Goal: Task Accomplishment & Management: Manage account settings

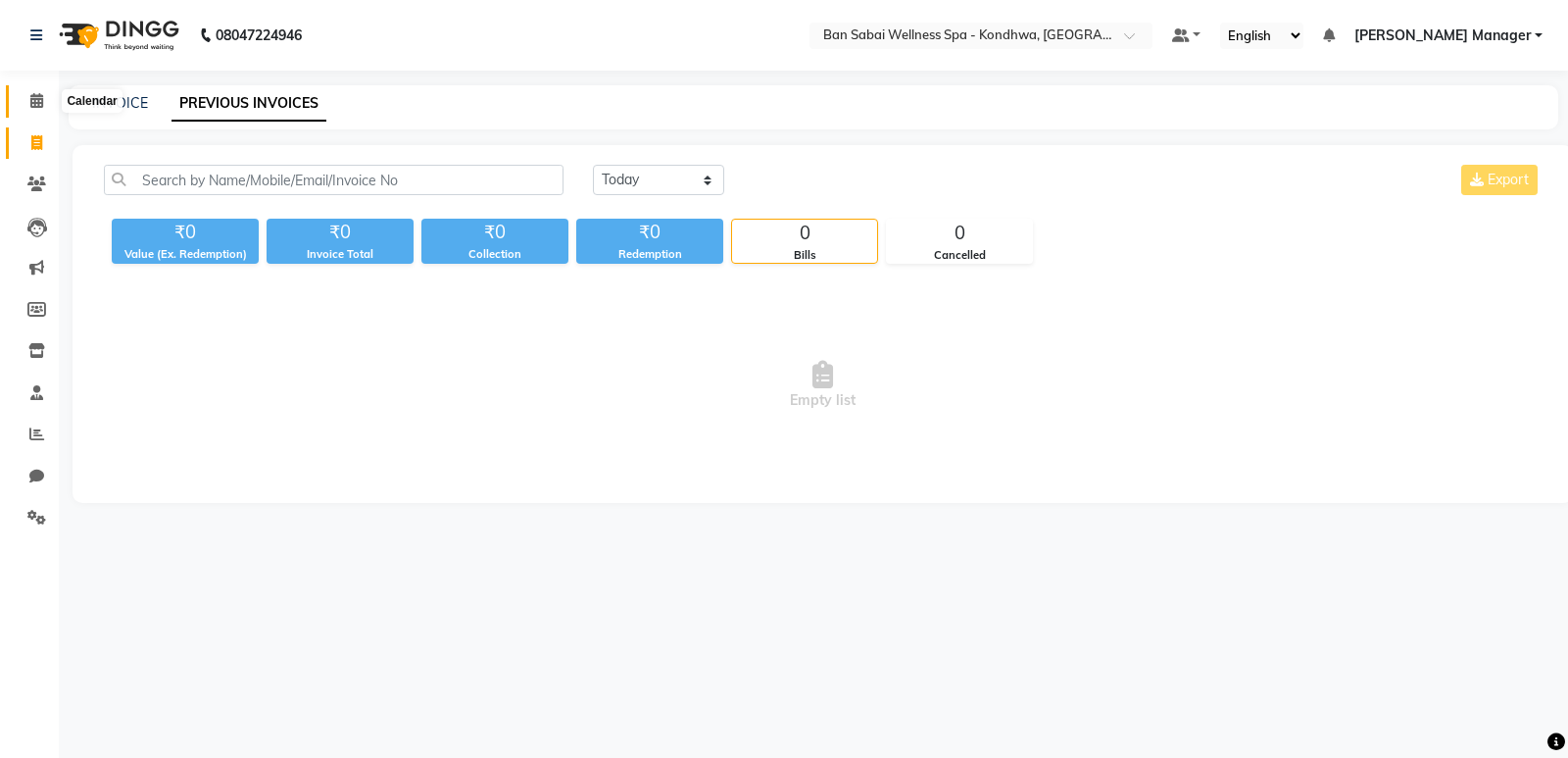
click at [38, 109] on span at bounding box center [36, 101] width 34 height 23
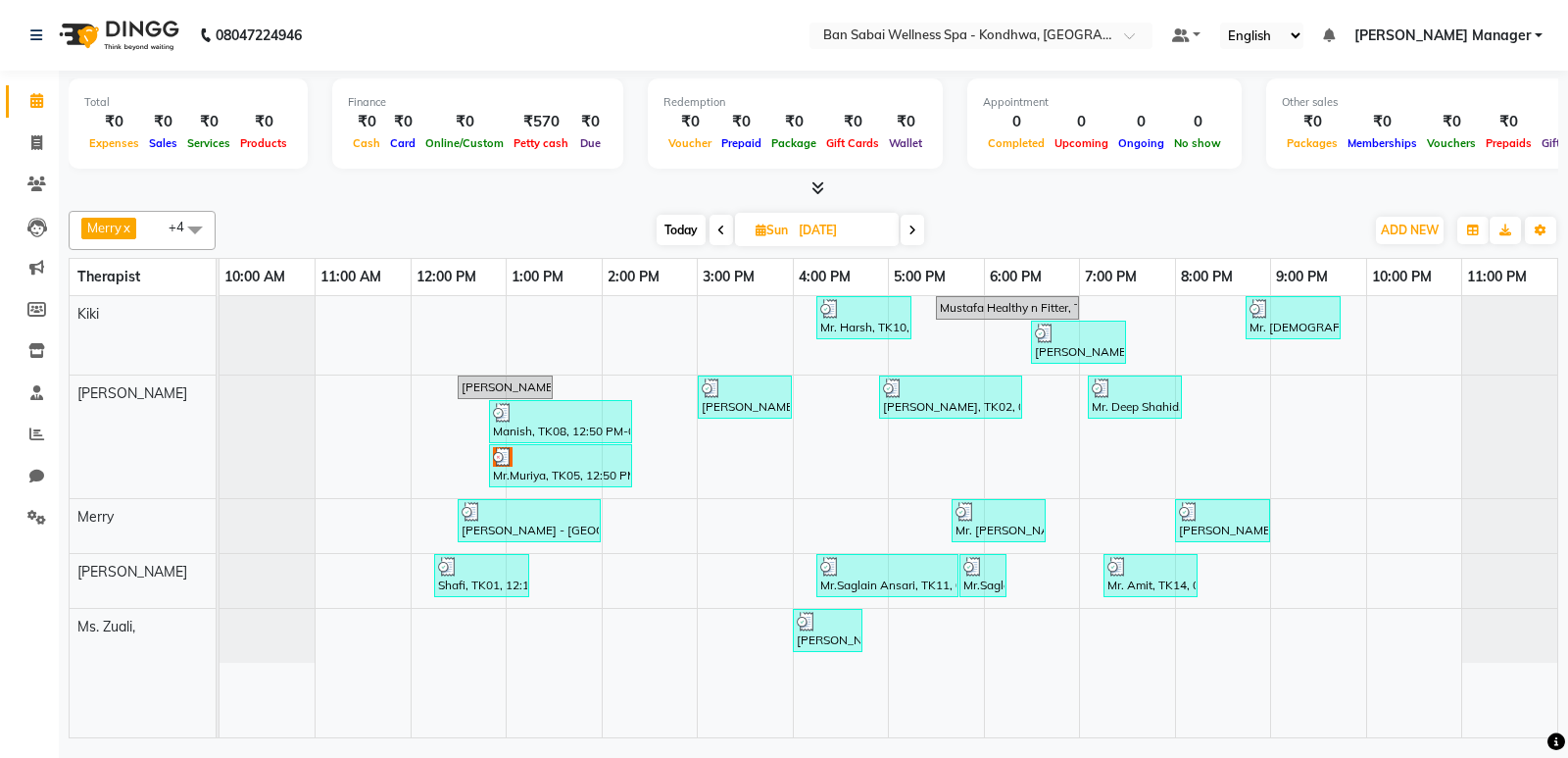
click at [912, 231] on icon at bounding box center [913, 231] width 8 height 12
type input "[DATE]"
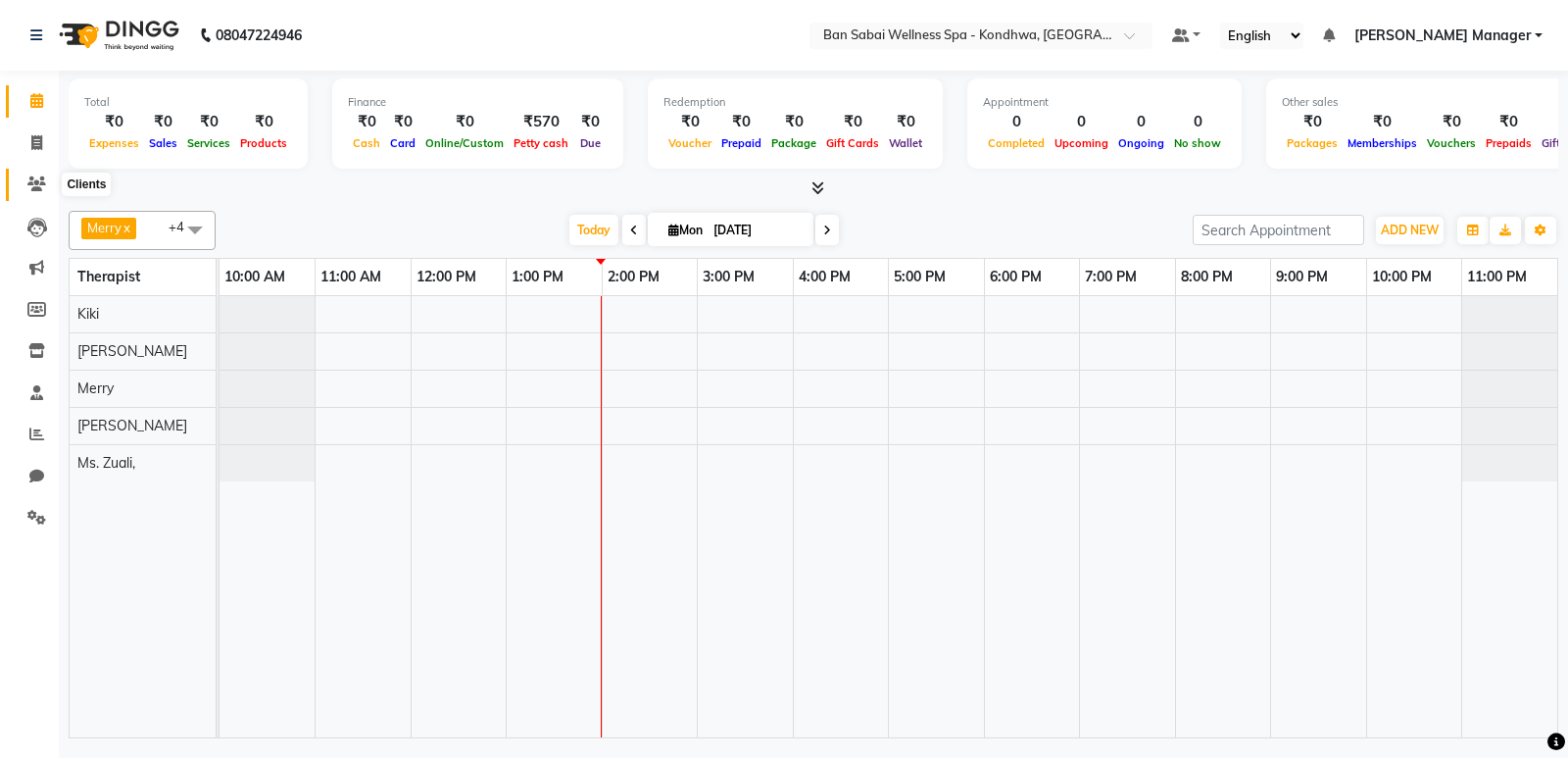
click at [36, 181] on icon at bounding box center [36, 184] width 19 height 15
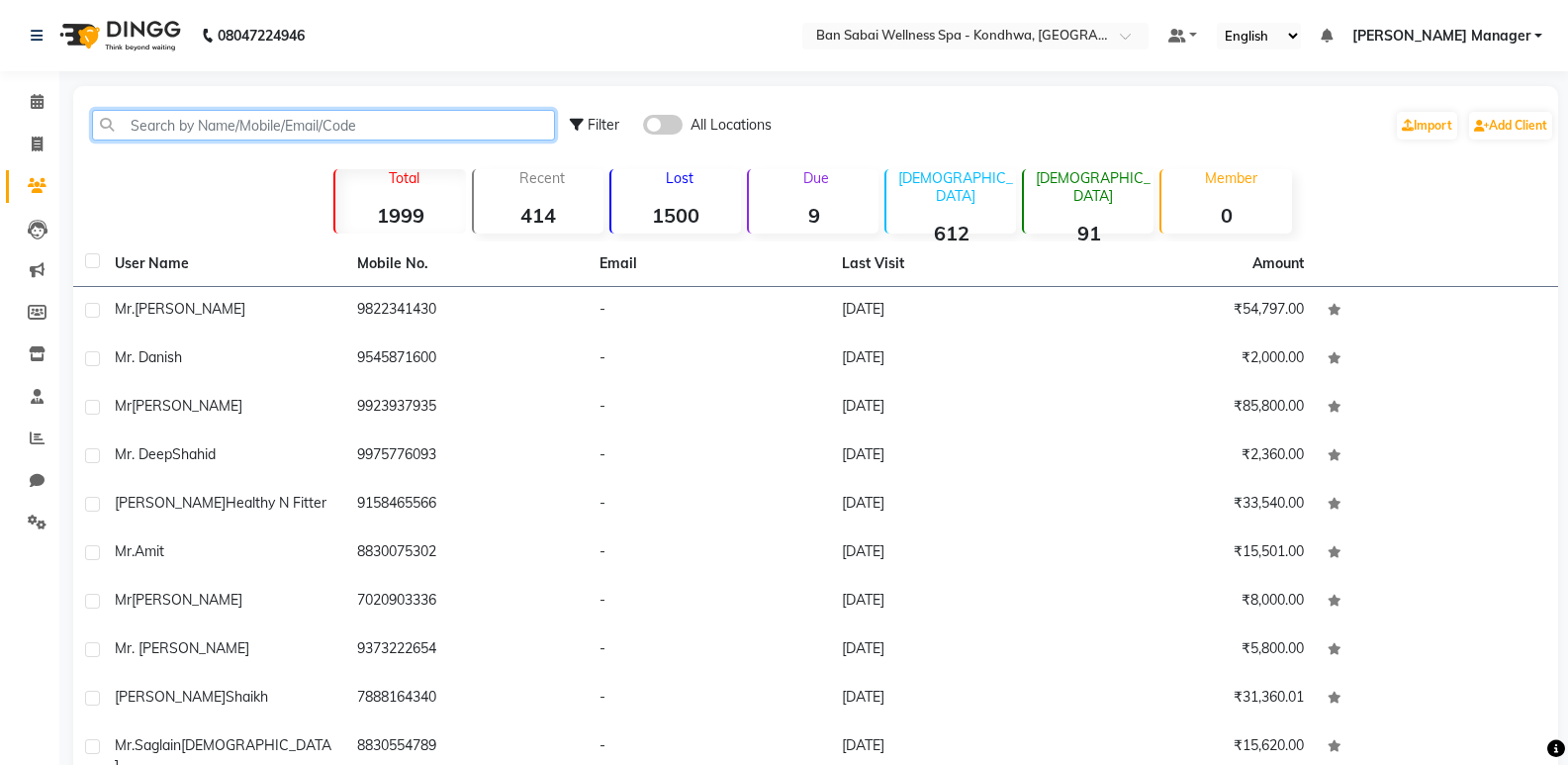
click at [201, 115] on input "text" at bounding box center [323, 125] width 463 height 31
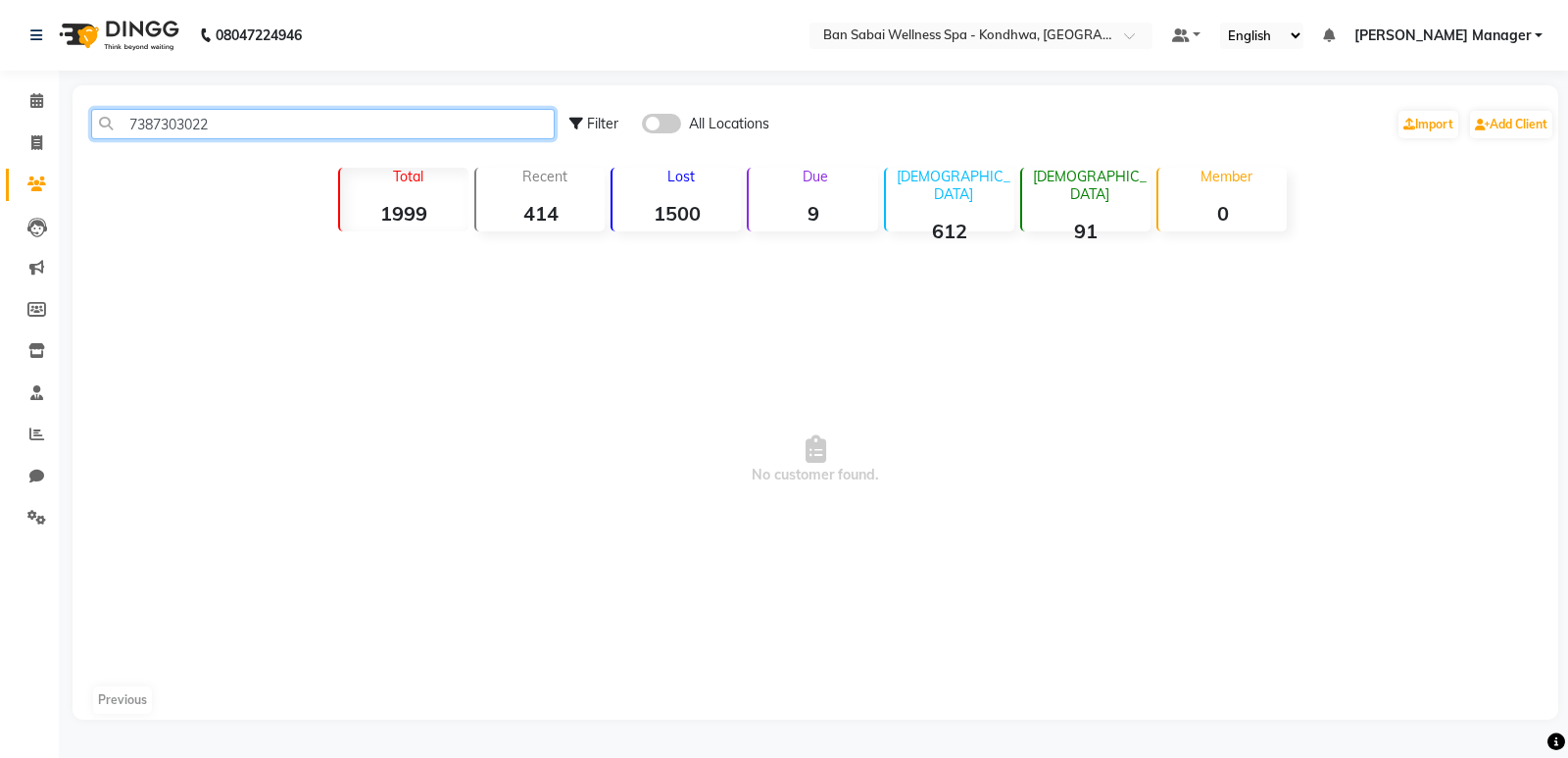
drag, startPoint x: 211, startPoint y: 131, endPoint x: 115, endPoint y: 122, distance: 96.4
click at [115, 122] on input "7387303022" at bounding box center [323, 124] width 463 height 30
type input "7387303022"
click at [35, 97] on icon at bounding box center [36, 100] width 13 height 15
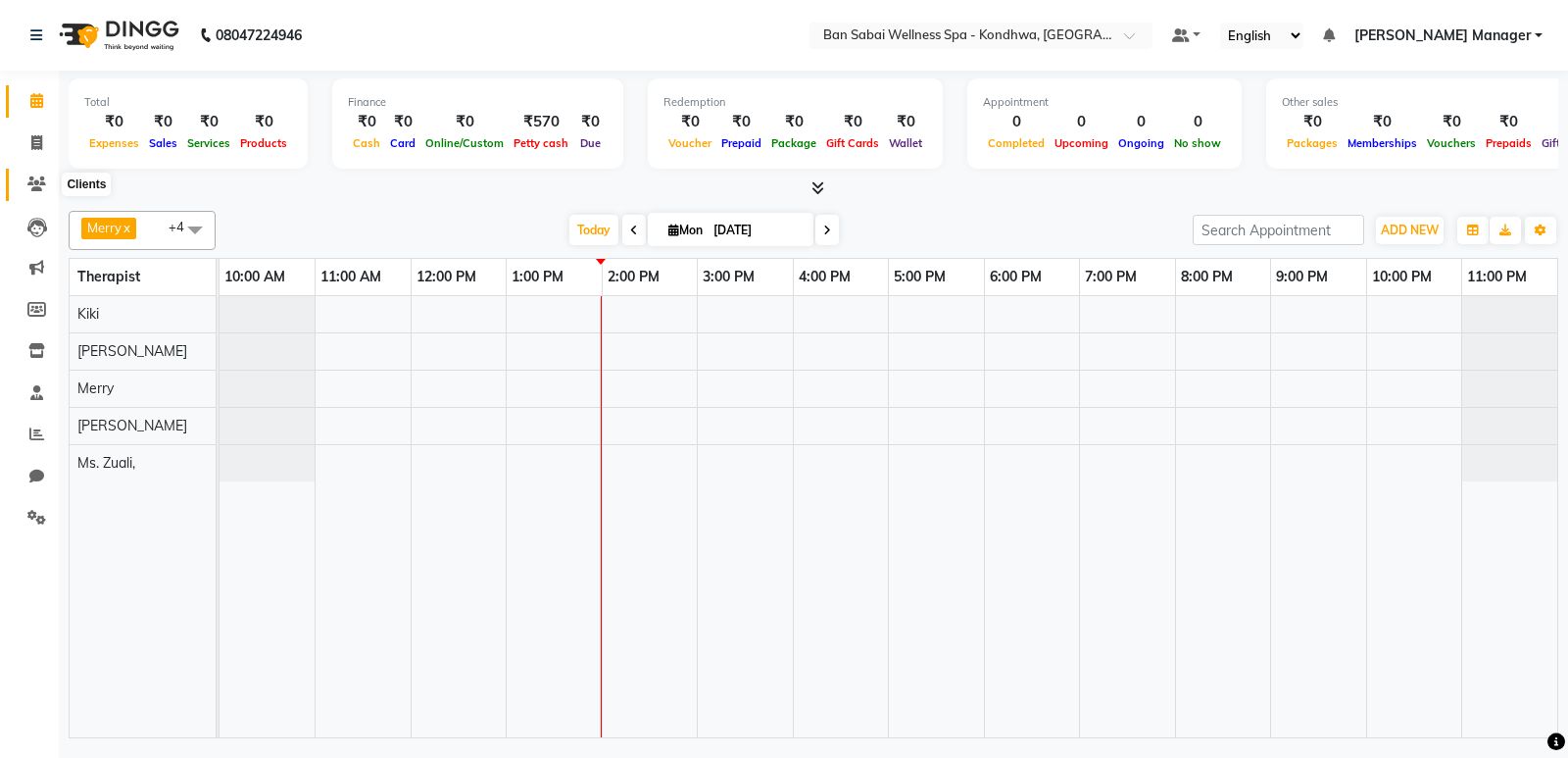
click at [35, 176] on span at bounding box center [36, 185] width 34 height 23
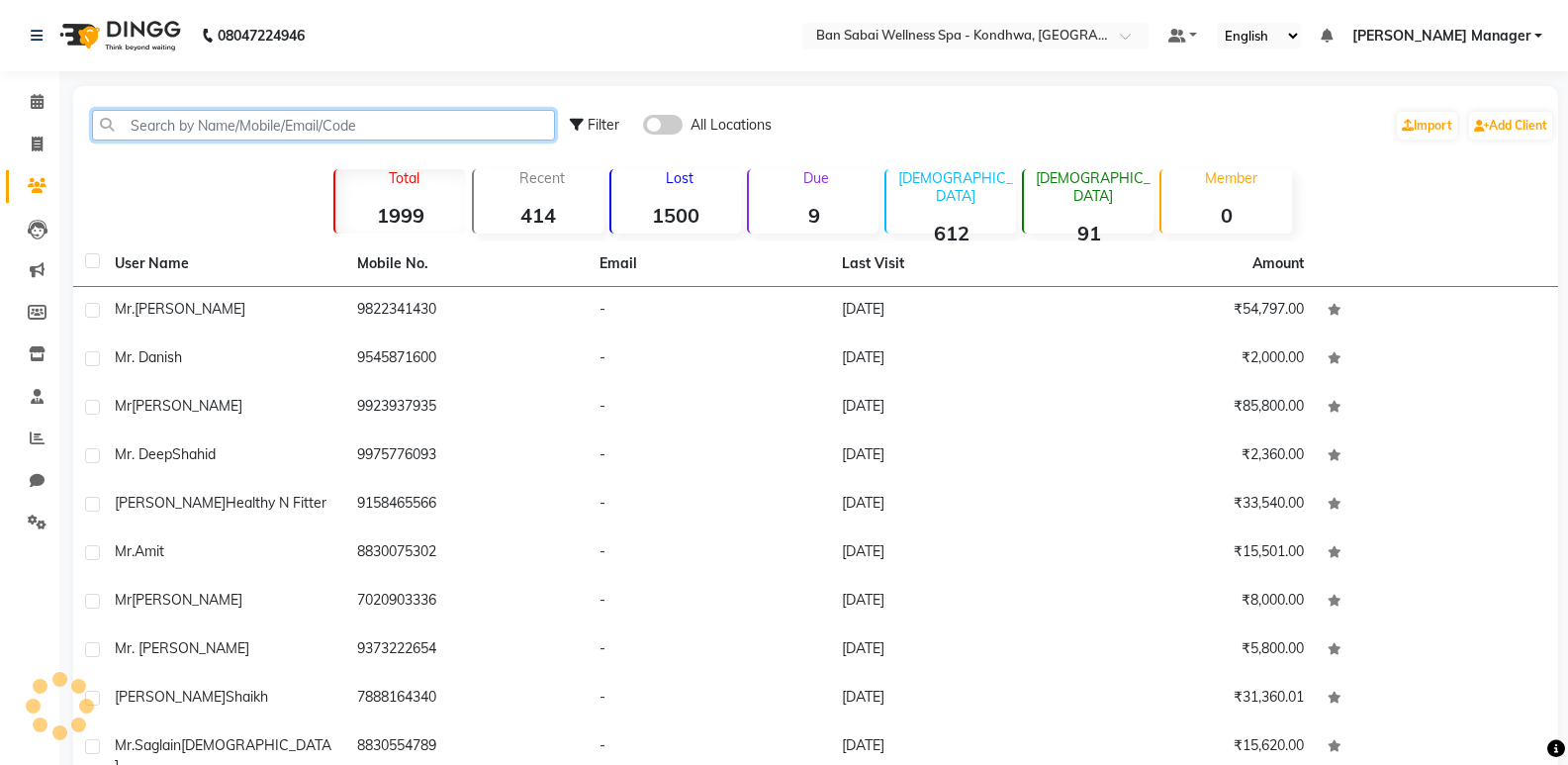
click at [210, 125] on input "text" at bounding box center [323, 125] width 463 height 31
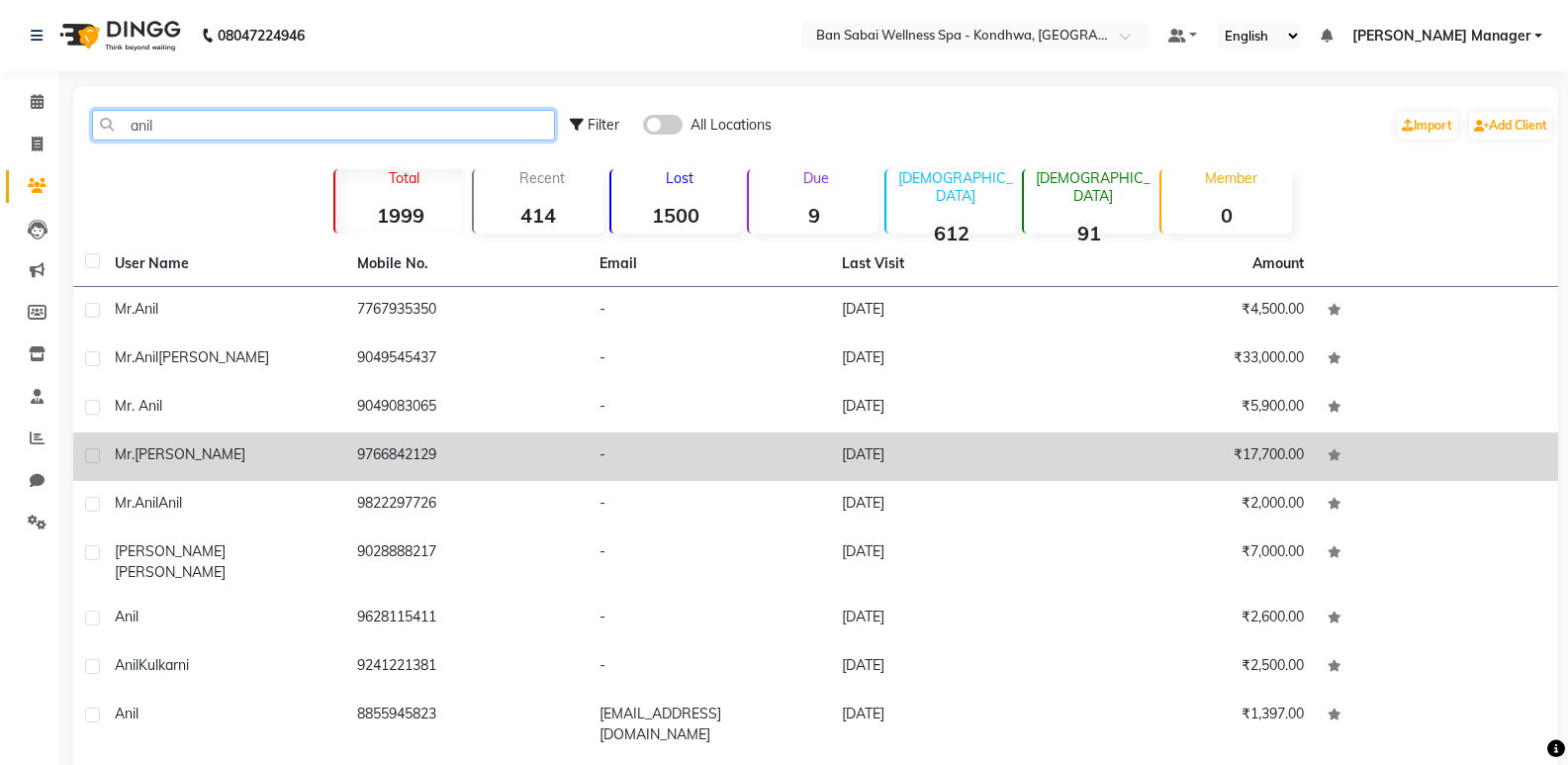
type input "anil"
click at [407, 452] on td "9766842129" at bounding box center [467, 457] width 243 height 49
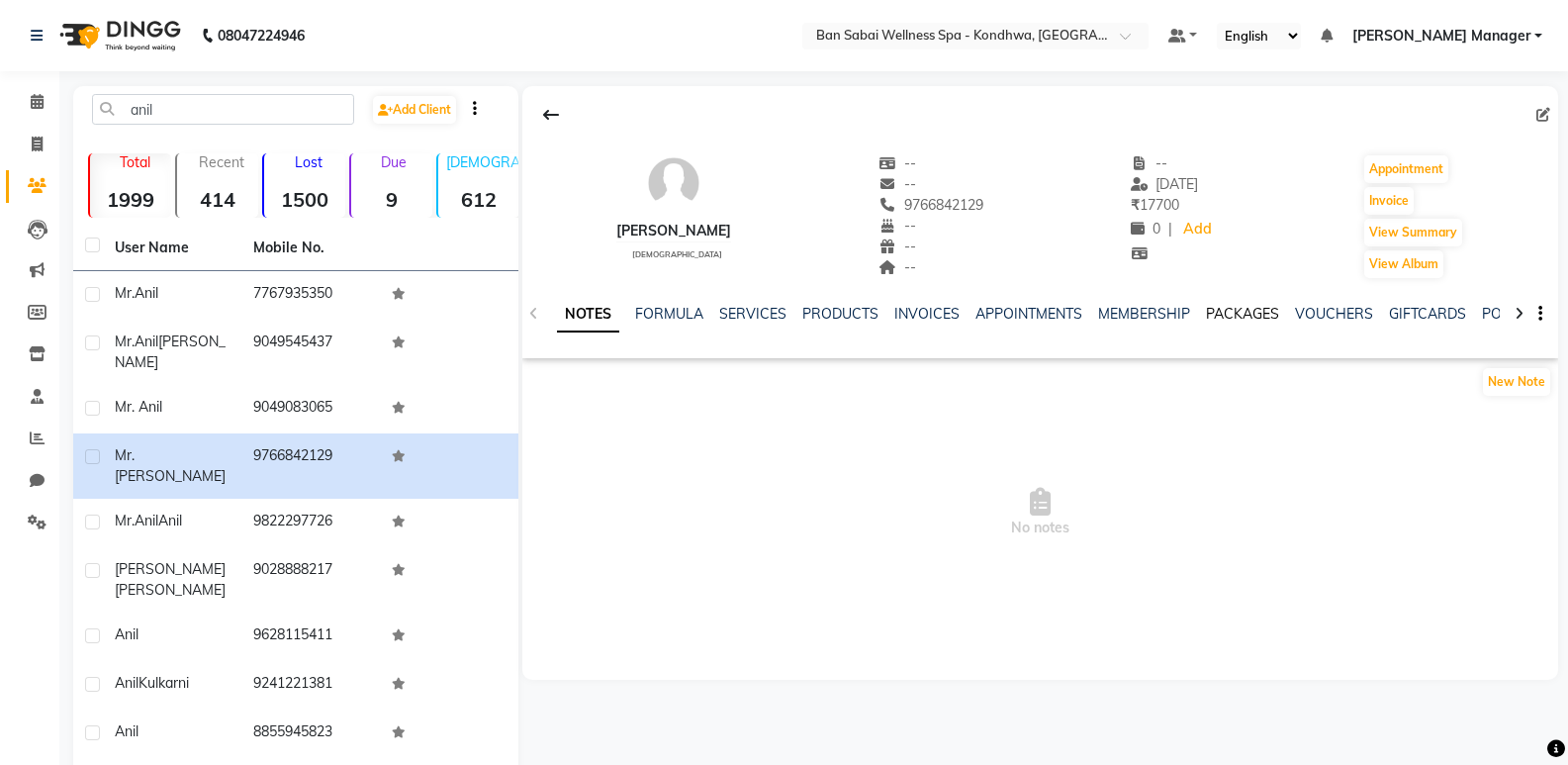
click at [1263, 310] on link "PACKAGES" at bounding box center [1243, 314] width 73 height 18
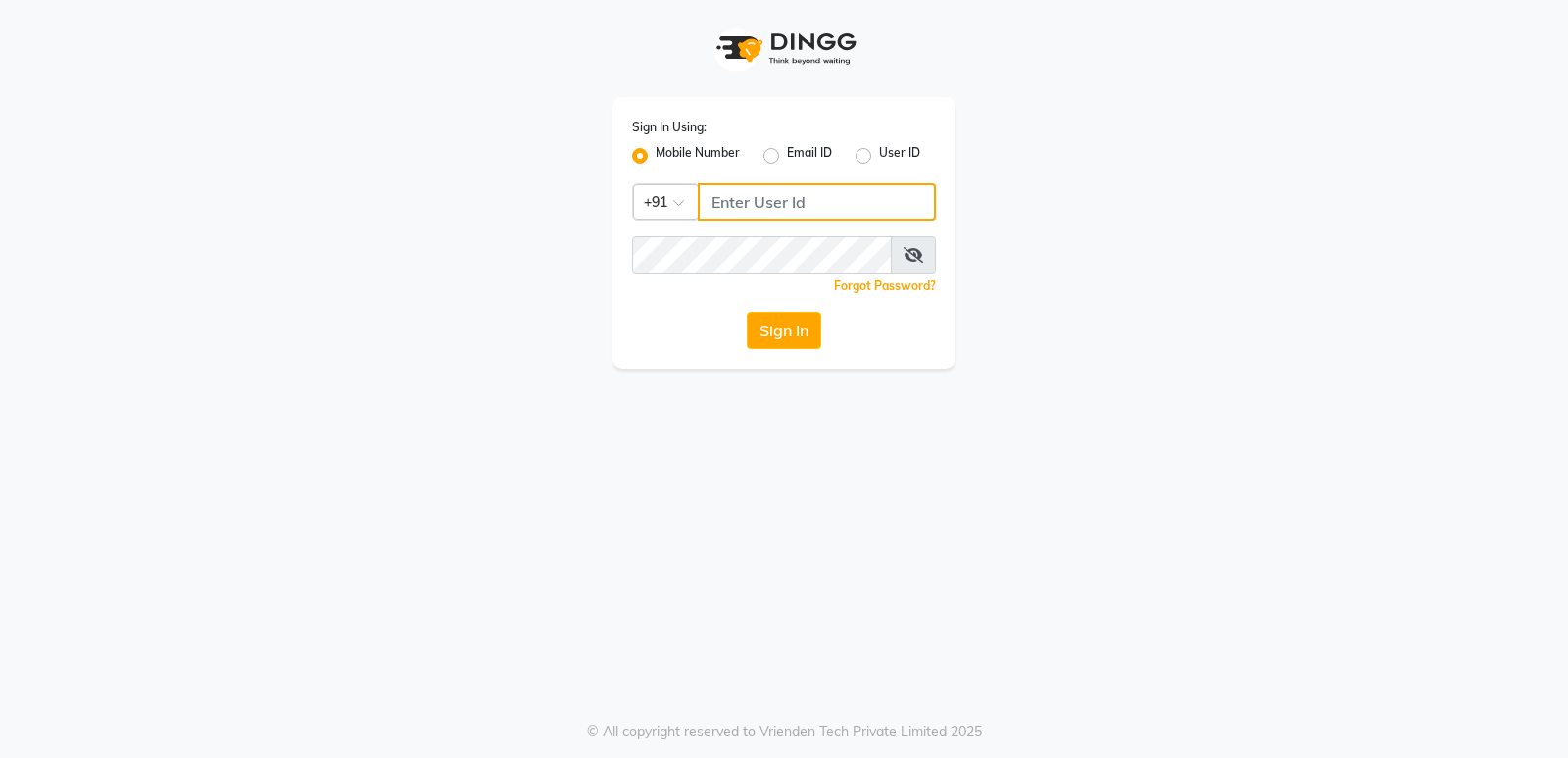
click at [819, 211] on input "Username" at bounding box center [816, 202] width 238 height 37
type input "8390067662"
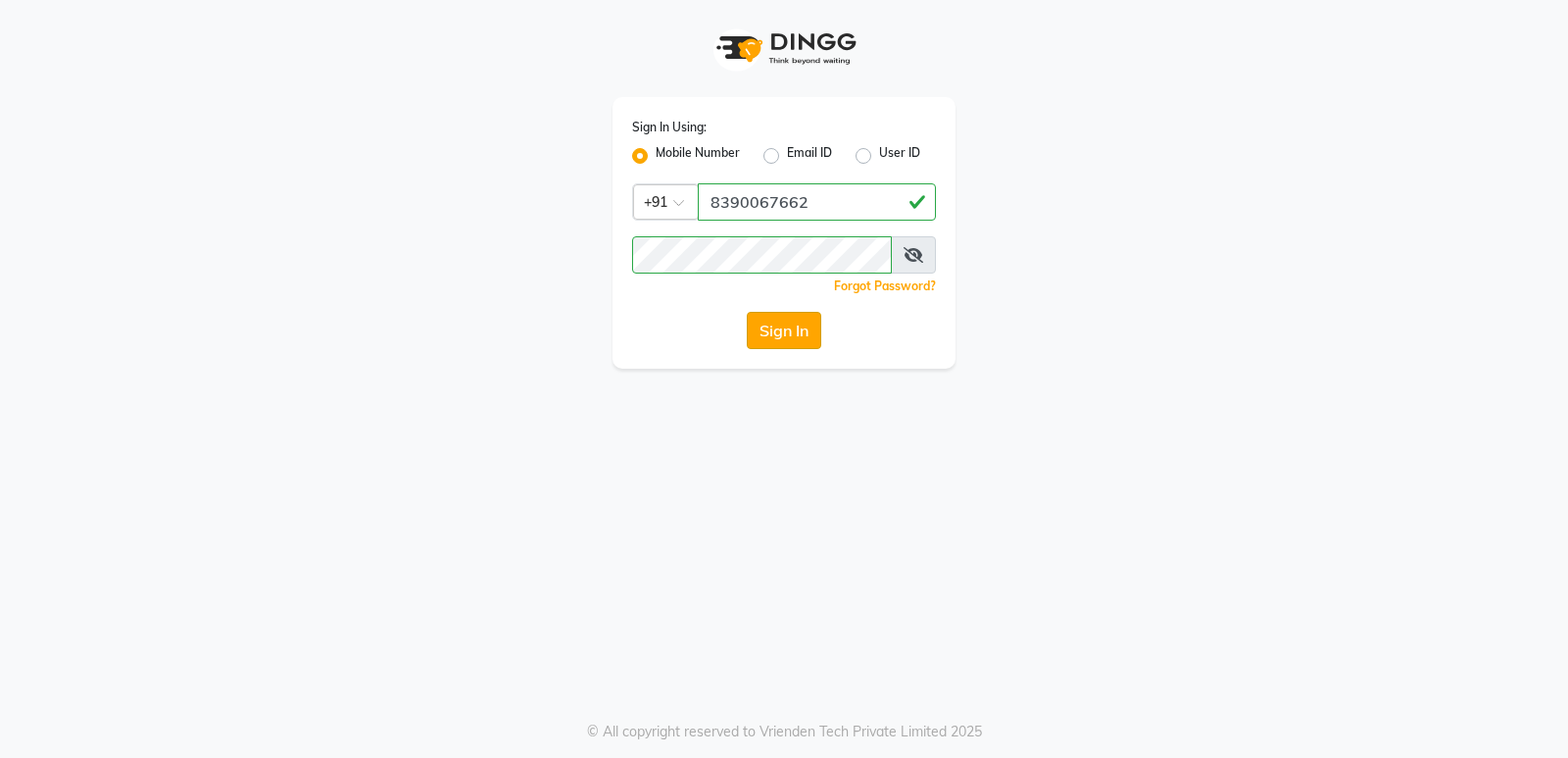
click at [803, 338] on button "Sign In" at bounding box center [784, 331] width 75 height 37
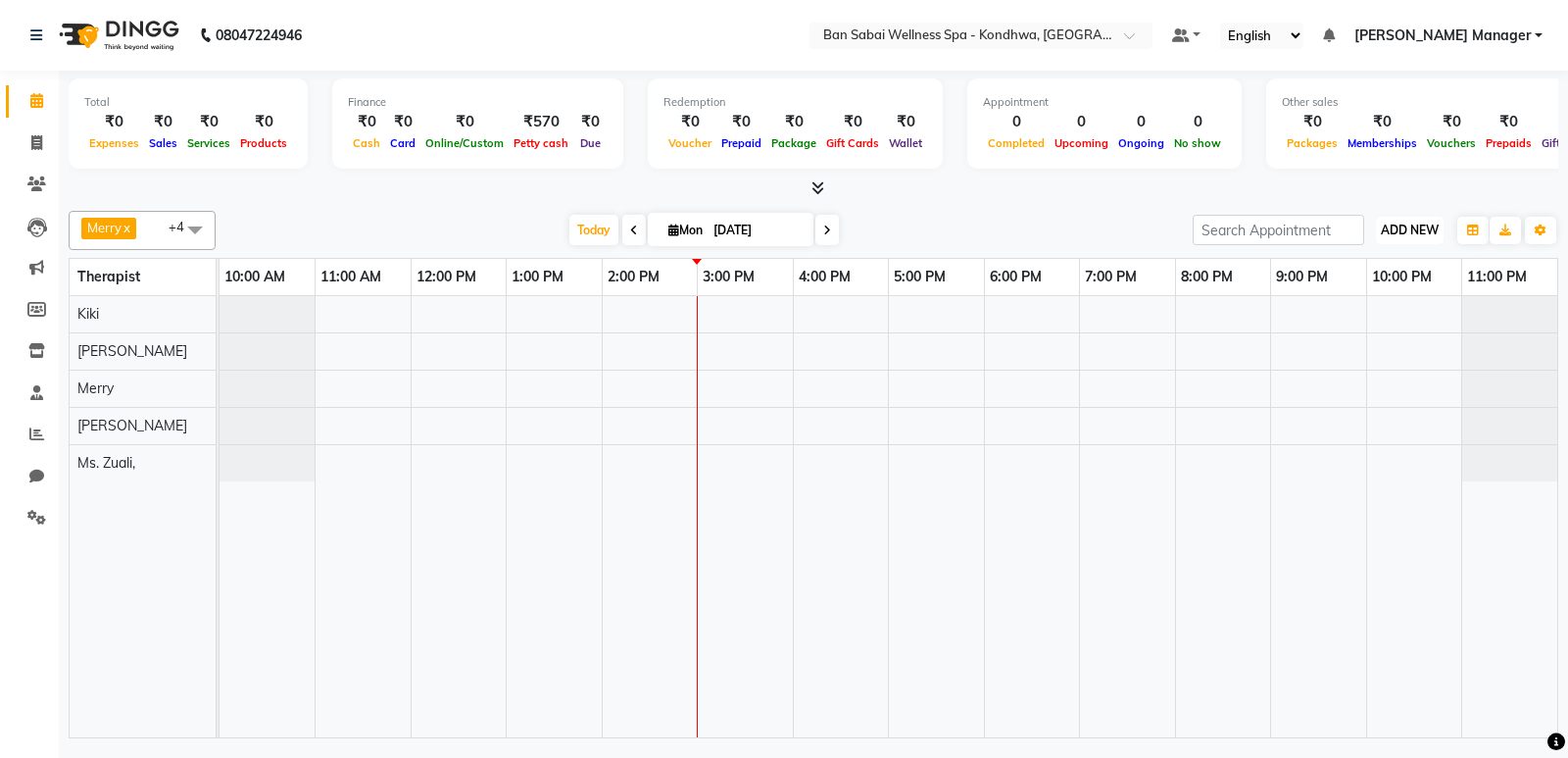
click at [1386, 229] on span "ADD NEW" at bounding box center [1409, 230] width 58 height 15
click at [1381, 270] on button "Add Appointment" at bounding box center [1366, 268] width 155 height 26
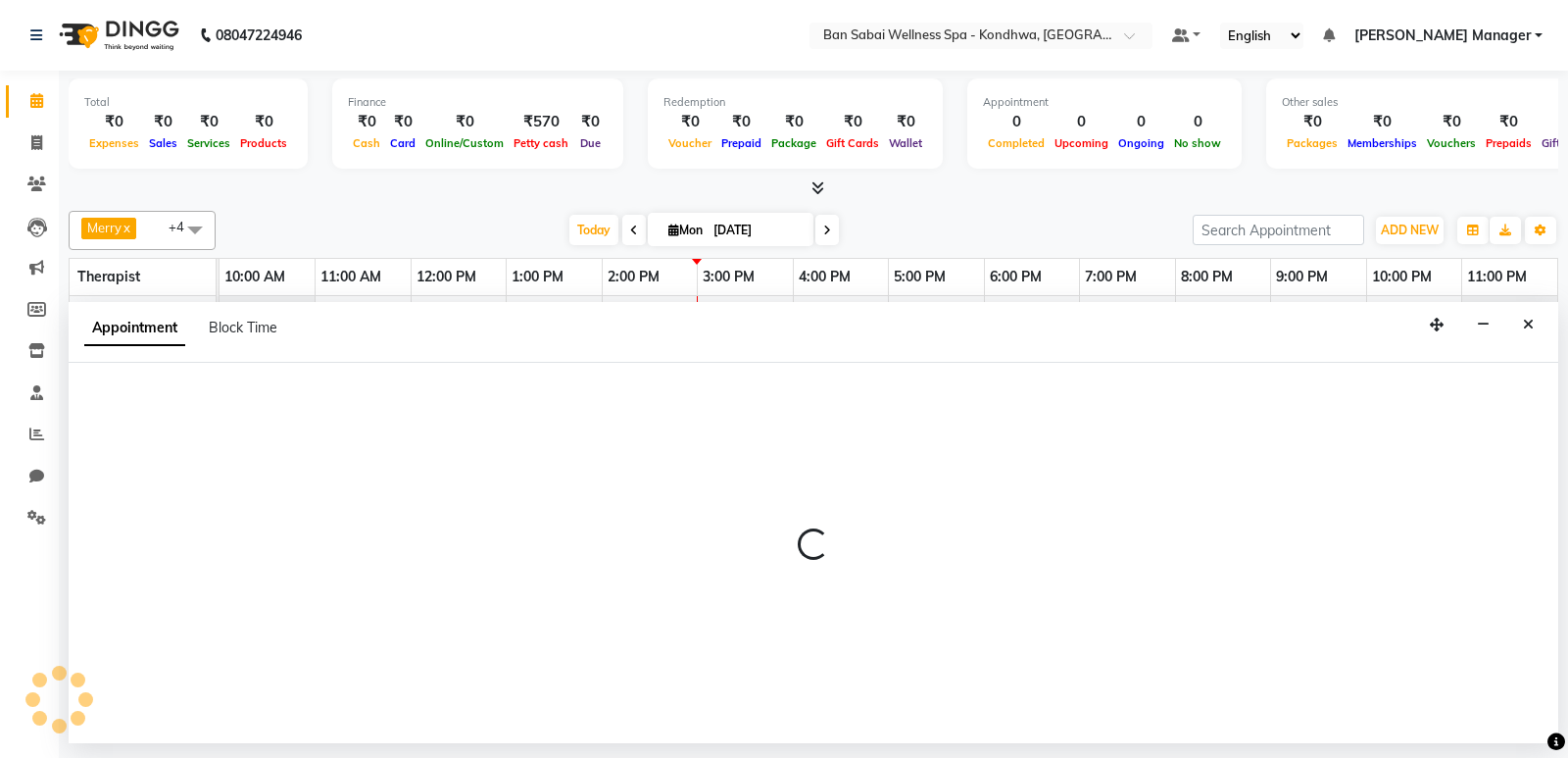
select select "660"
select select "tentative"
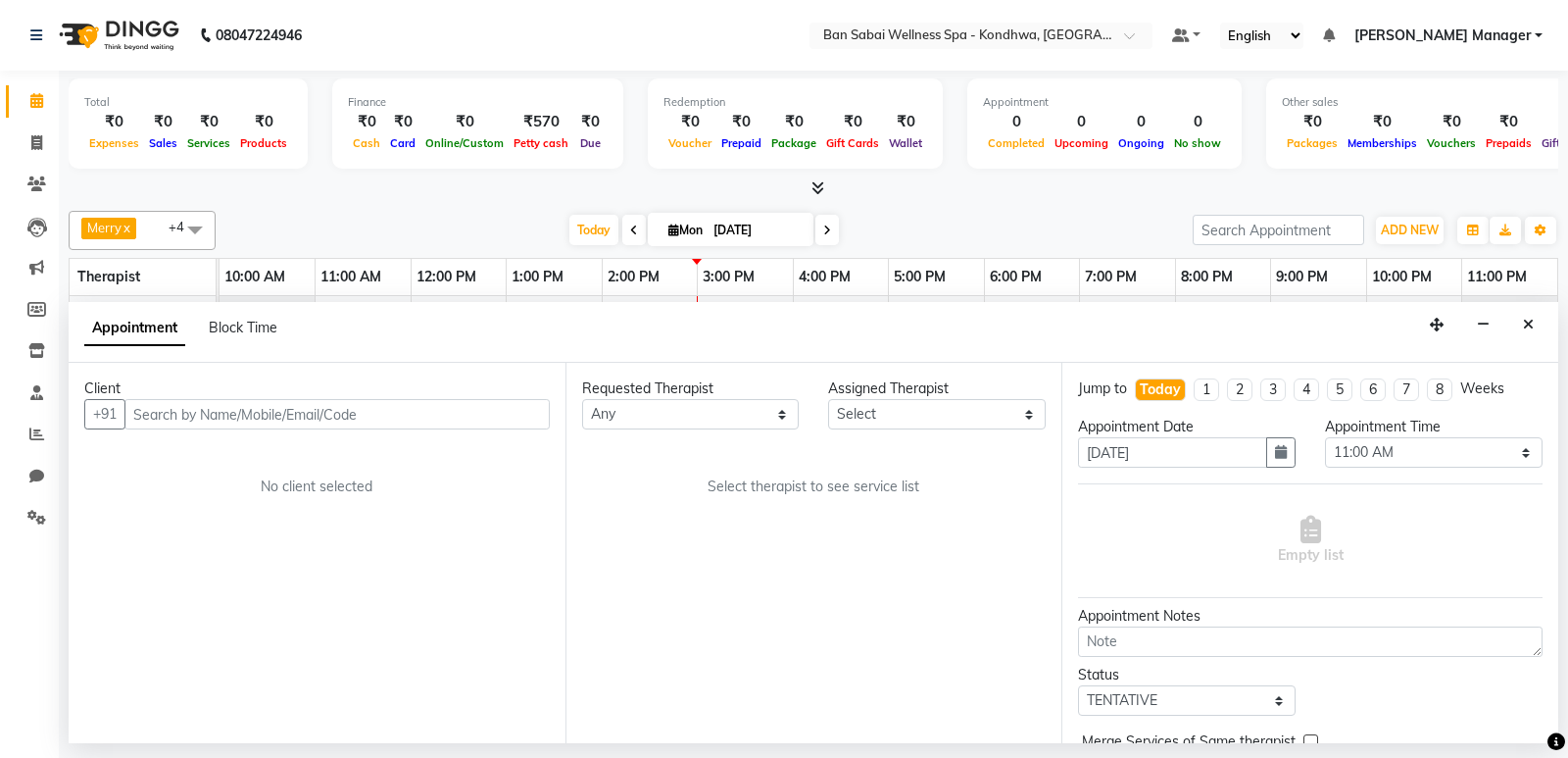
click at [370, 419] on input "text" at bounding box center [338, 414] width 426 height 30
type input "9765278996"
click at [509, 424] on button "Add Client" at bounding box center [508, 414] width 81 height 30
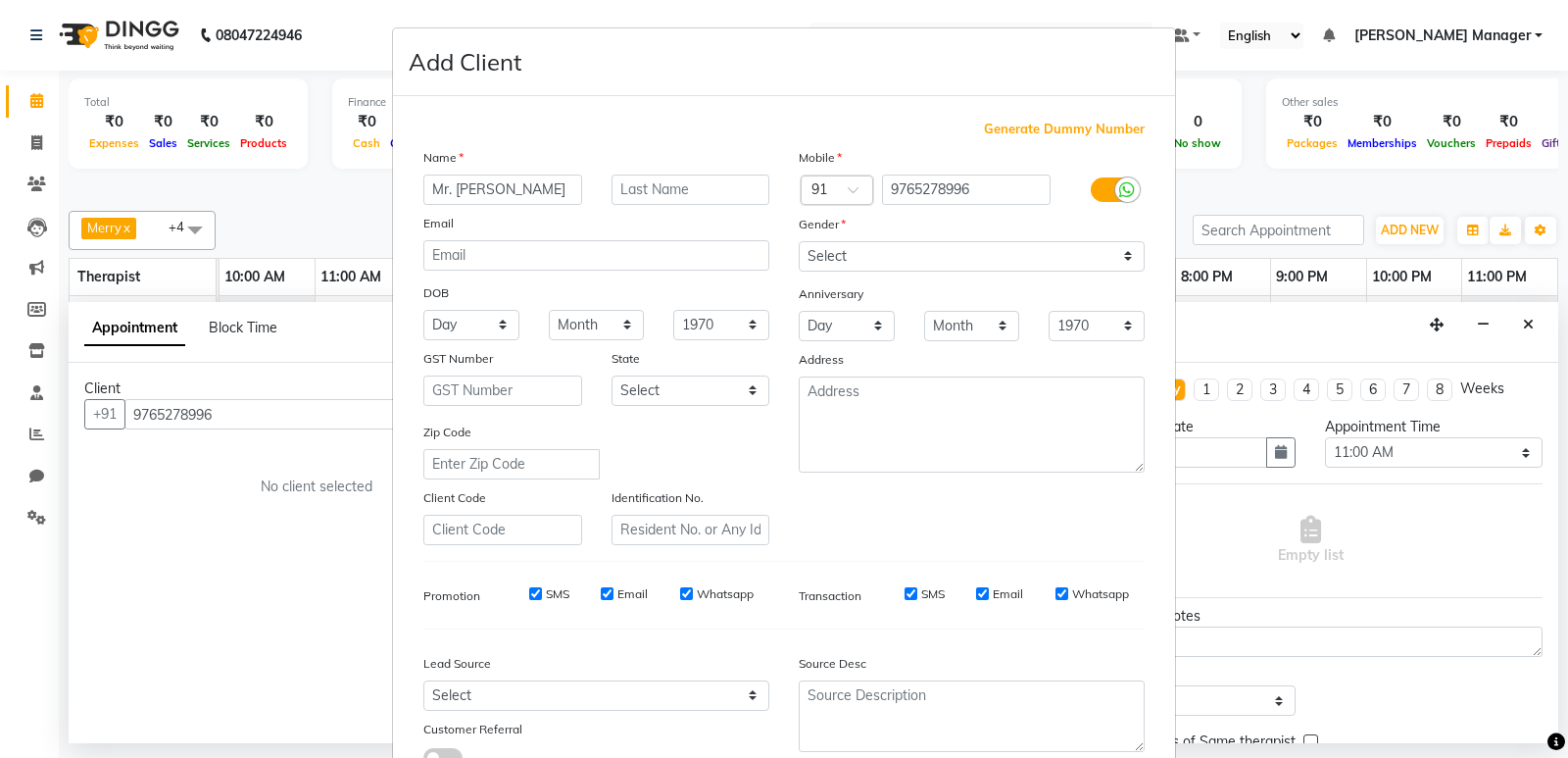
type input "Mr. SHUBHAM"
click at [645, 186] on input "text" at bounding box center [691, 190] width 159 height 30
type input "TAKAWALE"
click at [864, 255] on select "Select Male Female Other Prefer Not To Say" at bounding box center [971, 256] width 346 height 30
select select "[DEMOGRAPHIC_DATA]"
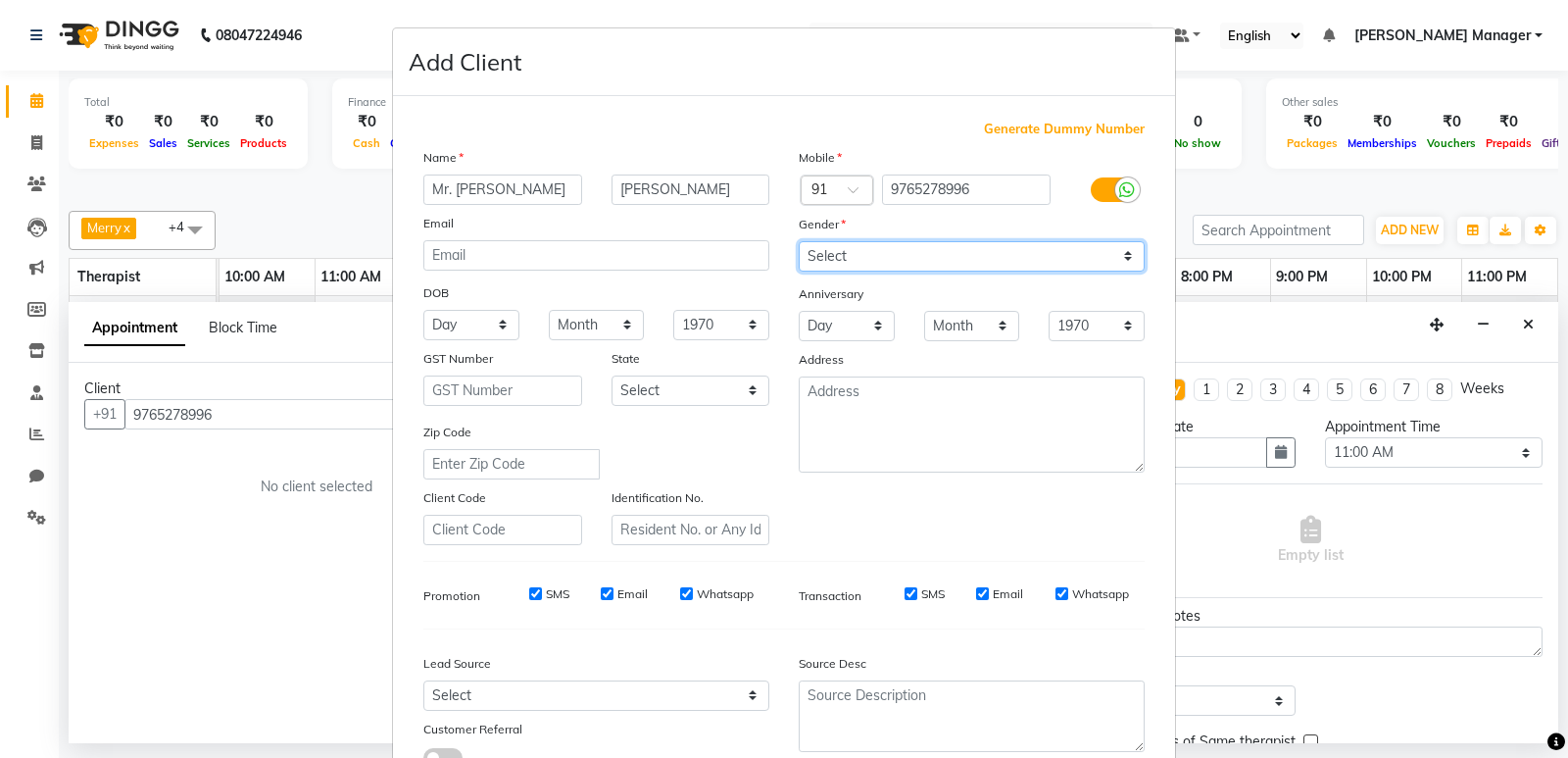
click at [799, 242] on select "Select Male Female Other Prefer Not To Say" at bounding box center [971, 256] width 346 height 30
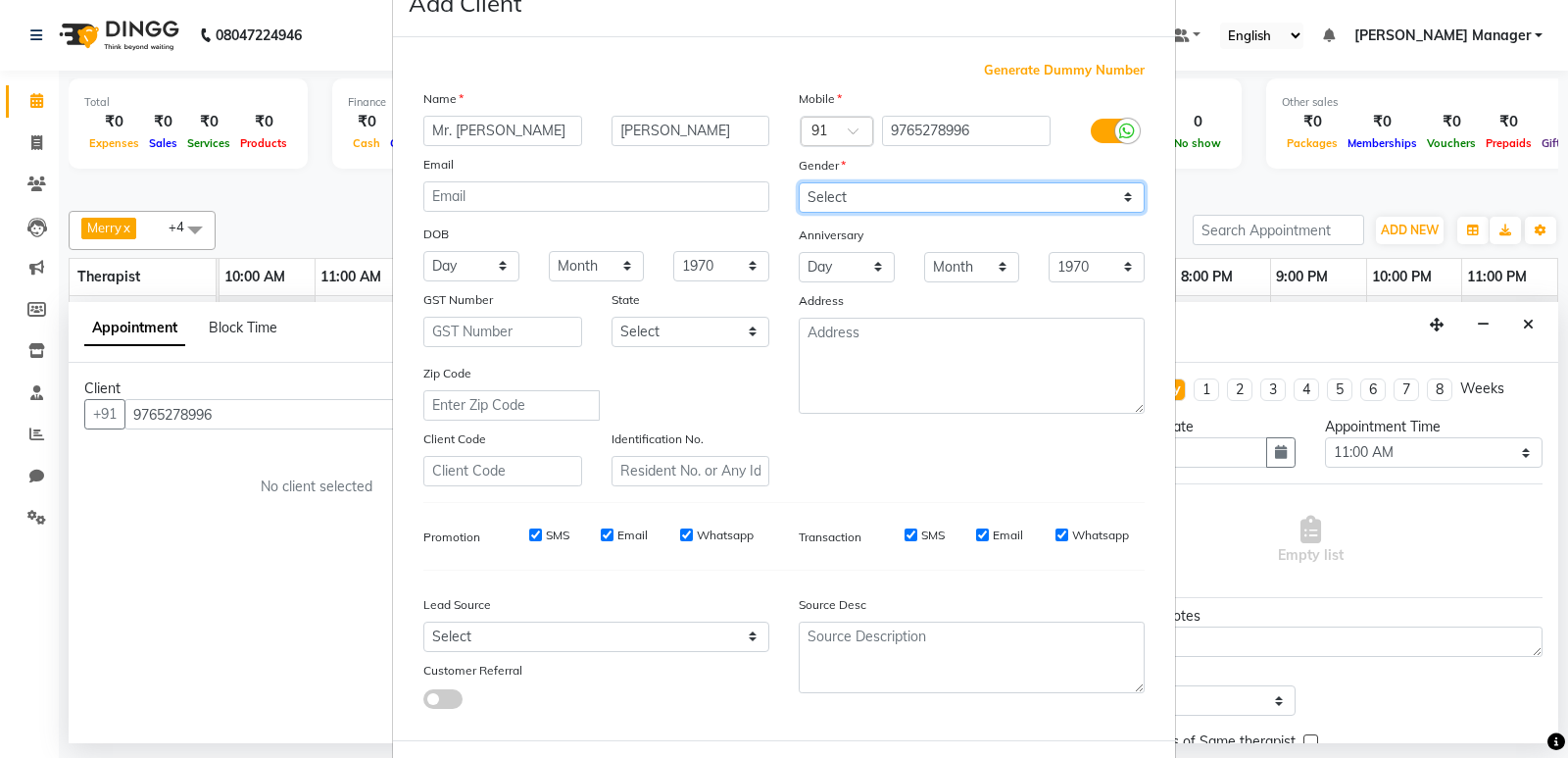
scroll to position [147, 0]
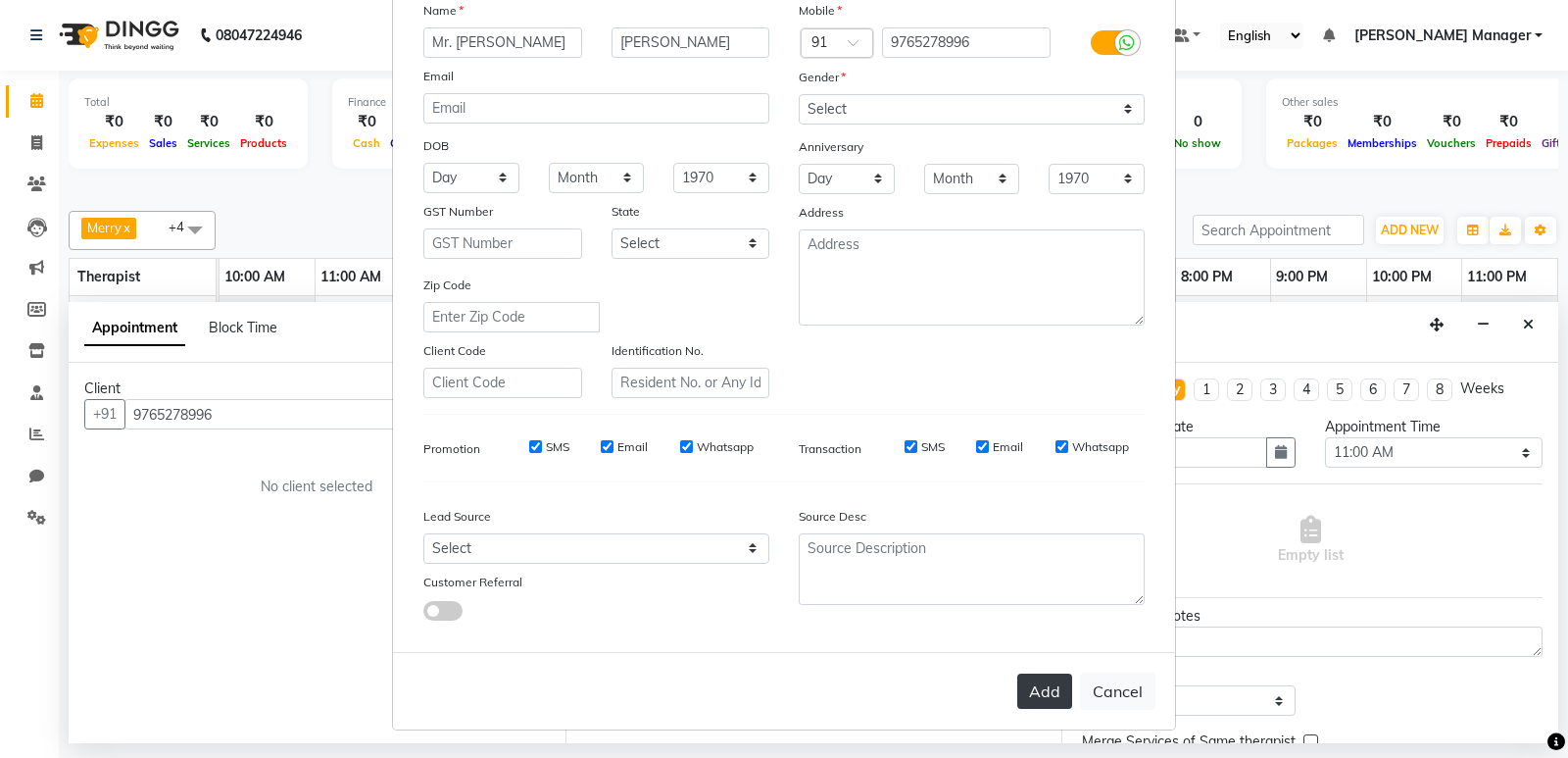
click at [1038, 691] on button "Add" at bounding box center [1045, 691] width 55 height 35
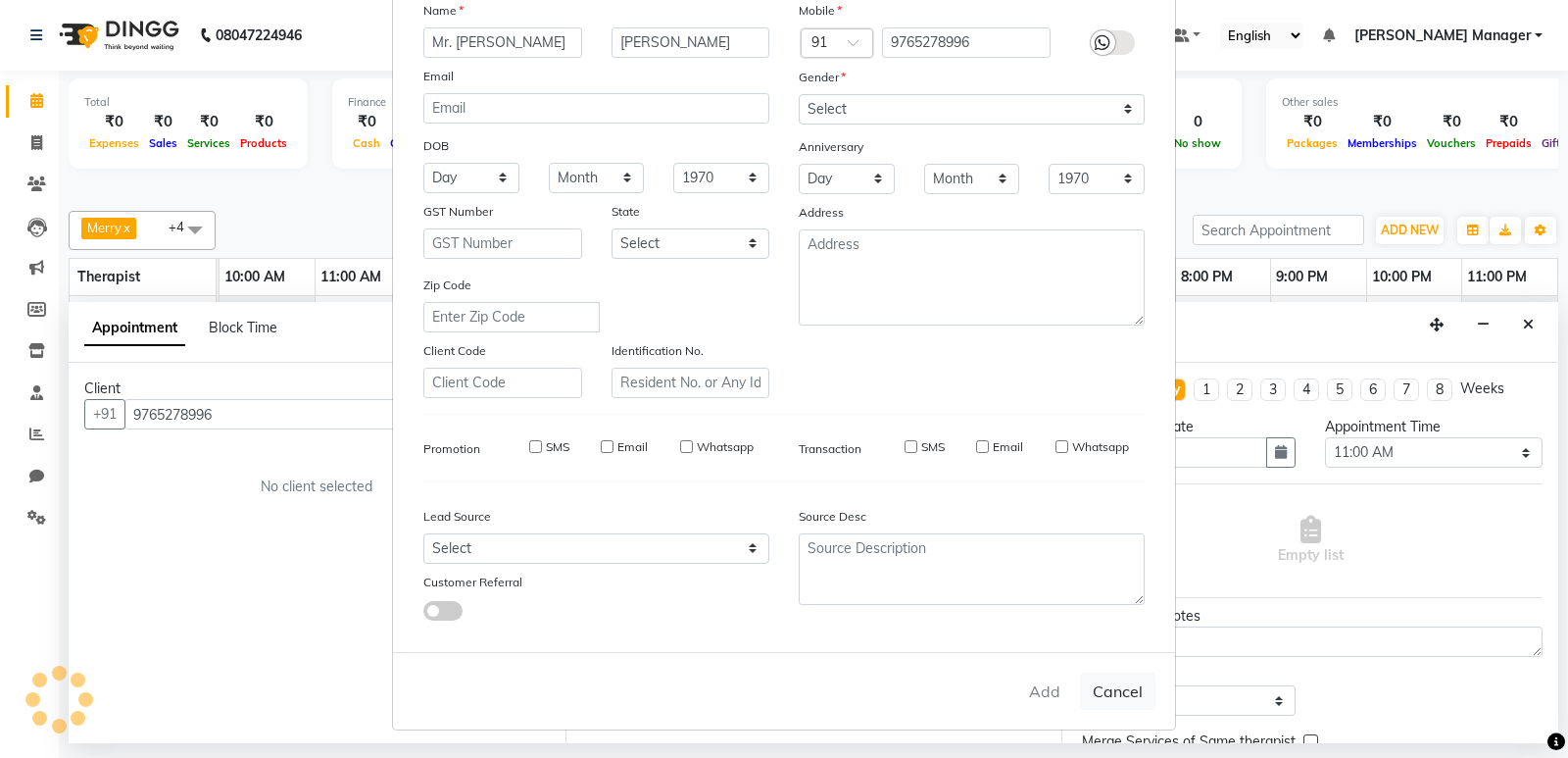
select select
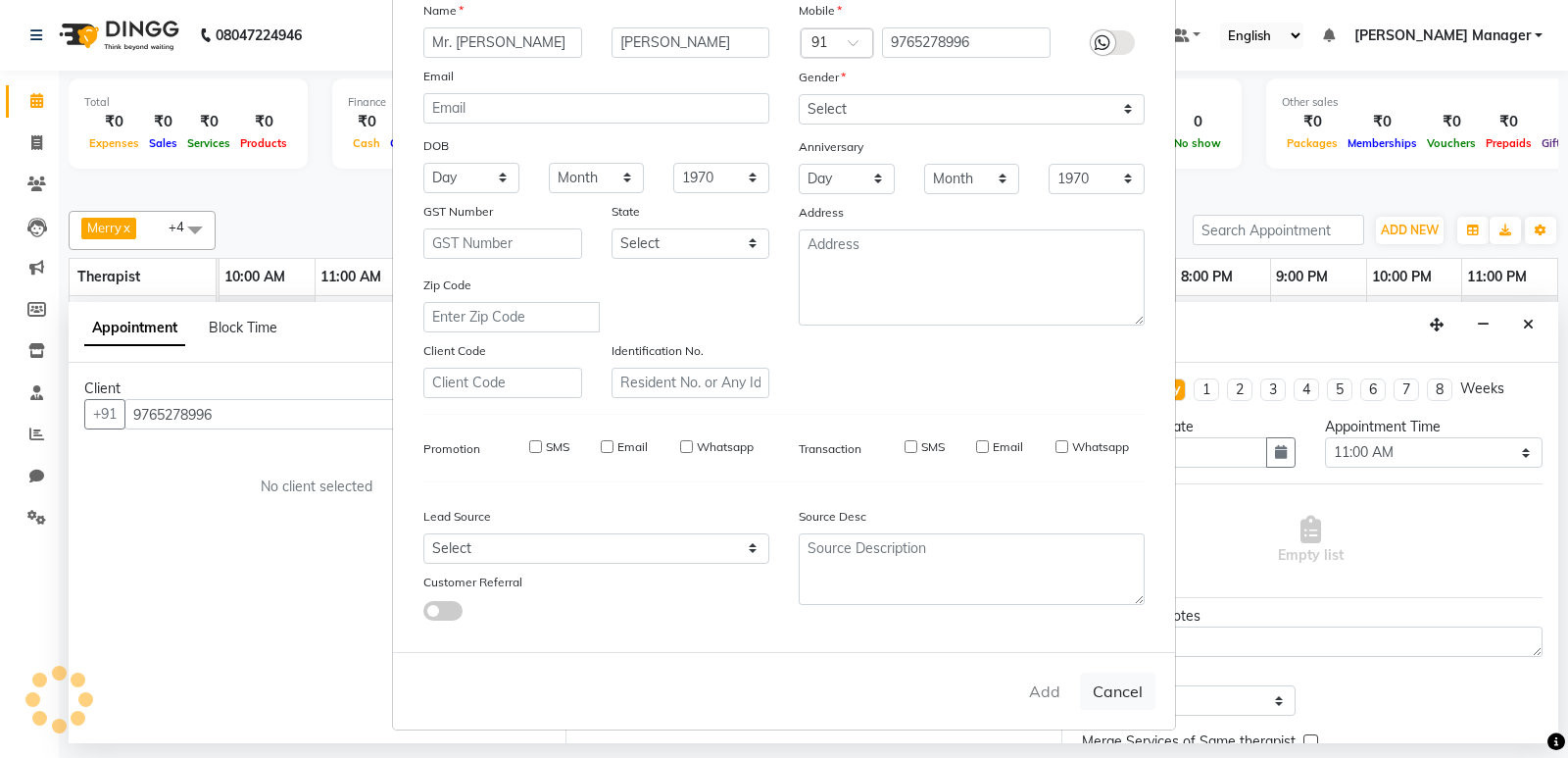
select select
checkbox input "false"
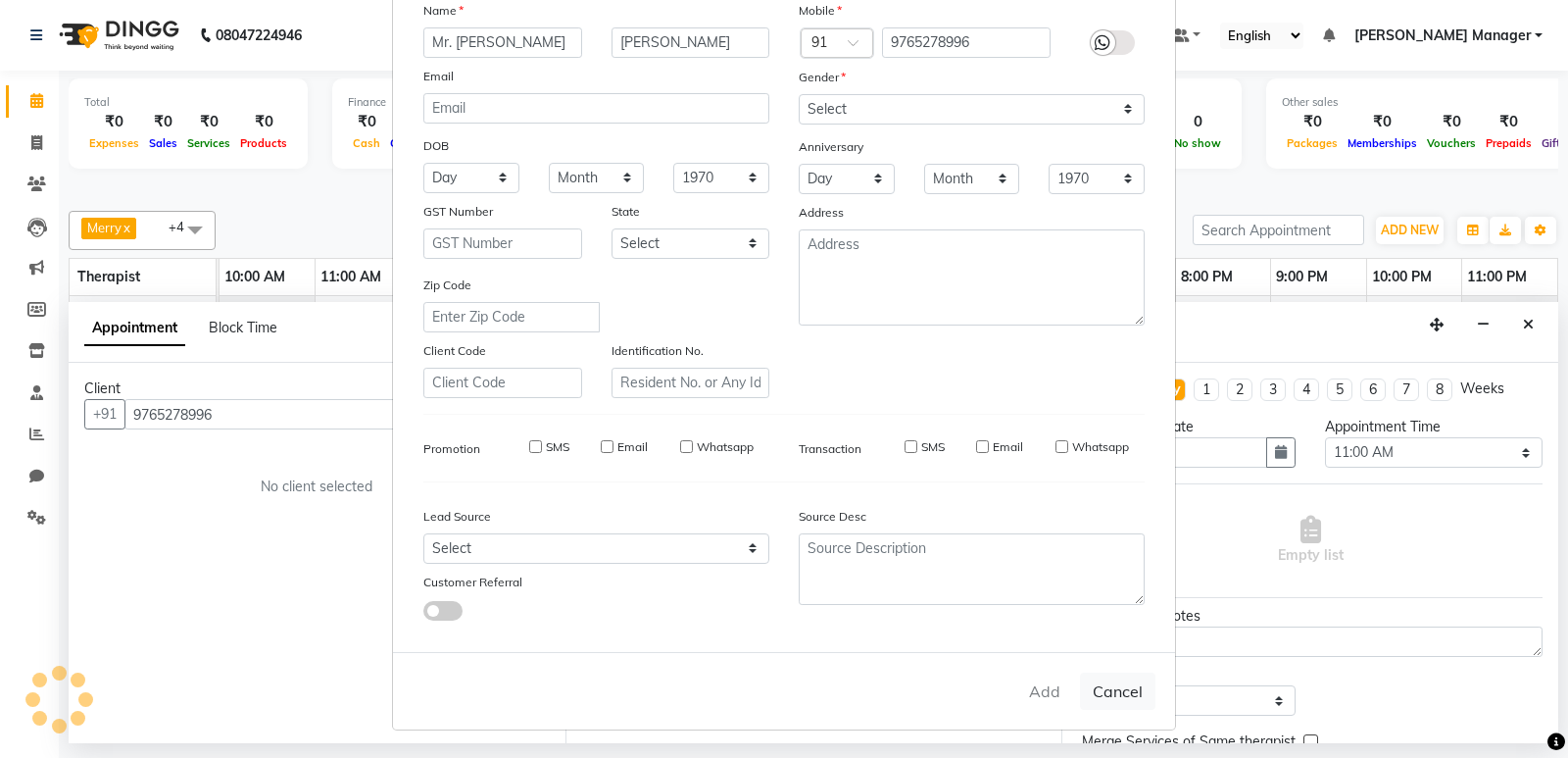
checkbox input "false"
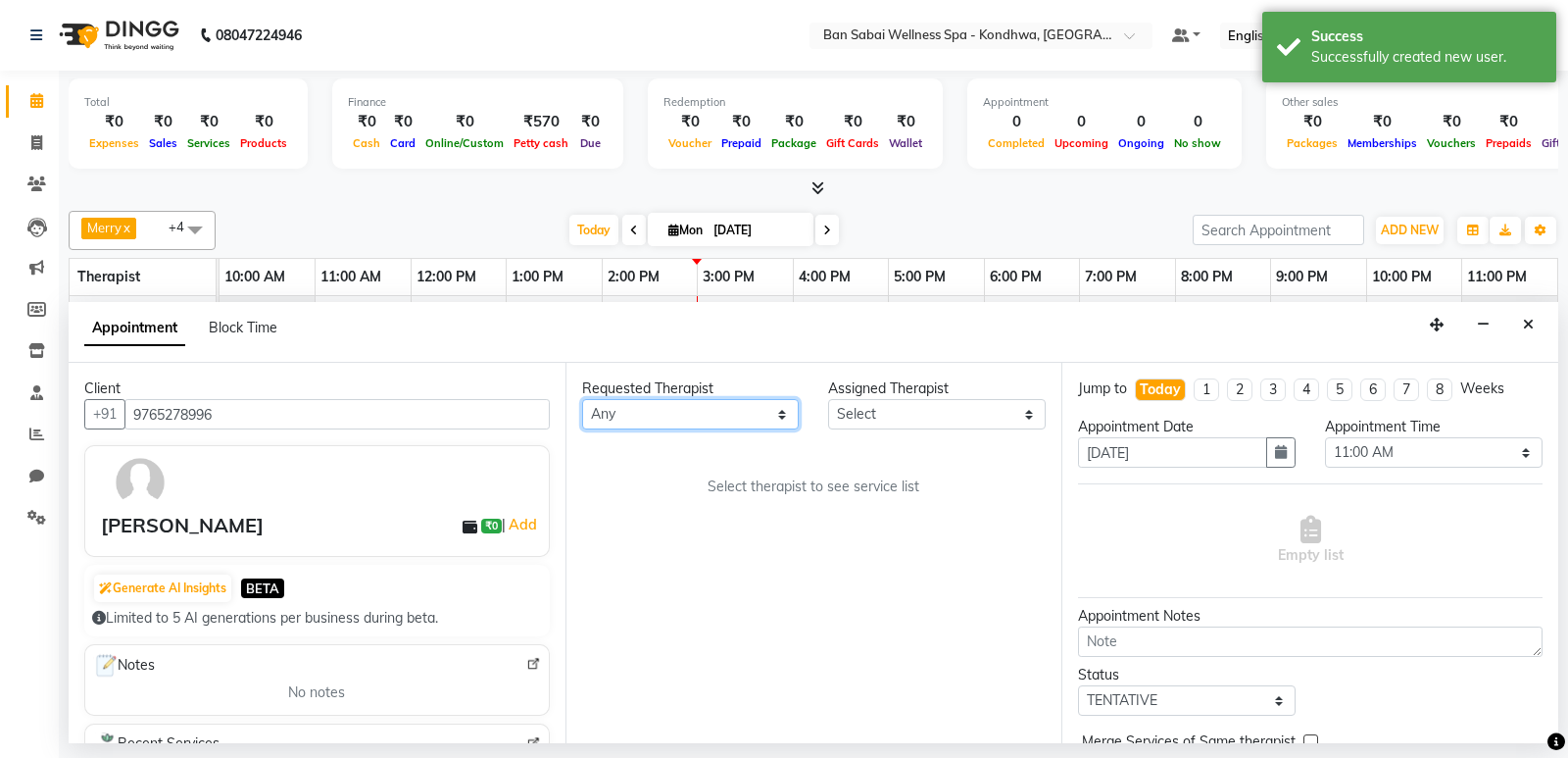
click at [697, 404] on select "Any Kiki Maria Megha Manager Merry Mimi Ms. Zuali, Vijay Sharma," at bounding box center [691, 414] width 218 height 30
select select "78586"
click at [582, 400] on select "Any Kiki Maria Megha Manager Merry Mimi Ms. Zuali, Vijay Sharma," at bounding box center [691, 414] width 218 height 30
select select "78586"
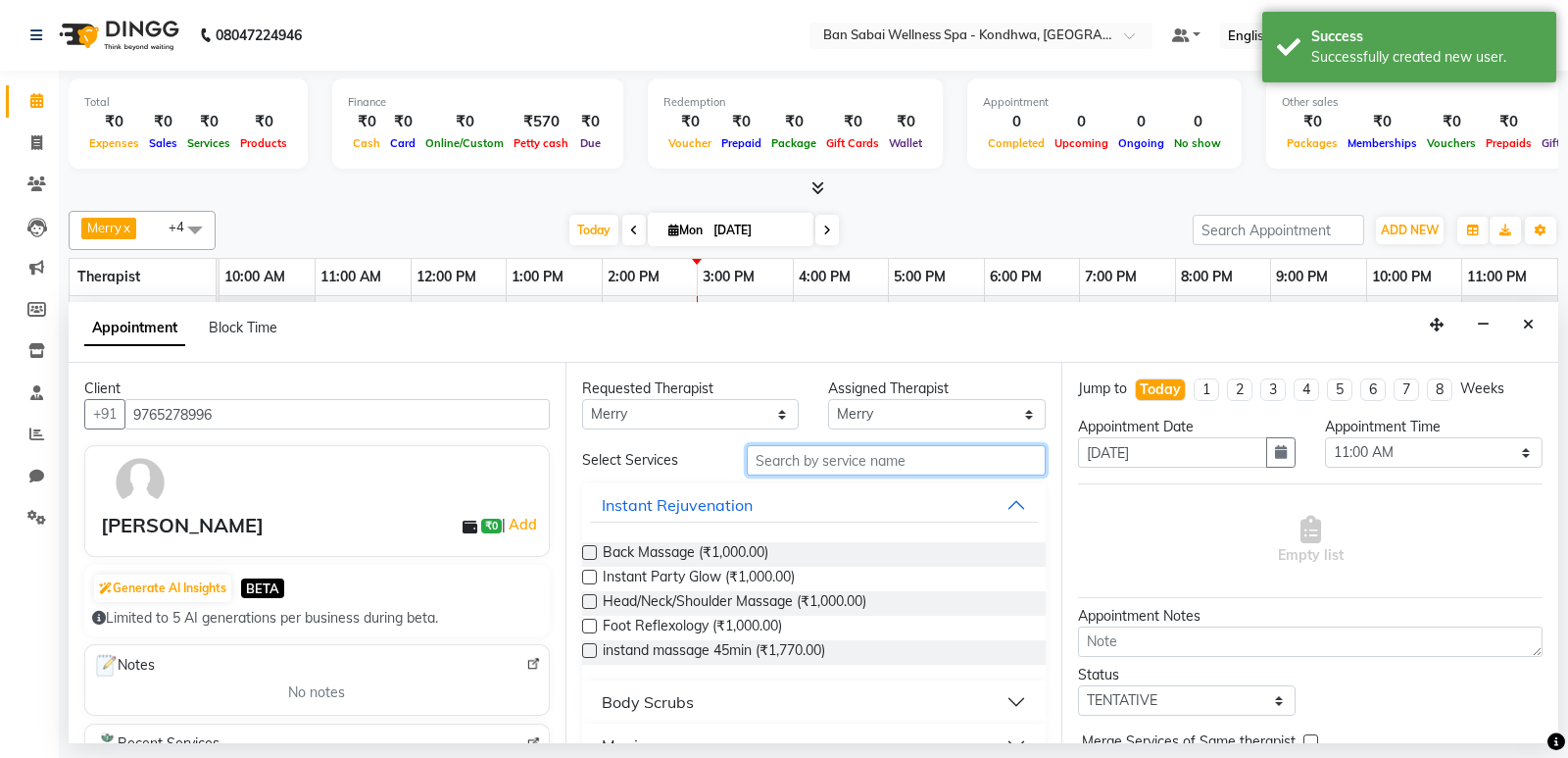
click at [813, 463] on input "text" at bounding box center [897, 460] width 300 height 30
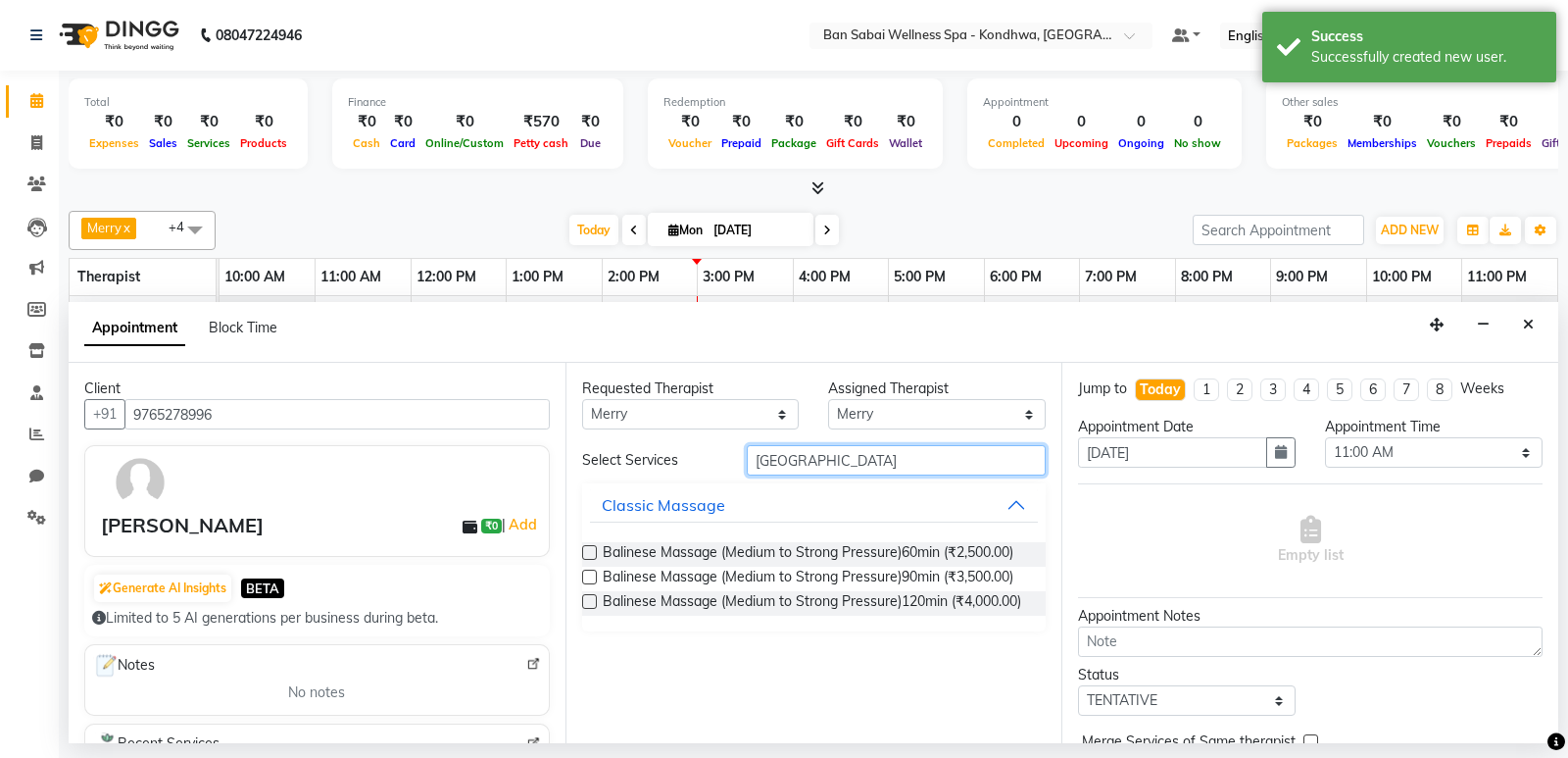
type input "BALI"
click at [585, 554] on label at bounding box center [589, 552] width 15 height 15
click at [585, 554] on input "checkbox" at bounding box center [588, 554] width 13 height 13
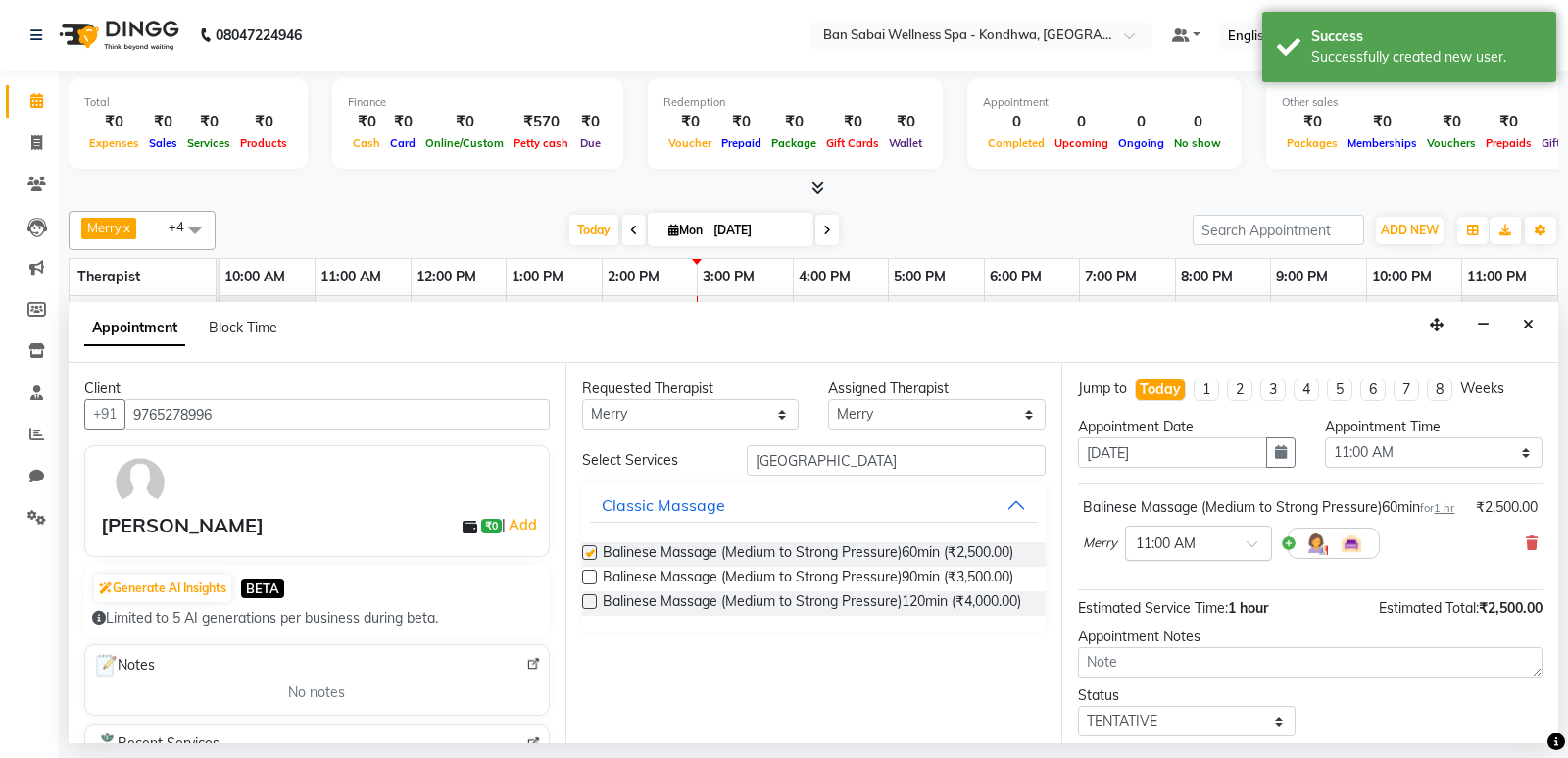
checkbox input "false"
drag, startPoint x: 1169, startPoint y: 562, endPoint x: 1170, endPoint y: 573, distance: 11.0
click at [1170, 552] on input "text" at bounding box center [1179, 541] width 86 height 21
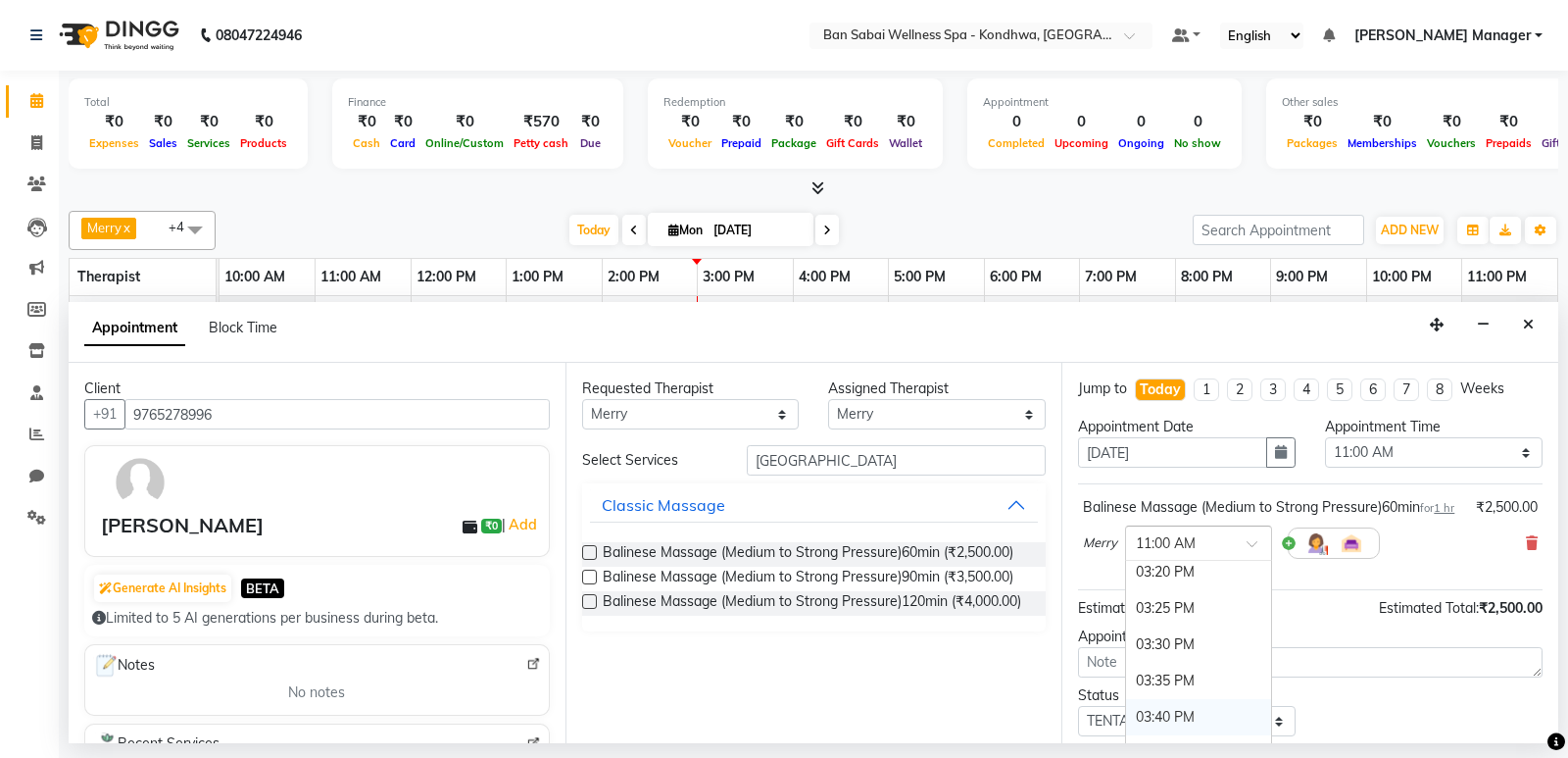
scroll to position [1864, 0]
click at [1170, 621] on div "03:20 PM" at bounding box center [1199, 602] width 145 height 36
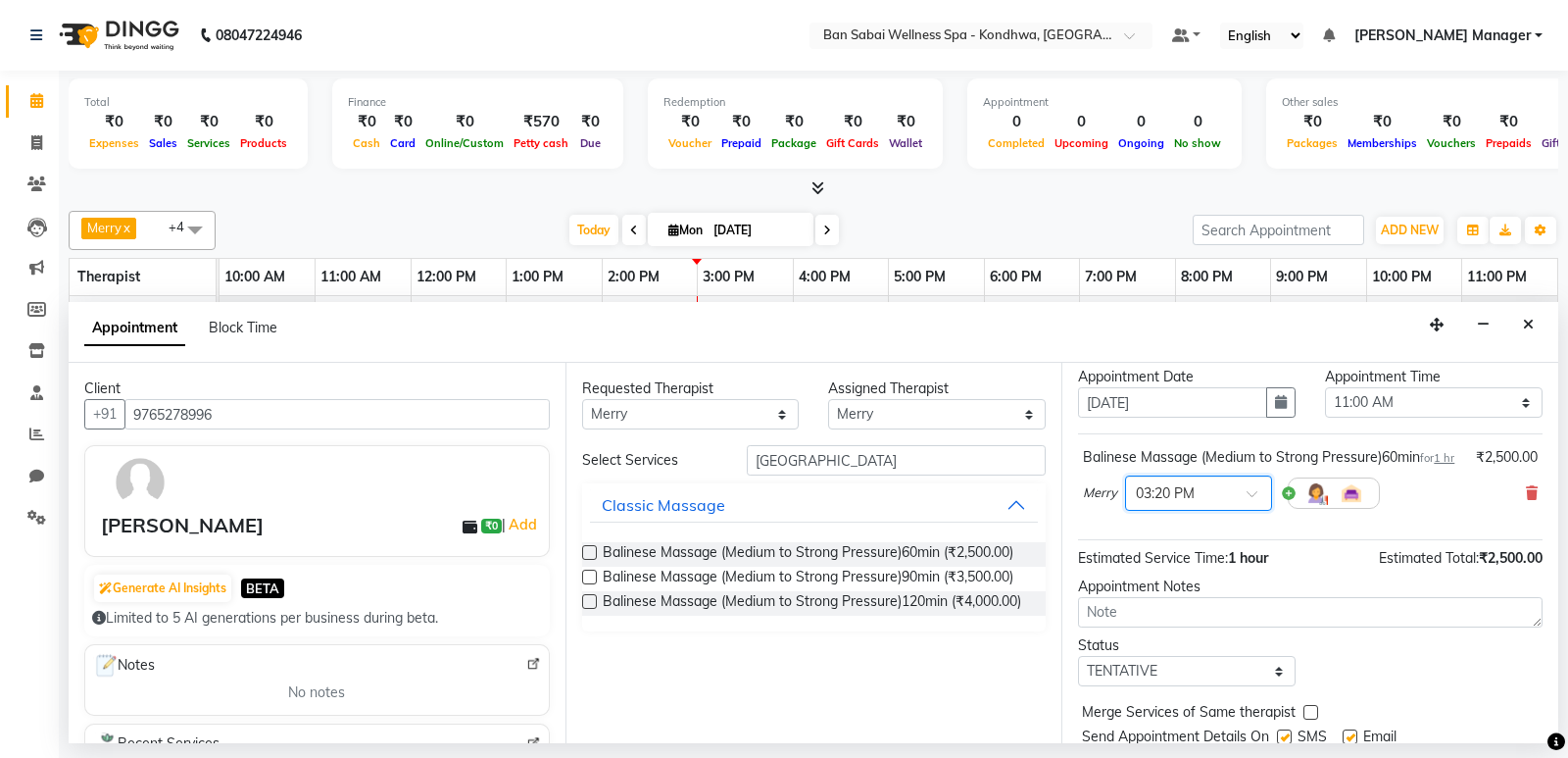
scroll to position [137, 0]
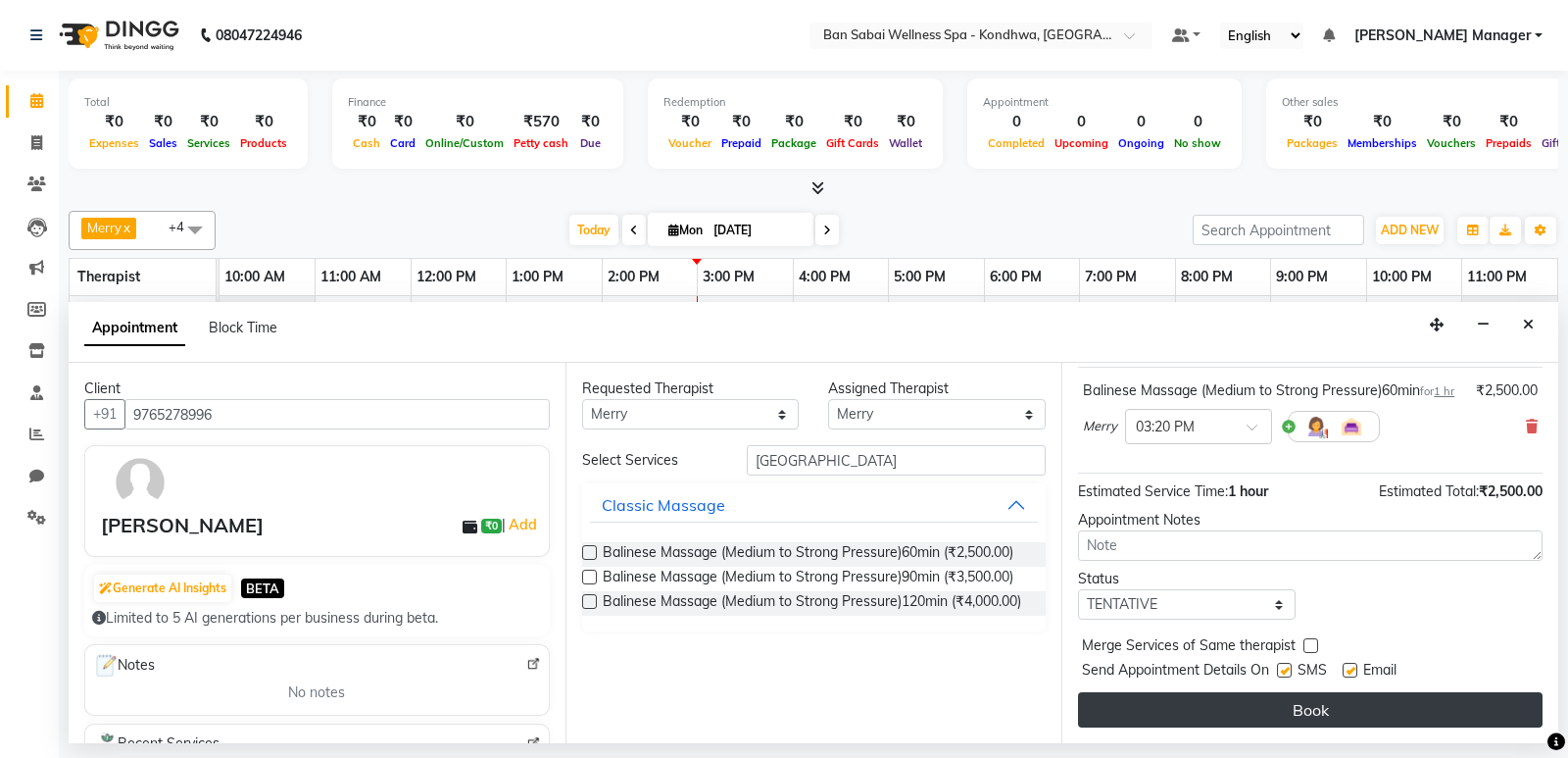
click at [1207, 704] on button "Book" at bounding box center [1310, 710] width 464 height 35
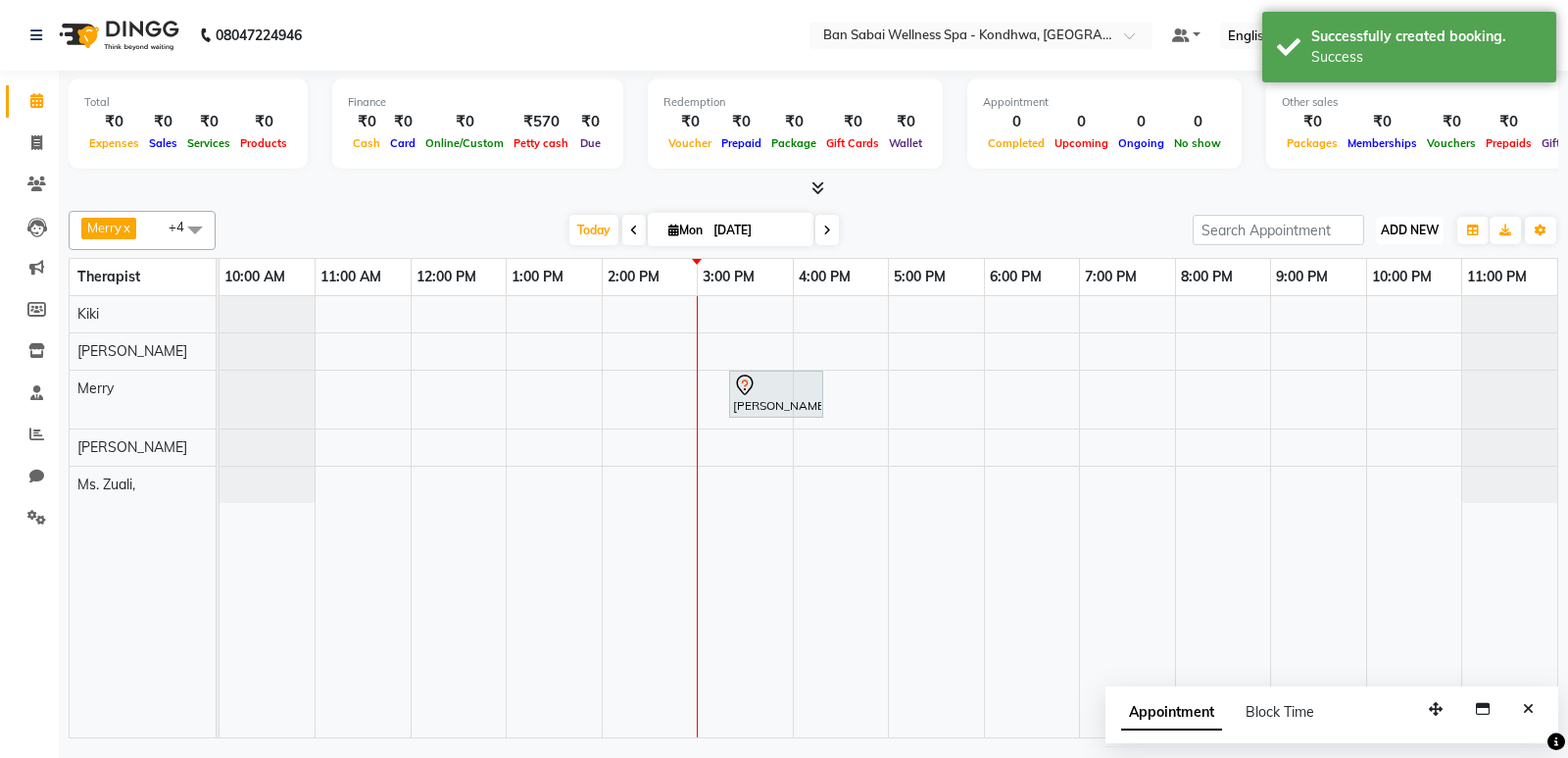
click at [1383, 235] on span "ADD NEW" at bounding box center [1409, 230] width 58 height 15
click at [1378, 271] on button "Add Appointment" at bounding box center [1366, 268] width 155 height 26
select select "660"
select select "tentative"
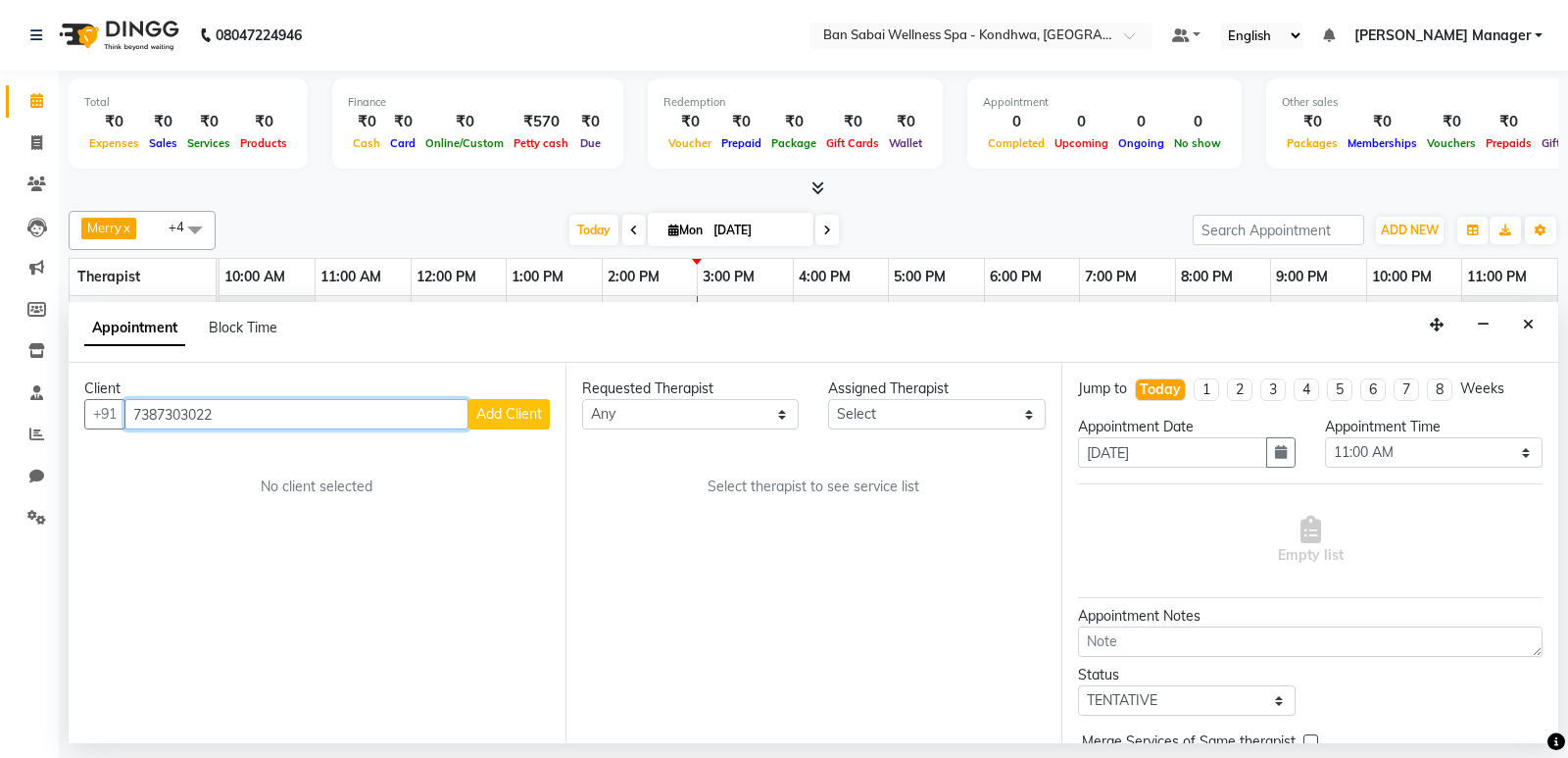
type input "7387303022"
click at [500, 420] on span "Add Client" at bounding box center [508, 414] width 66 height 18
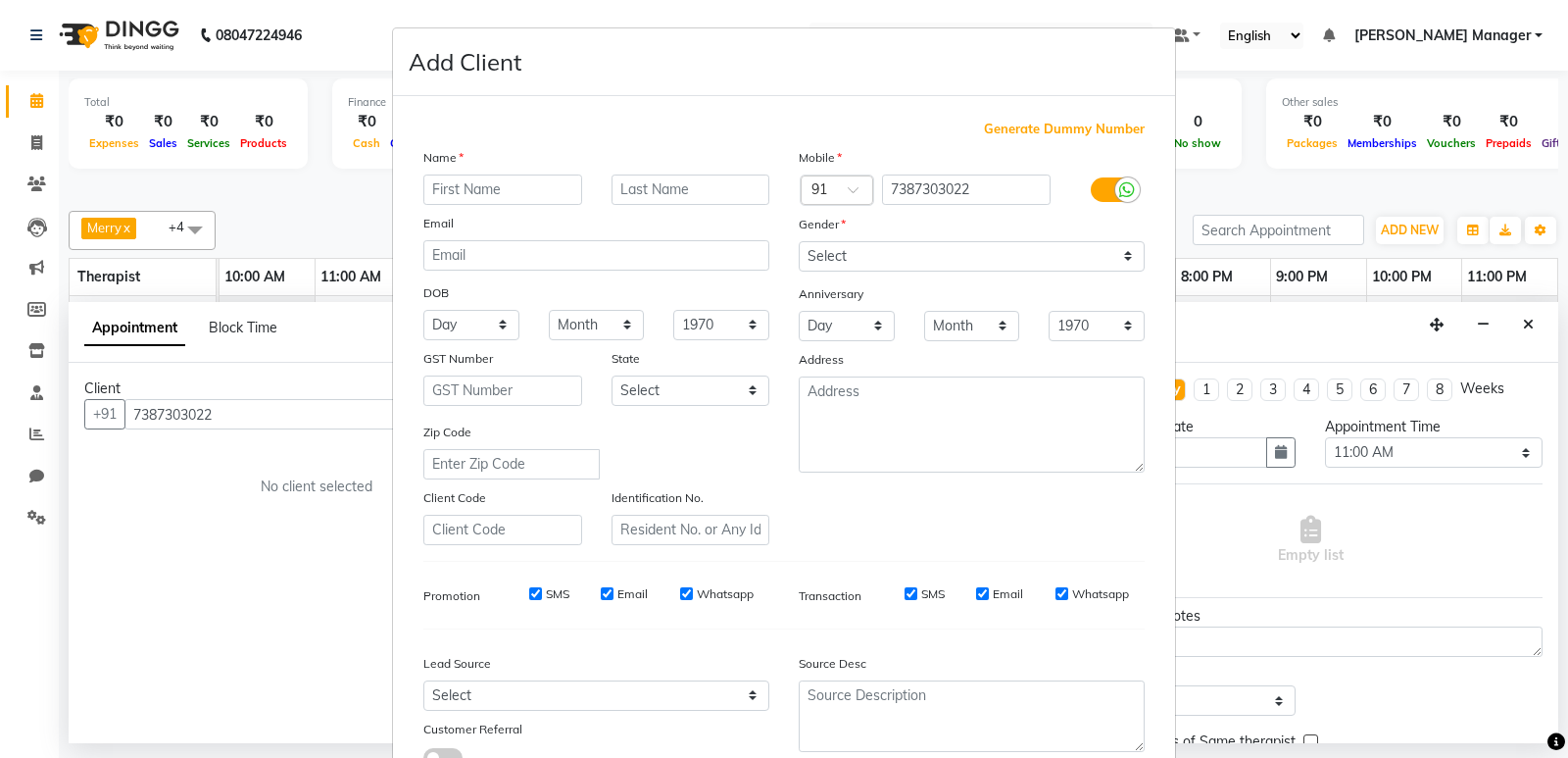
click at [505, 184] on input "text" at bounding box center [503, 190] width 159 height 30
type input "a"
type input "Mr. Amit"
click at [641, 183] on input "text" at bounding box center [691, 190] width 159 height 30
type input "Sonawale"
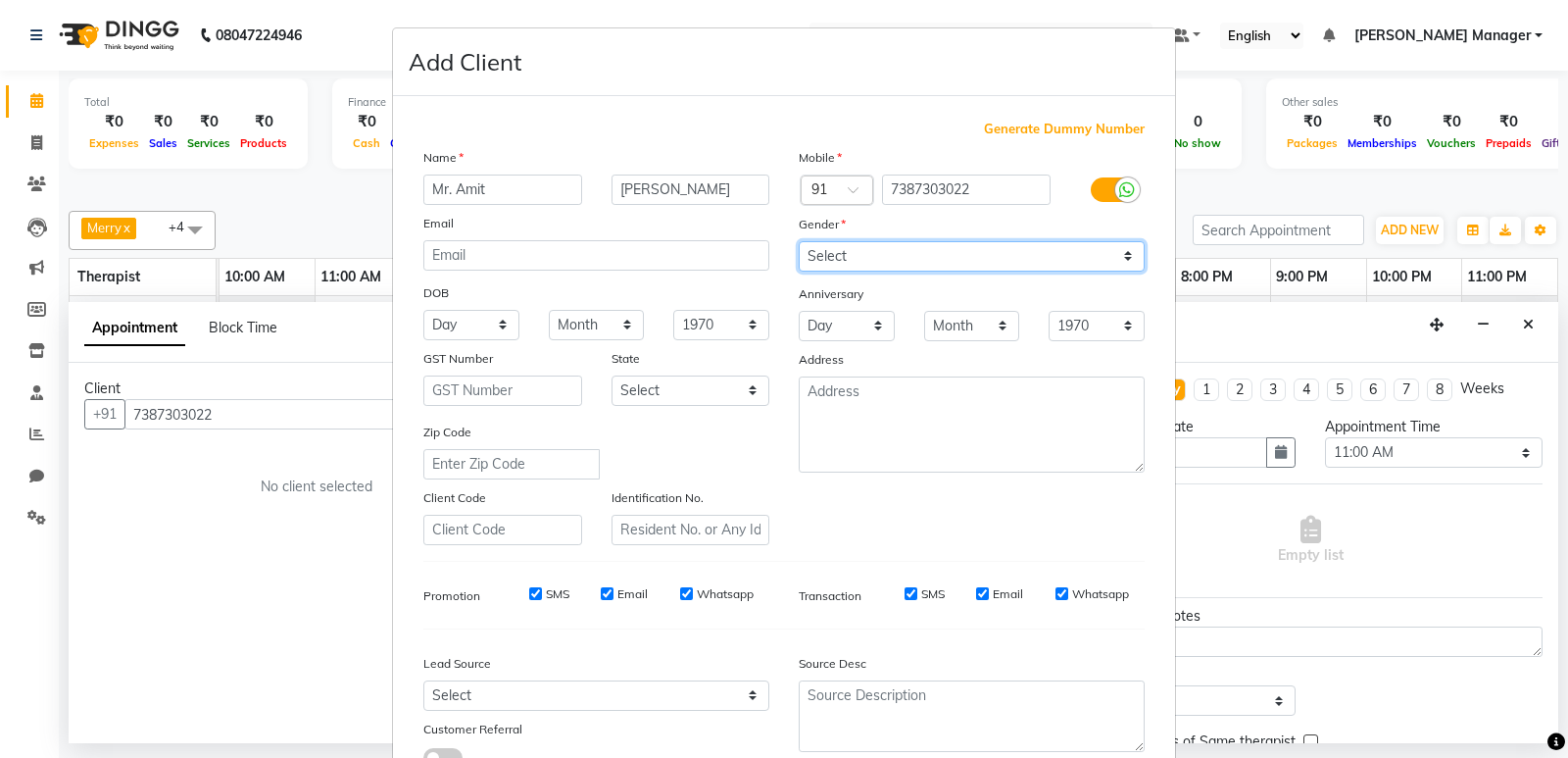
click at [846, 260] on select "Select Male Female Other Prefer Not To Say" at bounding box center [971, 256] width 346 height 30
select select "[DEMOGRAPHIC_DATA]"
click at [799, 242] on select "Select Male Female Other Prefer Not To Say" at bounding box center [971, 256] width 346 height 30
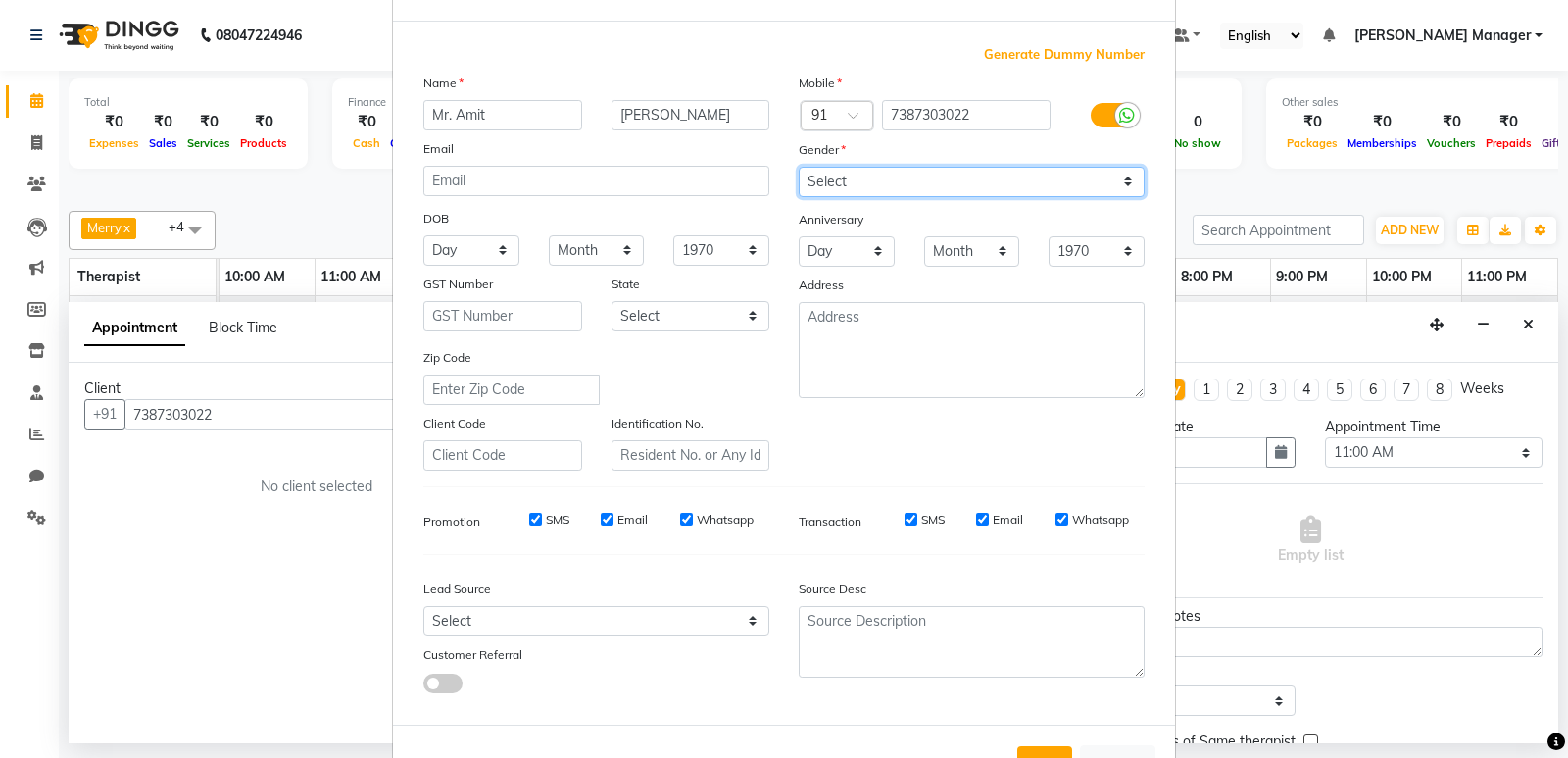
scroll to position [147, 0]
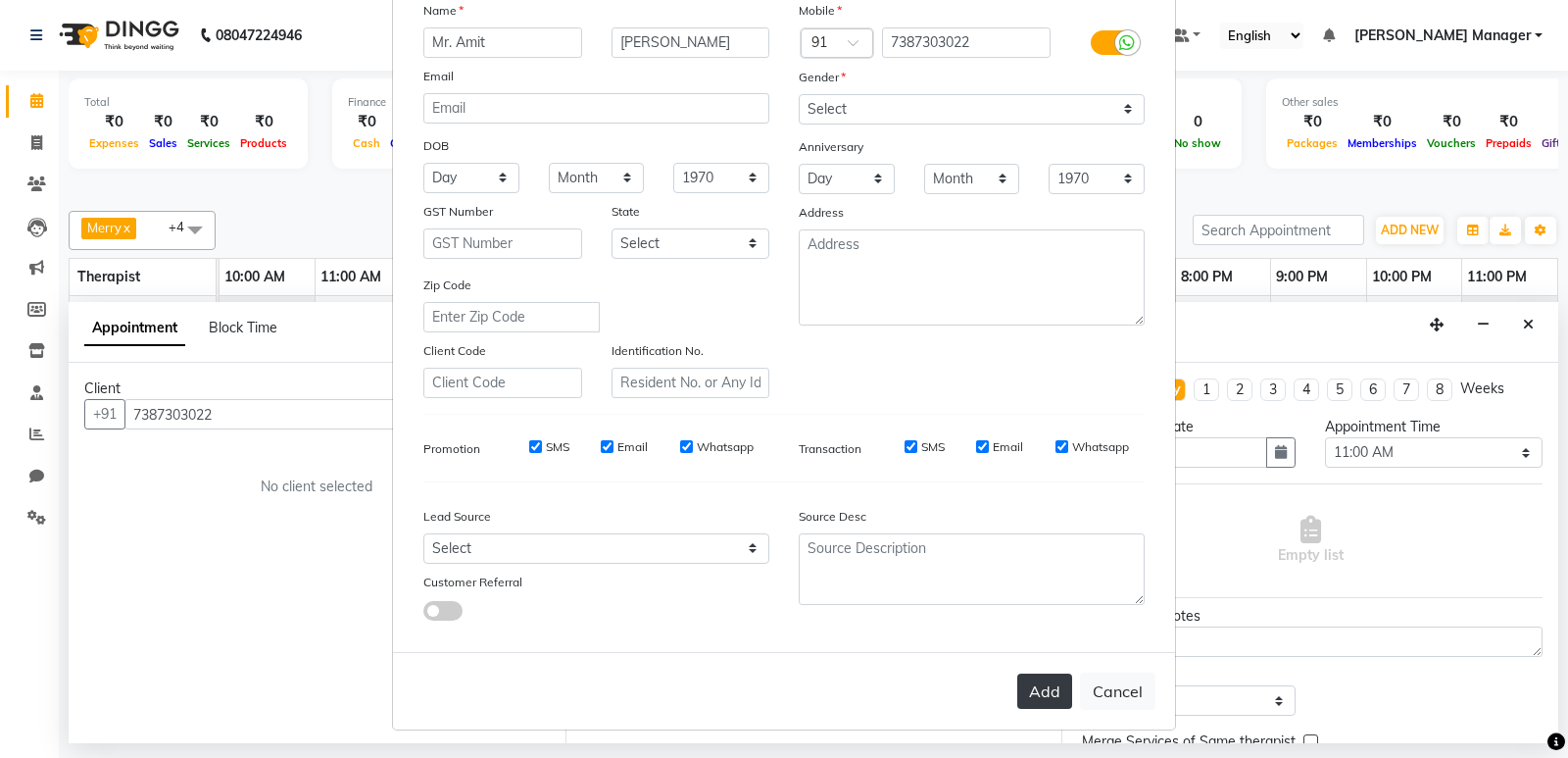
click at [1055, 701] on button "Add" at bounding box center [1045, 691] width 55 height 35
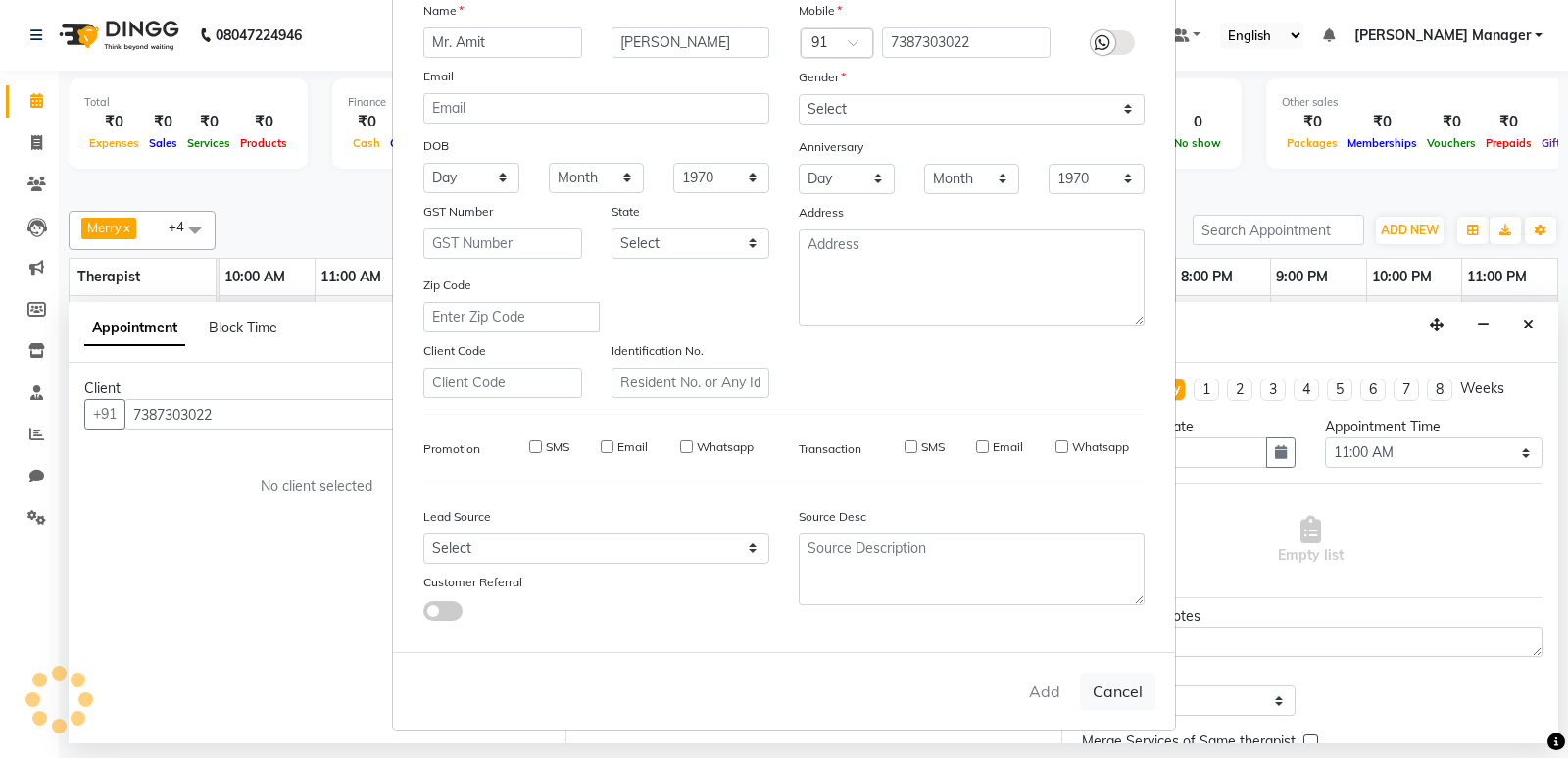
select select
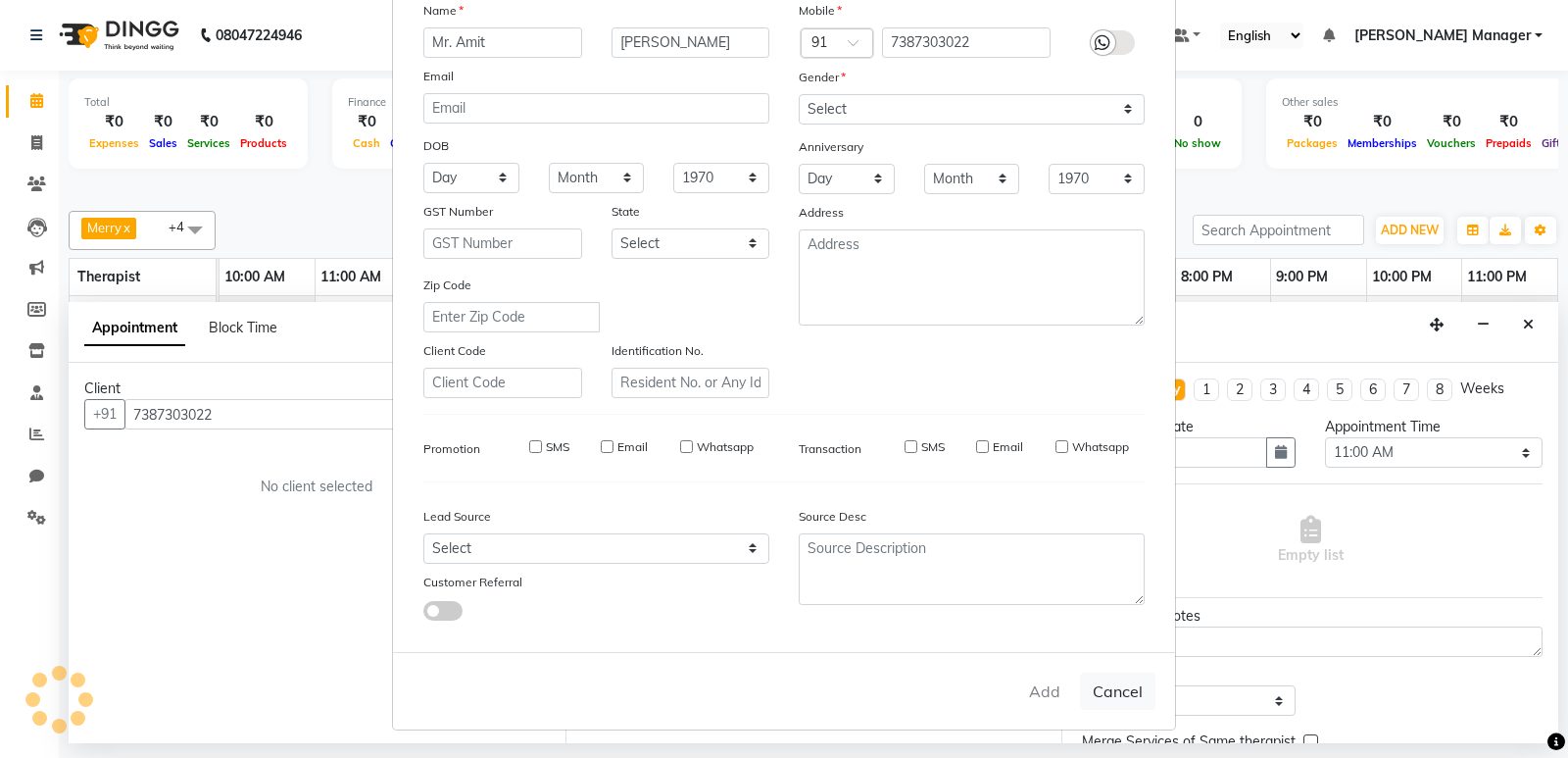
select select
checkbox input "false"
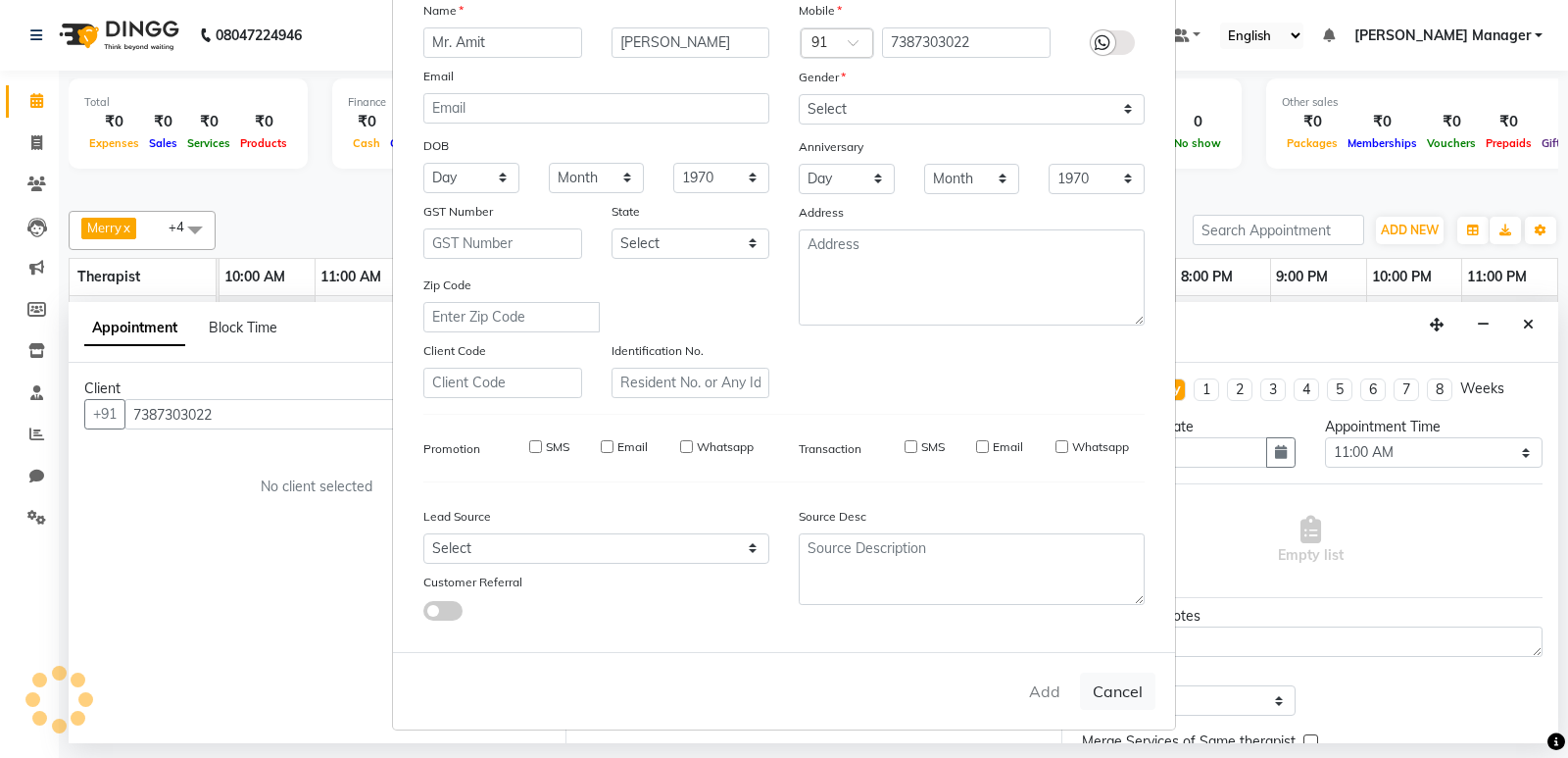
checkbox input "false"
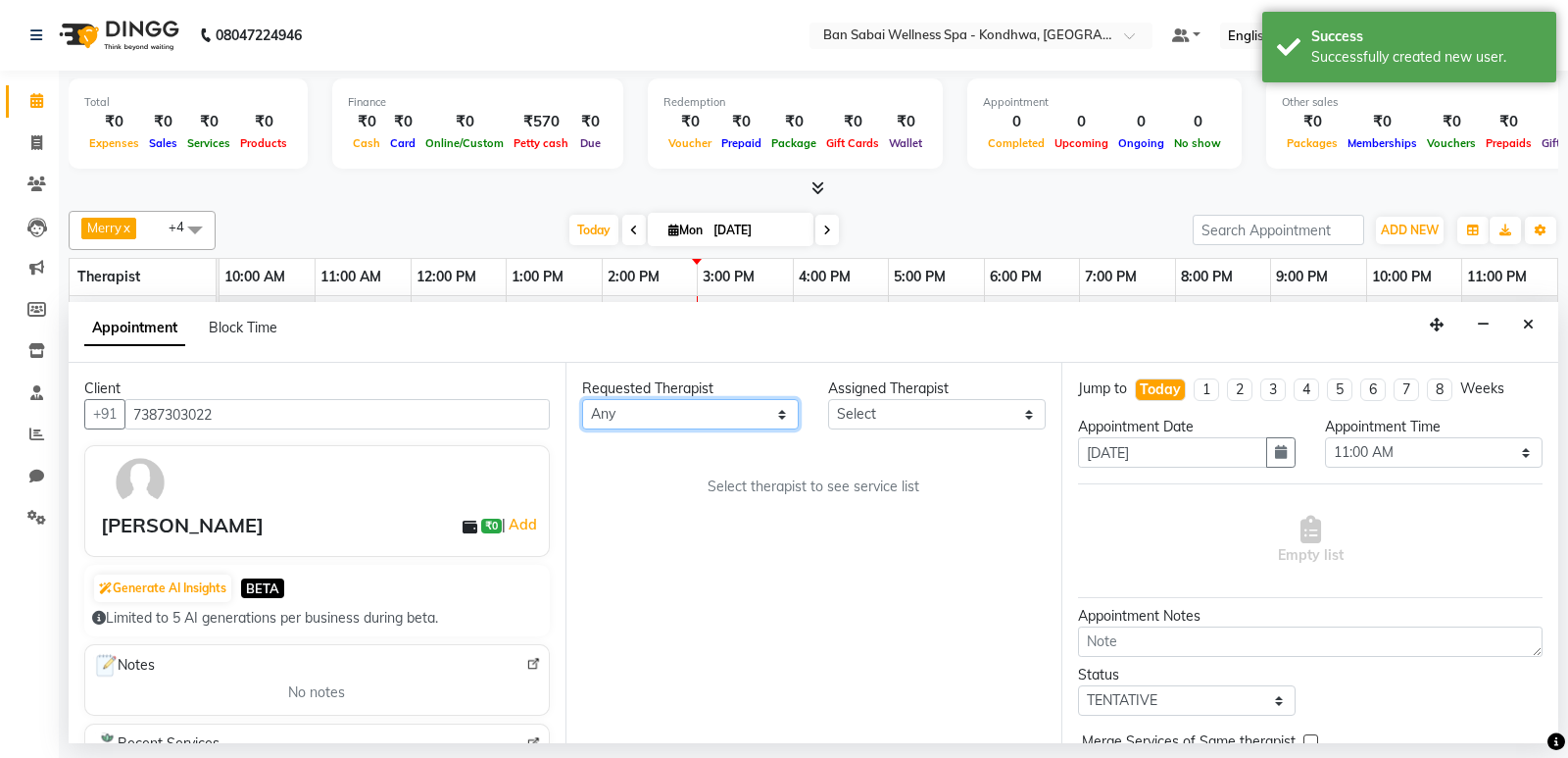
click at [638, 409] on select "Any Kiki Maria Megha Manager Merry Mimi Ms. Zuali, Vijay Sharma," at bounding box center [691, 414] width 218 height 30
select select "78620"
click at [582, 400] on select "Any Kiki Maria Megha Manager Merry Mimi Ms. Zuali, Vijay Sharma," at bounding box center [691, 414] width 218 height 30
select select "78620"
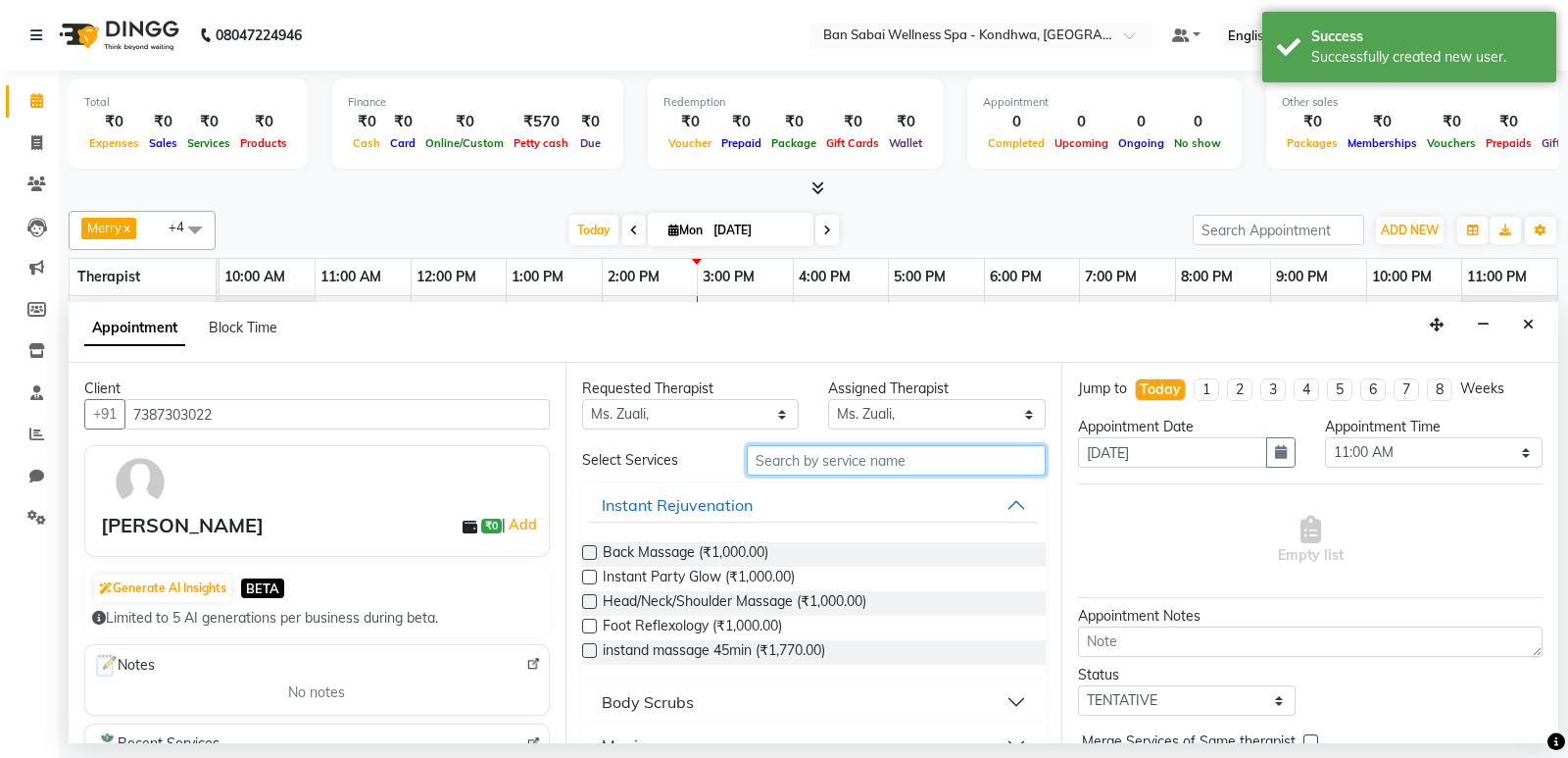
click at [816, 461] on input "text" at bounding box center [897, 460] width 300 height 30
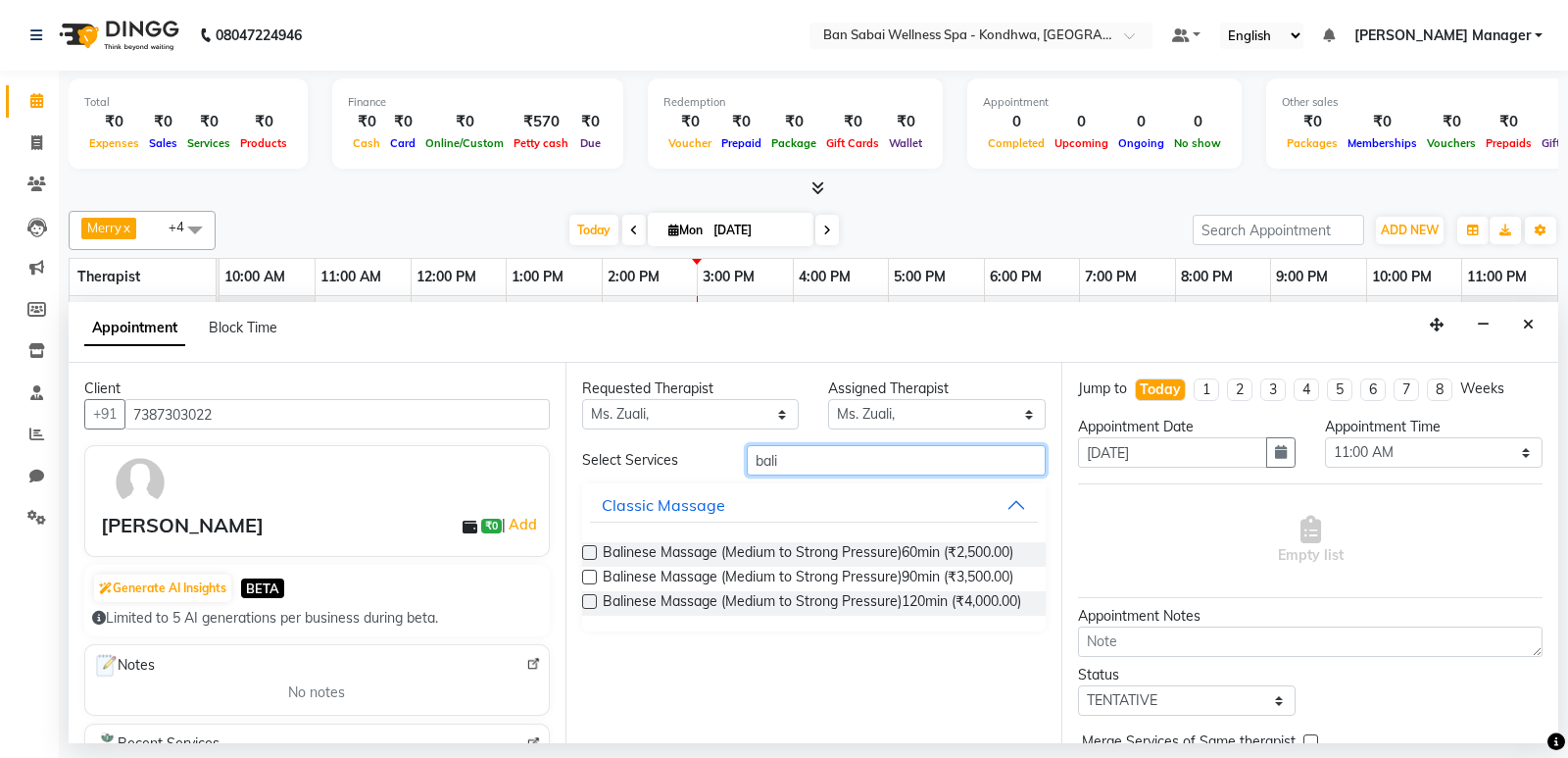
type input "bali"
click at [590, 552] on label at bounding box center [589, 552] width 15 height 15
click at [590, 552] on input "checkbox" at bounding box center [588, 554] width 13 height 13
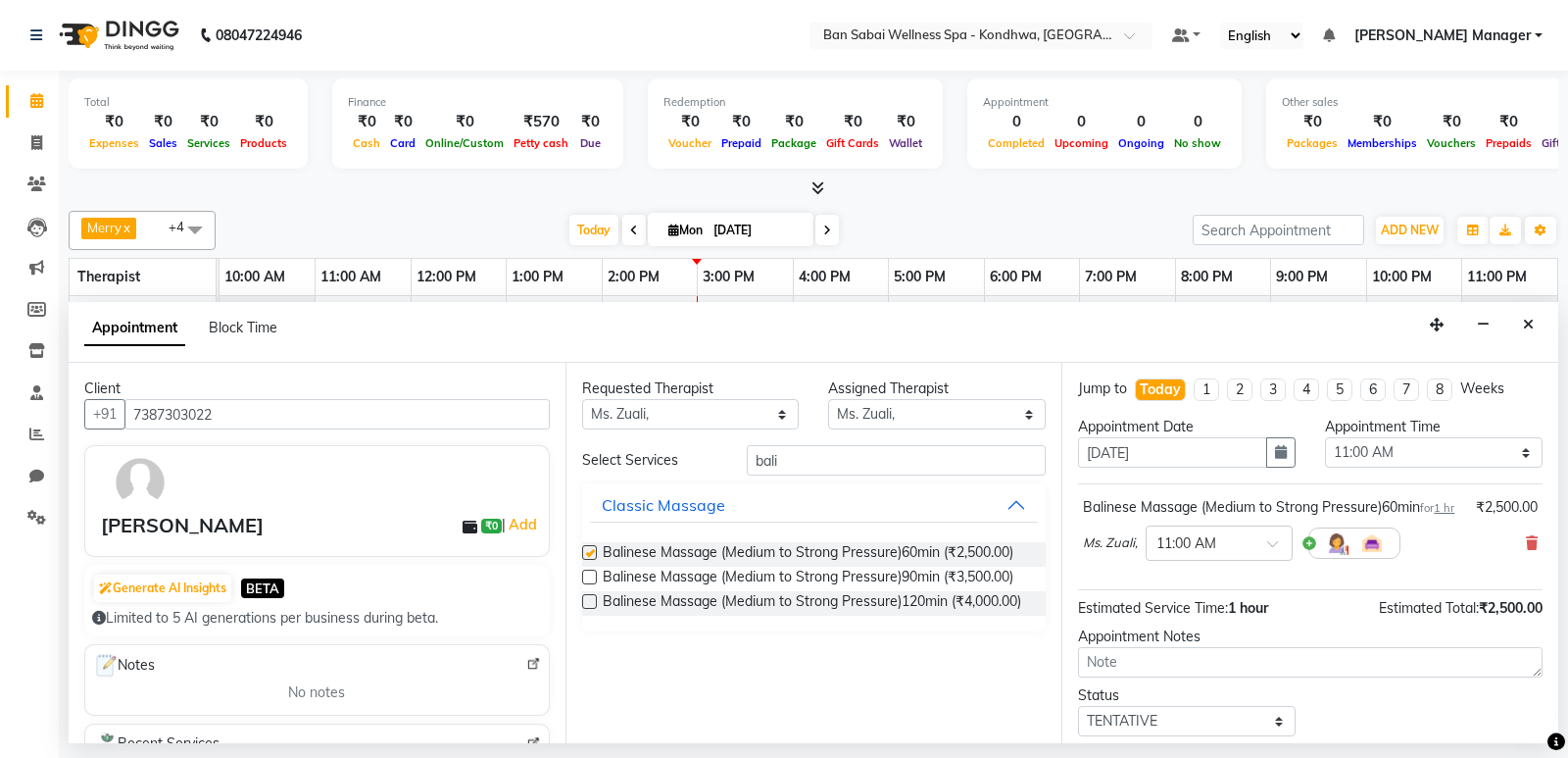
checkbox input "false"
click at [1211, 552] on input "text" at bounding box center [1200, 541] width 86 height 21
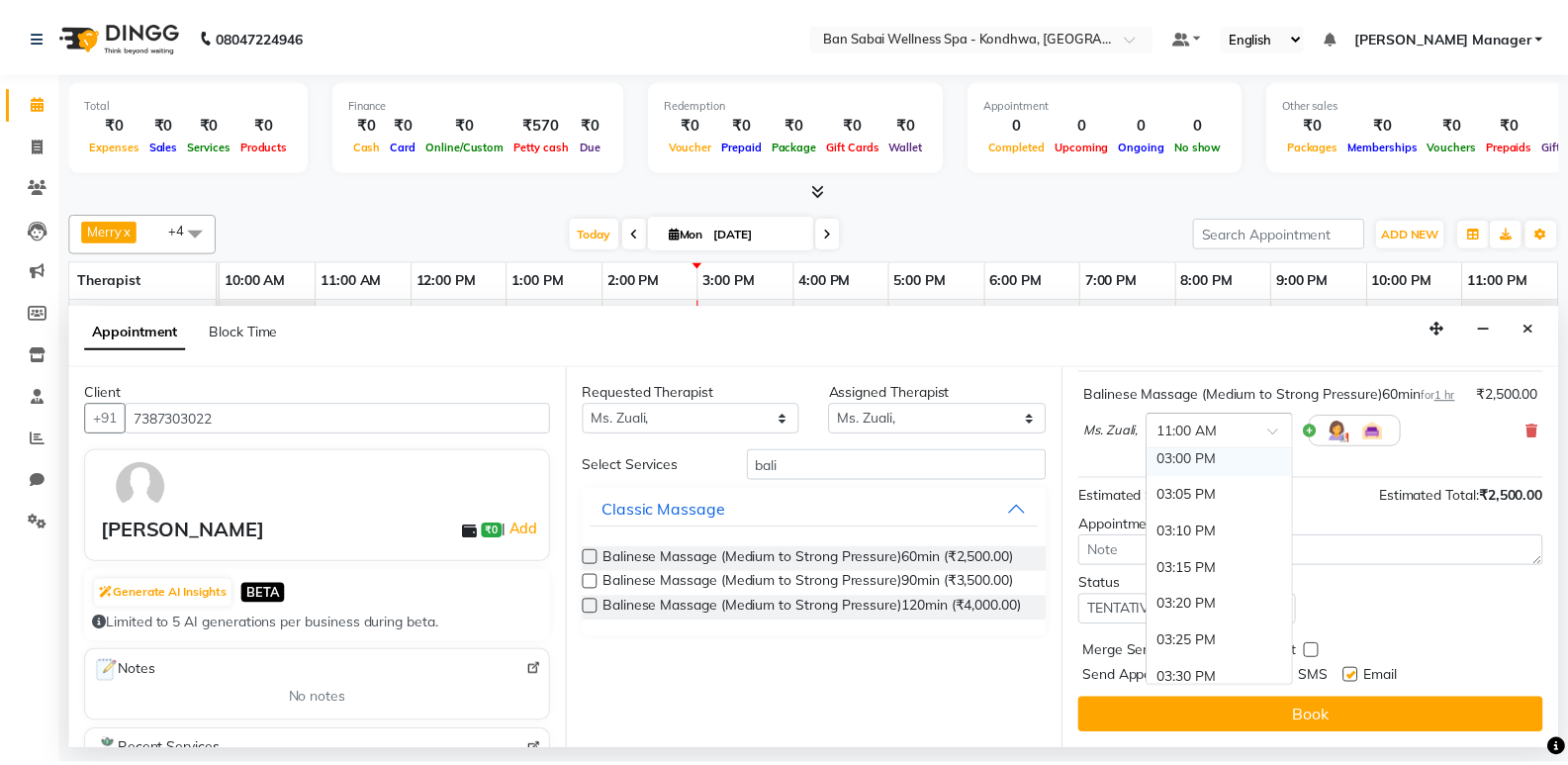
scroll to position [1881, 0]
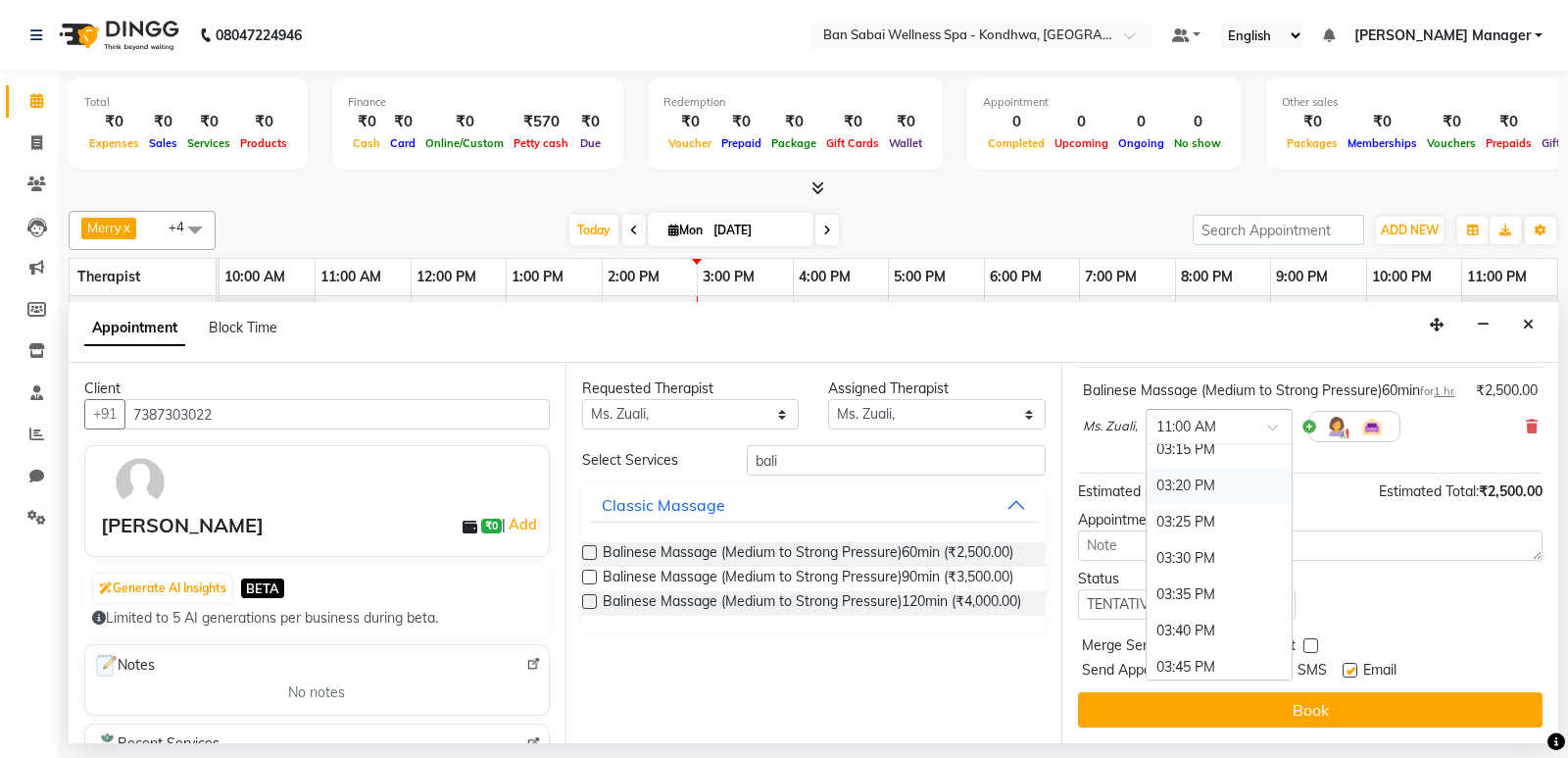
click at [1181, 480] on div "03:20 PM" at bounding box center [1220, 485] width 145 height 36
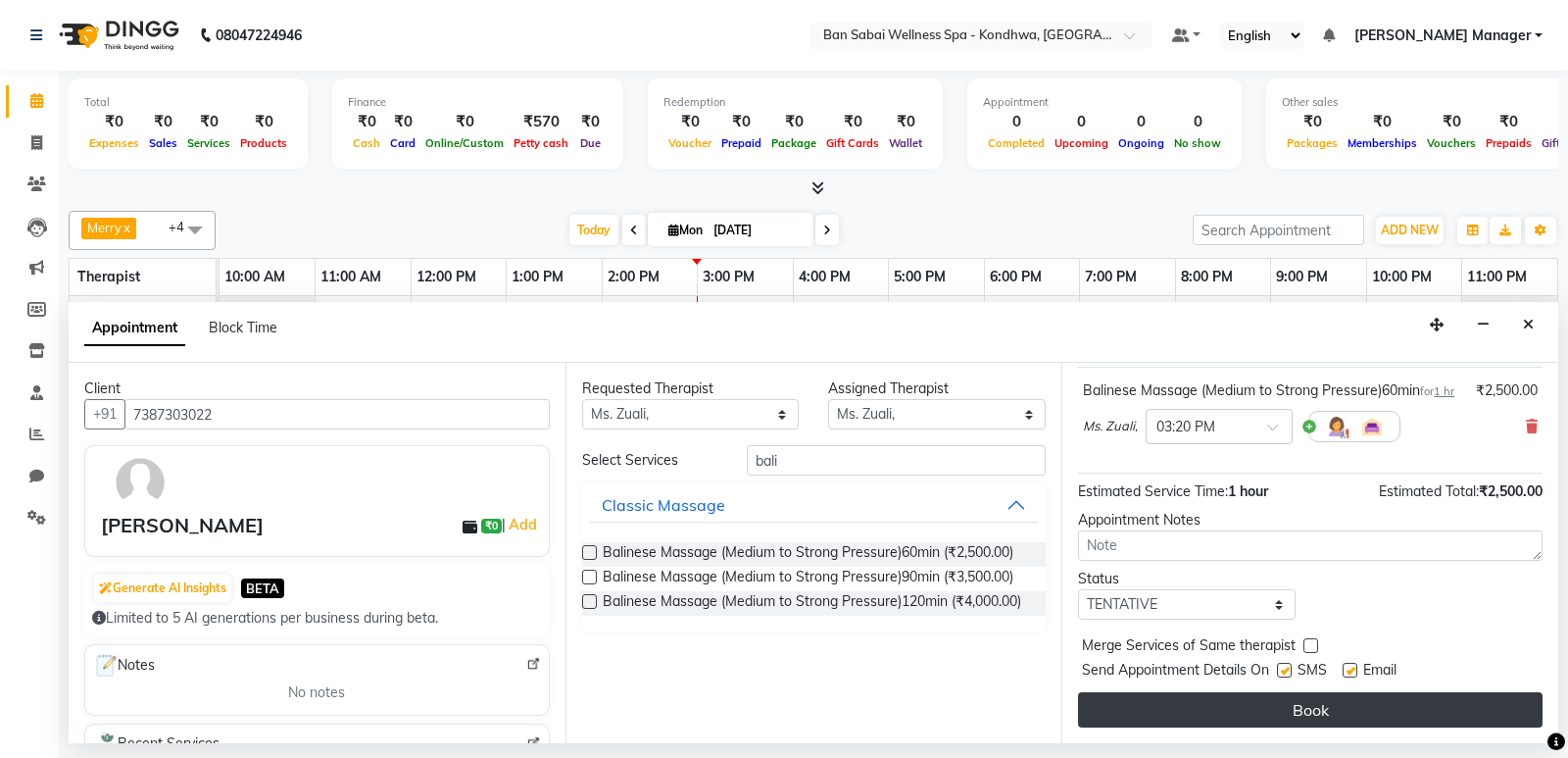
click at [1184, 714] on button "Book" at bounding box center [1310, 710] width 464 height 35
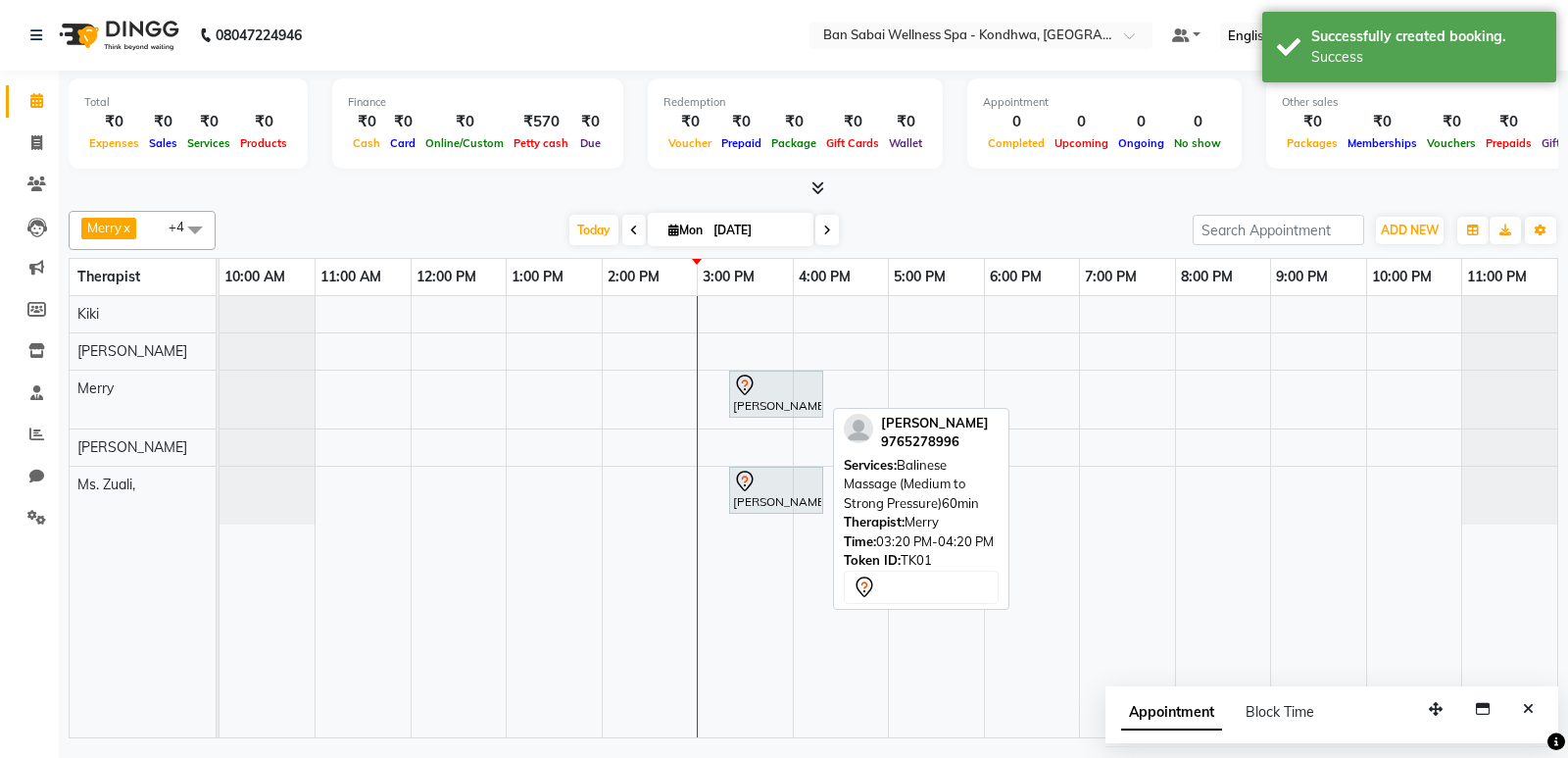
click at [772, 403] on div "Mr. SHUBHAM TAKAWALE, TK01, 03:20 PM-04:20 PM, Balinese Massage (Medium to Stro…" at bounding box center [776, 395] width 90 height 41
select select "7"
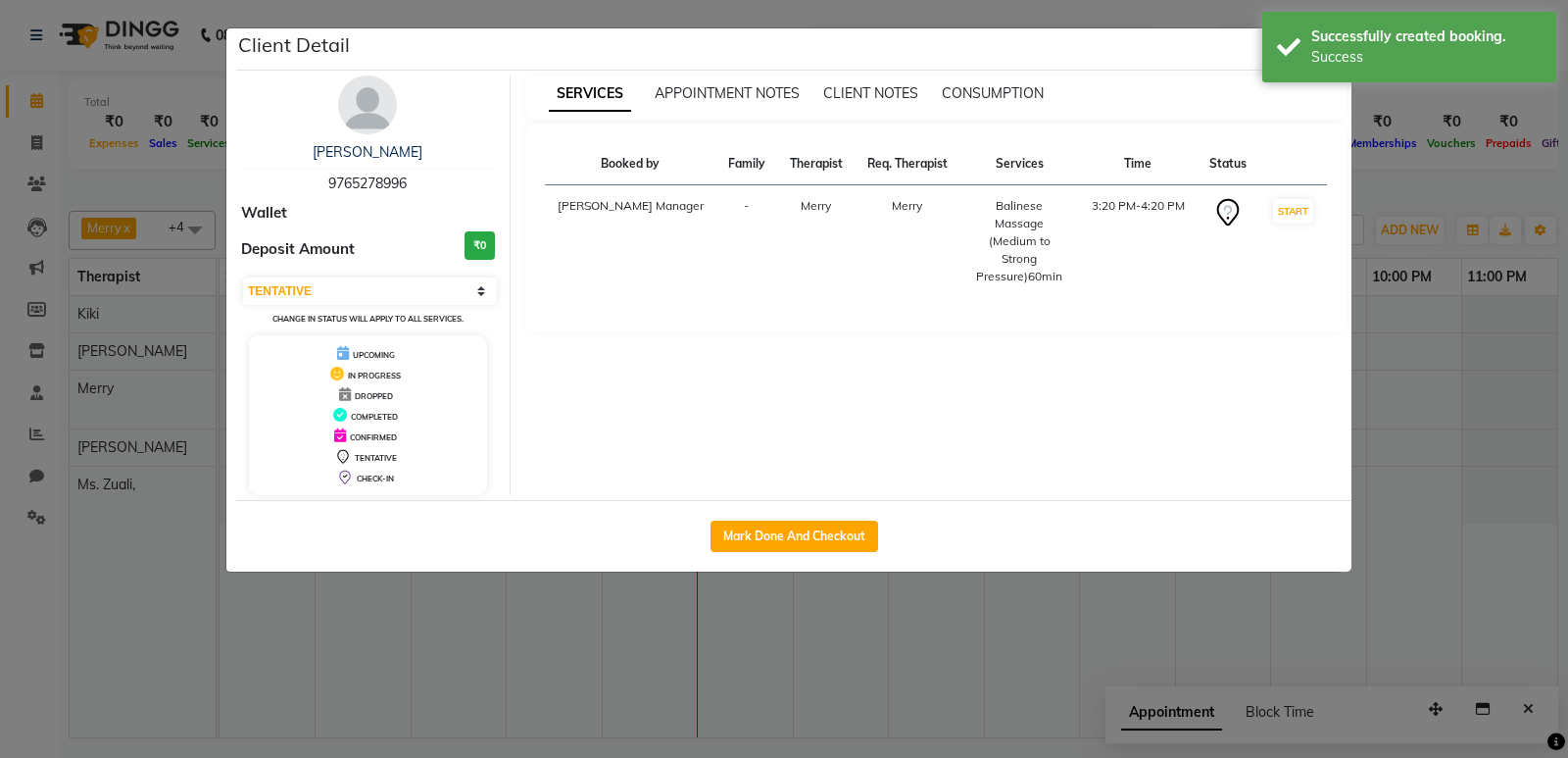
click at [752, 518] on div "Mark Done And Checkout" at bounding box center [794, 535] width 1116 height 72
click at [755, 525] on button "Mark Done And Checkout" at bounding box center [794, 536] width 168 height 31
select select "service"
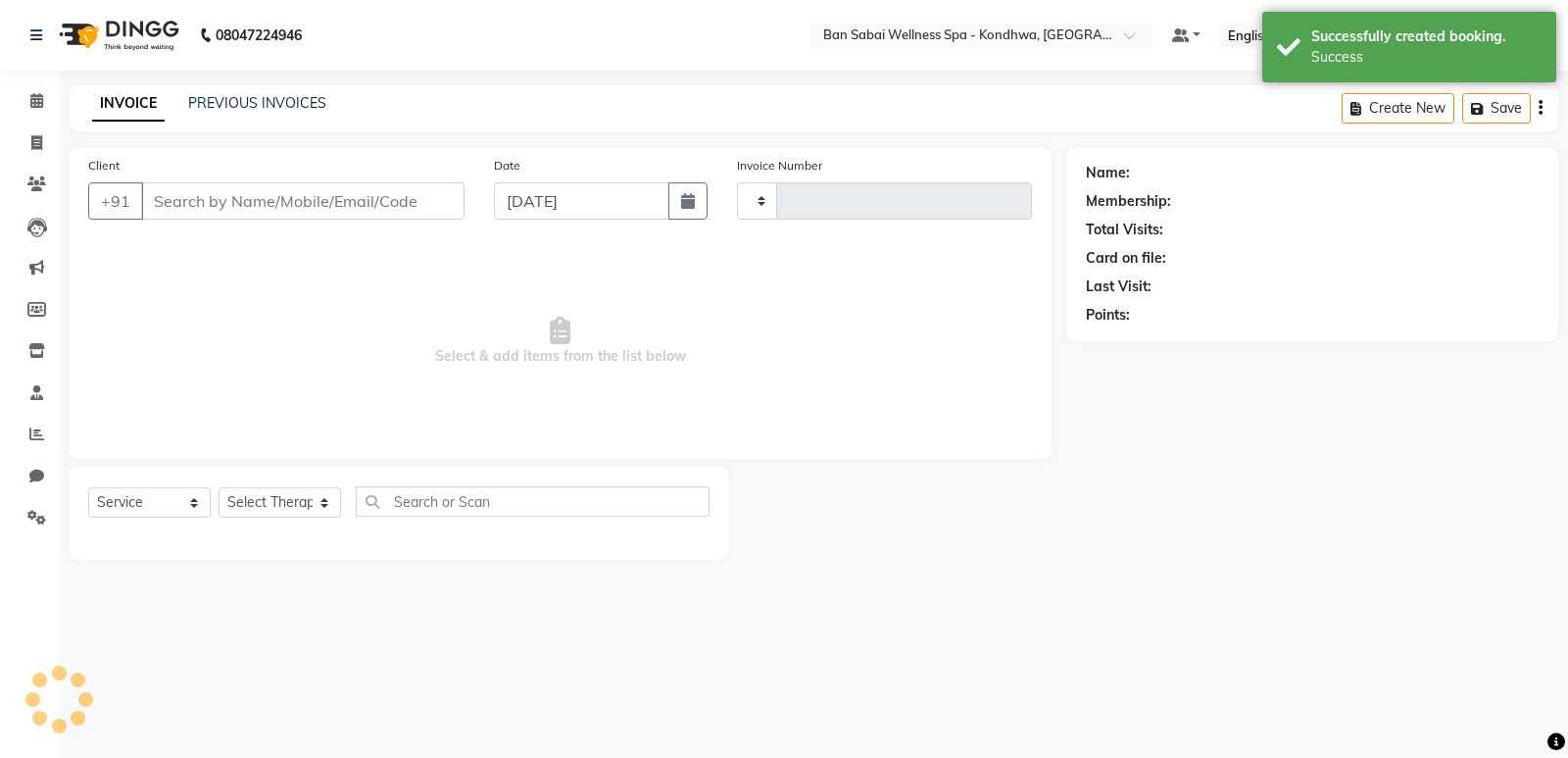
select select "3"
type input "1471"
select select "8227"
type input "9765278996"
select select "78586"
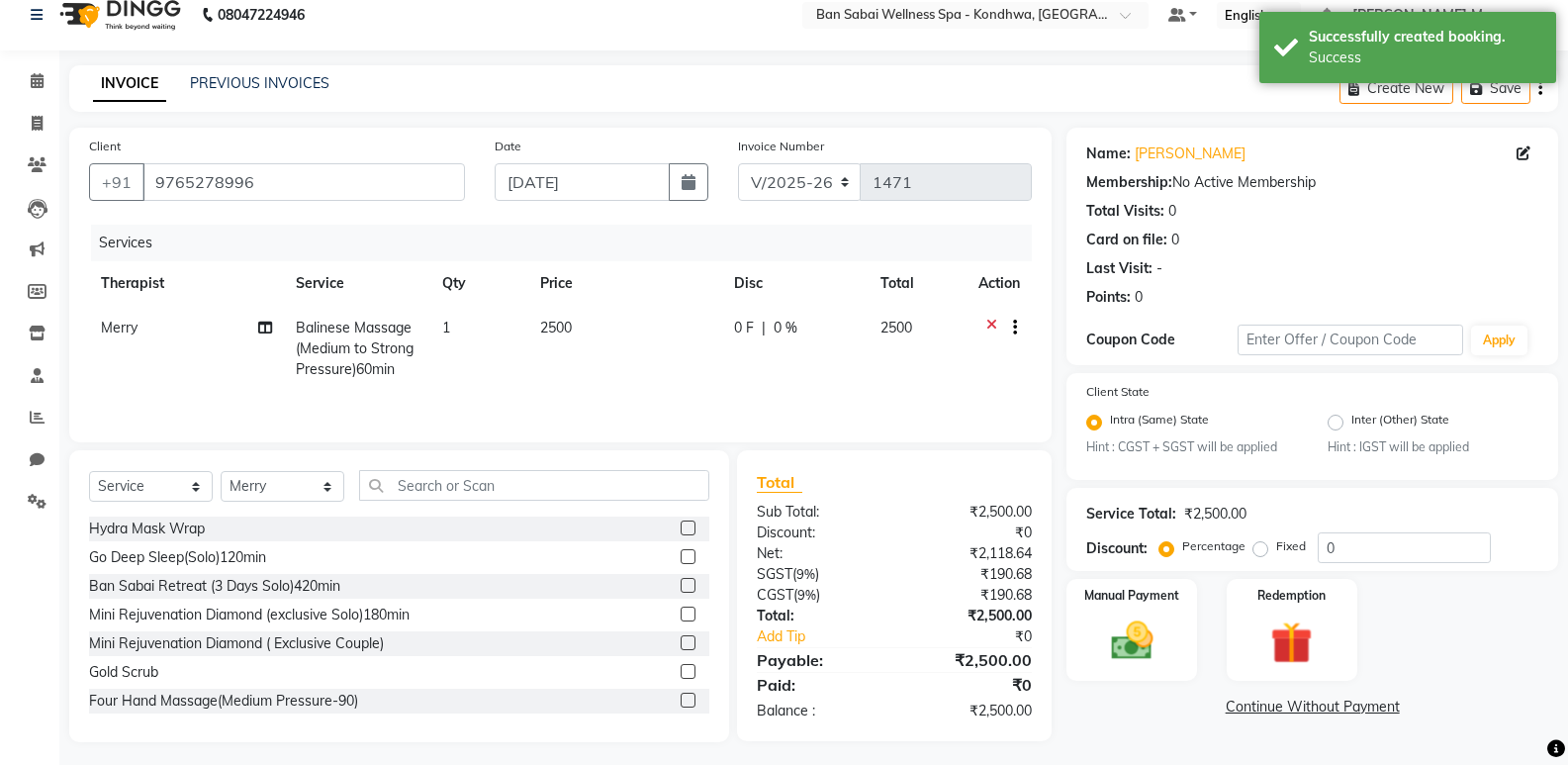
scroll to position [28, 0]
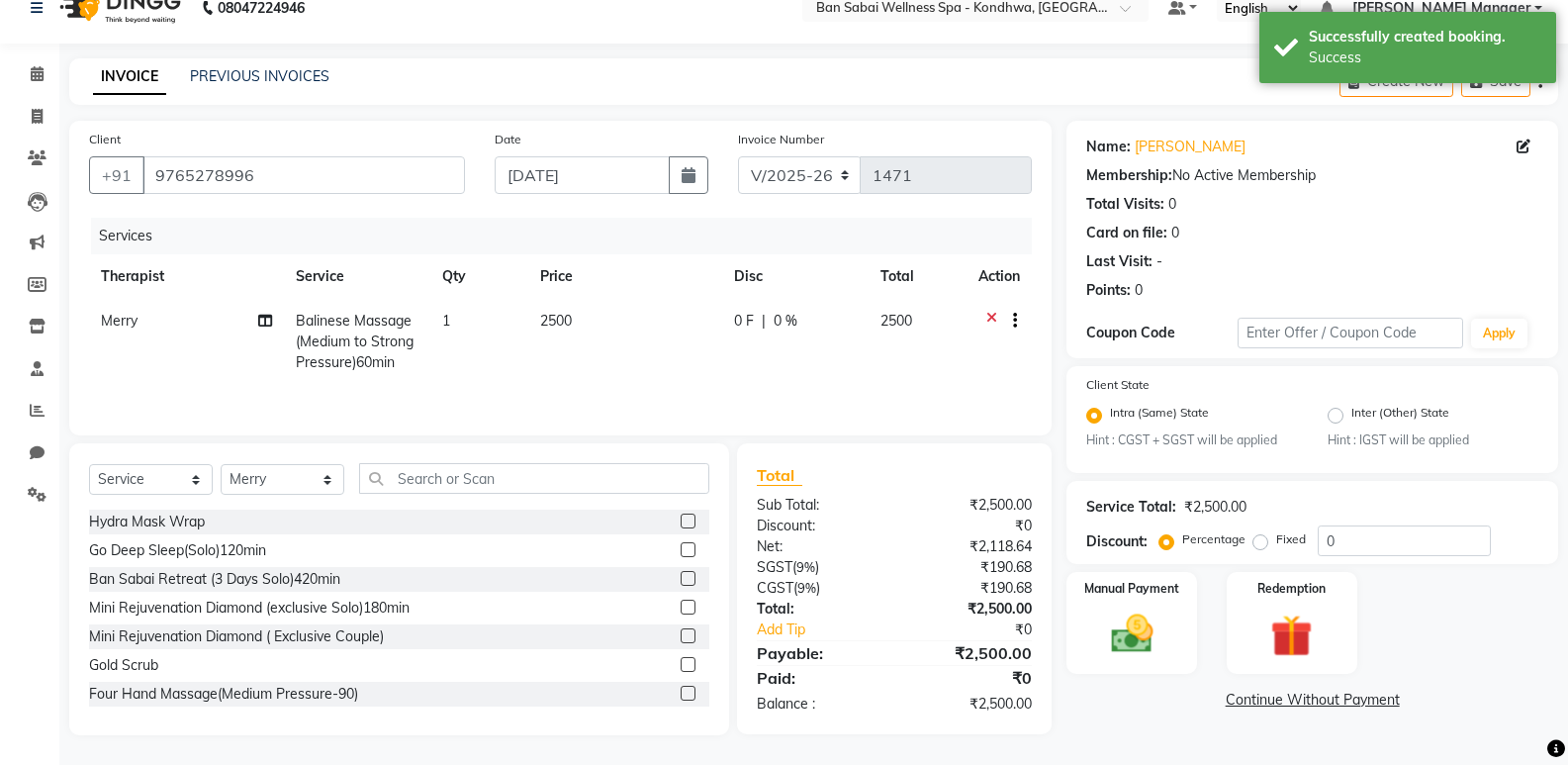
click at [1277, 543] on label "Fixed" at bounding box center [1292, 539] width 30 height 18
click at [1261, 543] on input "Fixed" at bounding box center [1265, 539] width 14 height 14
radio input "true"
click at [1327, 536] on input "0" at bounding box center [1404, 540] width 173 height 31
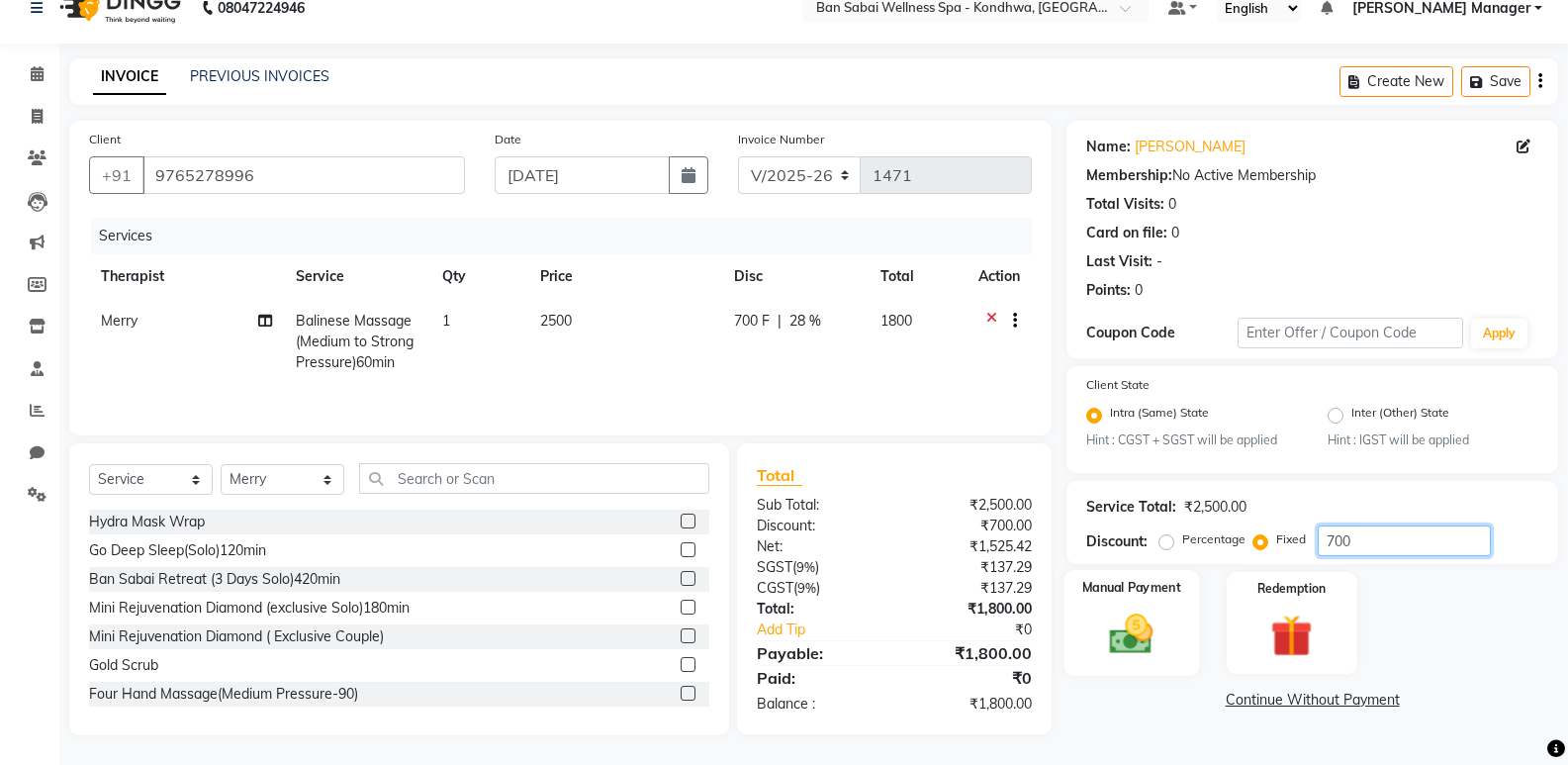
type input "700"
click at [1164, 619] on img at bounding box center [1131, 634] width 70 height 51
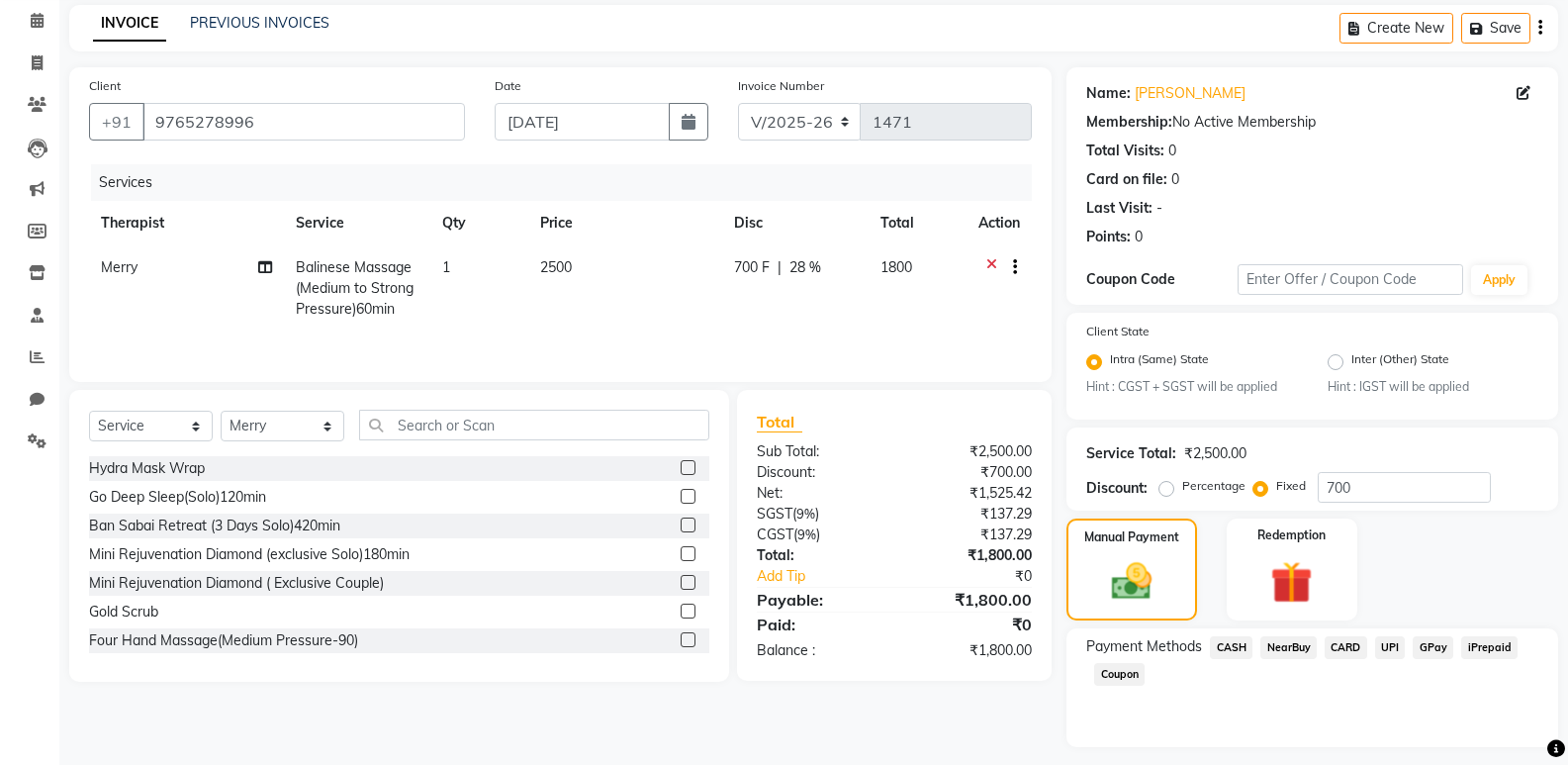
scroll to position [134, 0]
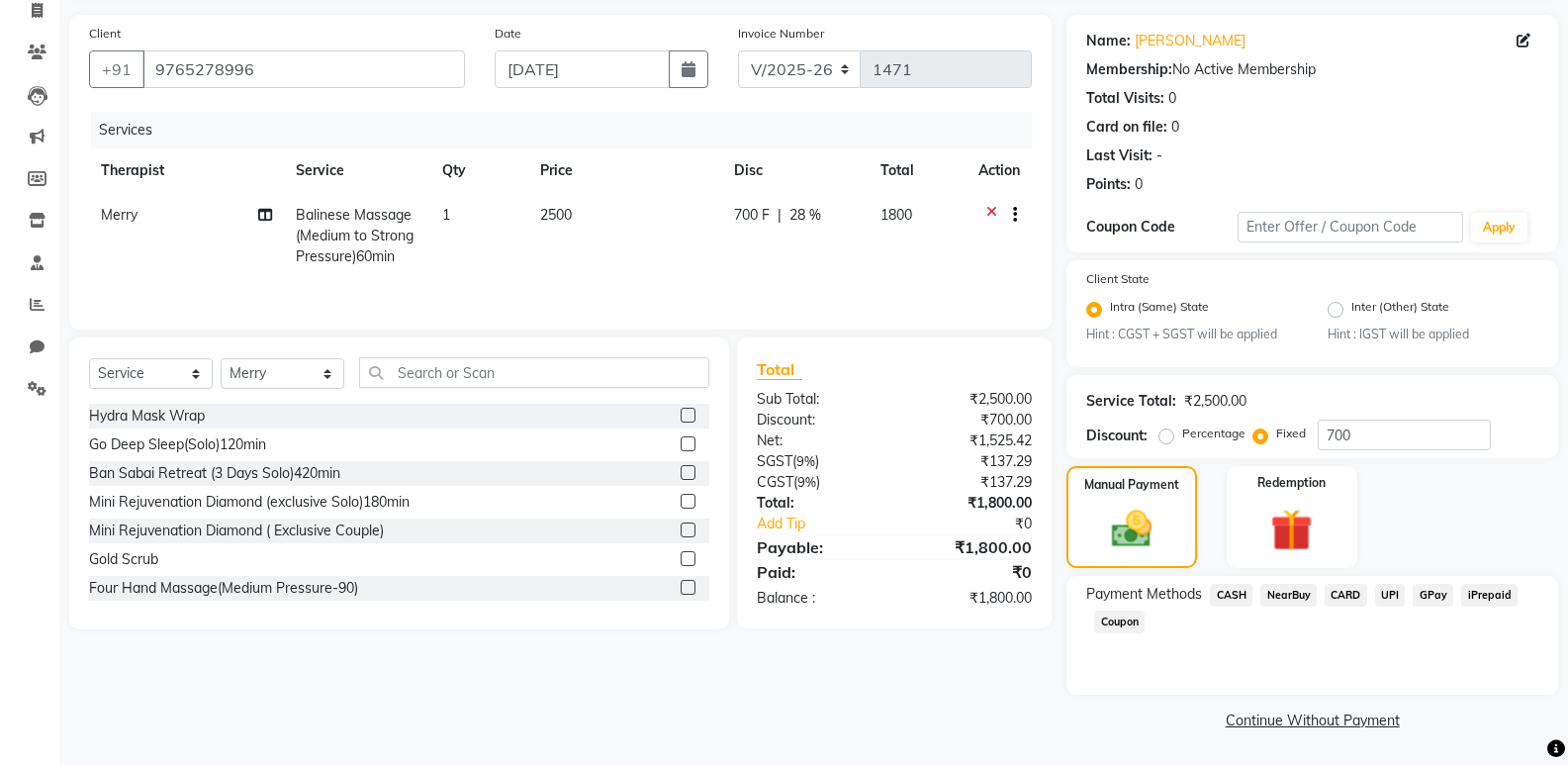
click at [1384, 589] on span "UPI" at bounding box center [1390, 595] width 31 height 23
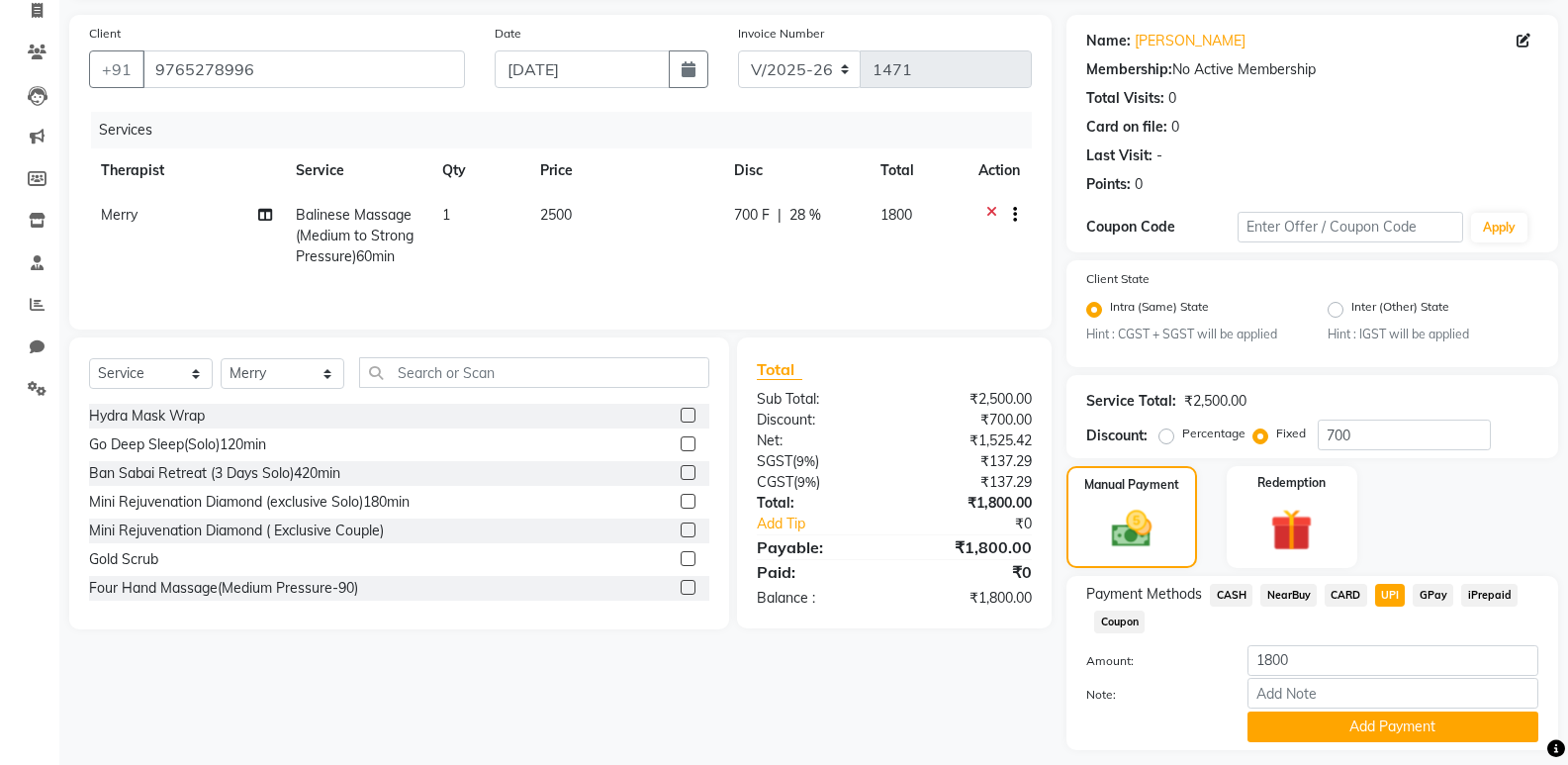
scroll to position [189, 0]
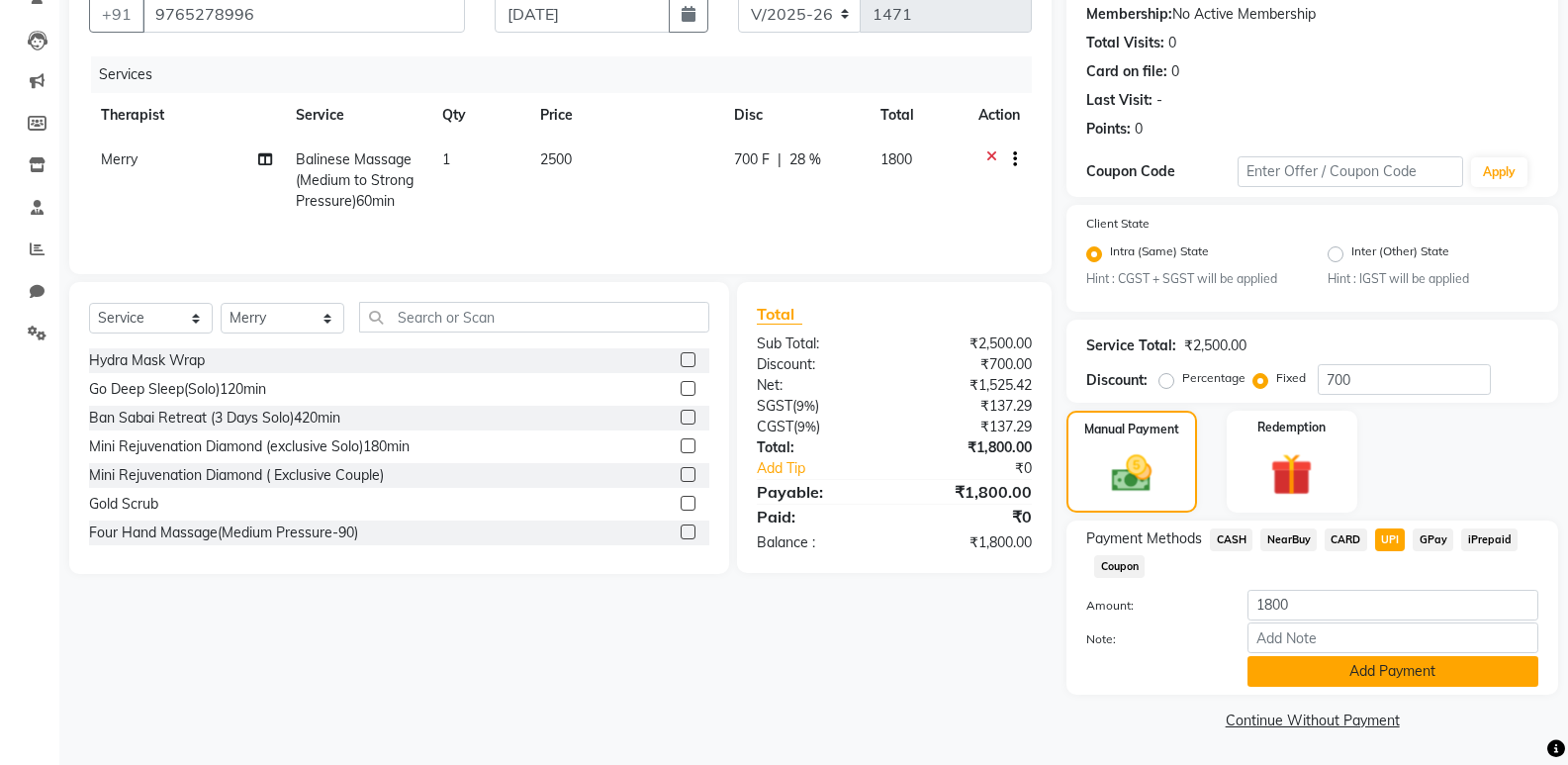
click at [1285, 683] on button "Add Payment" at bounding box center [1394, 671] width 291 height 31
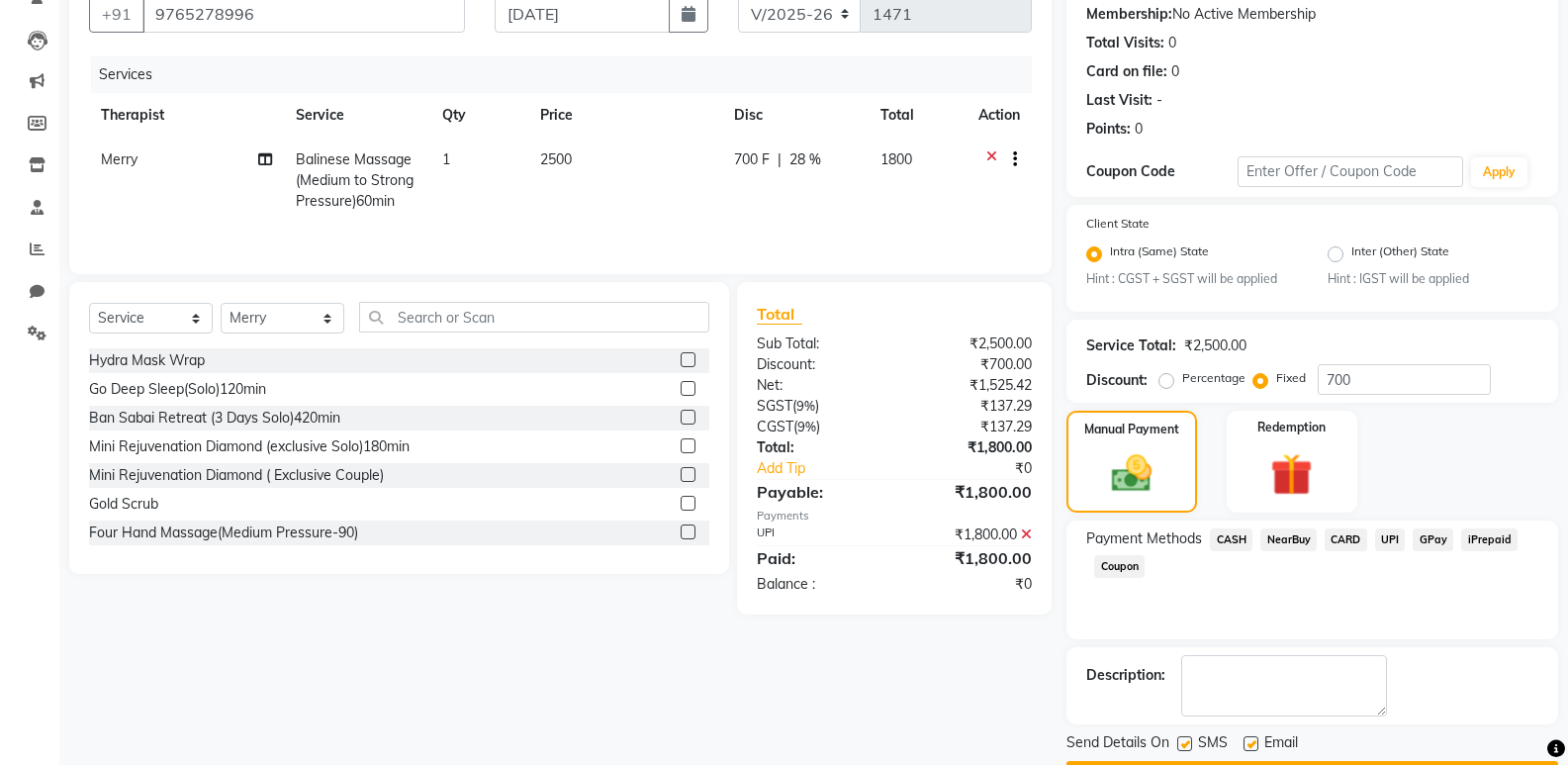
scroll to position [246, 0]
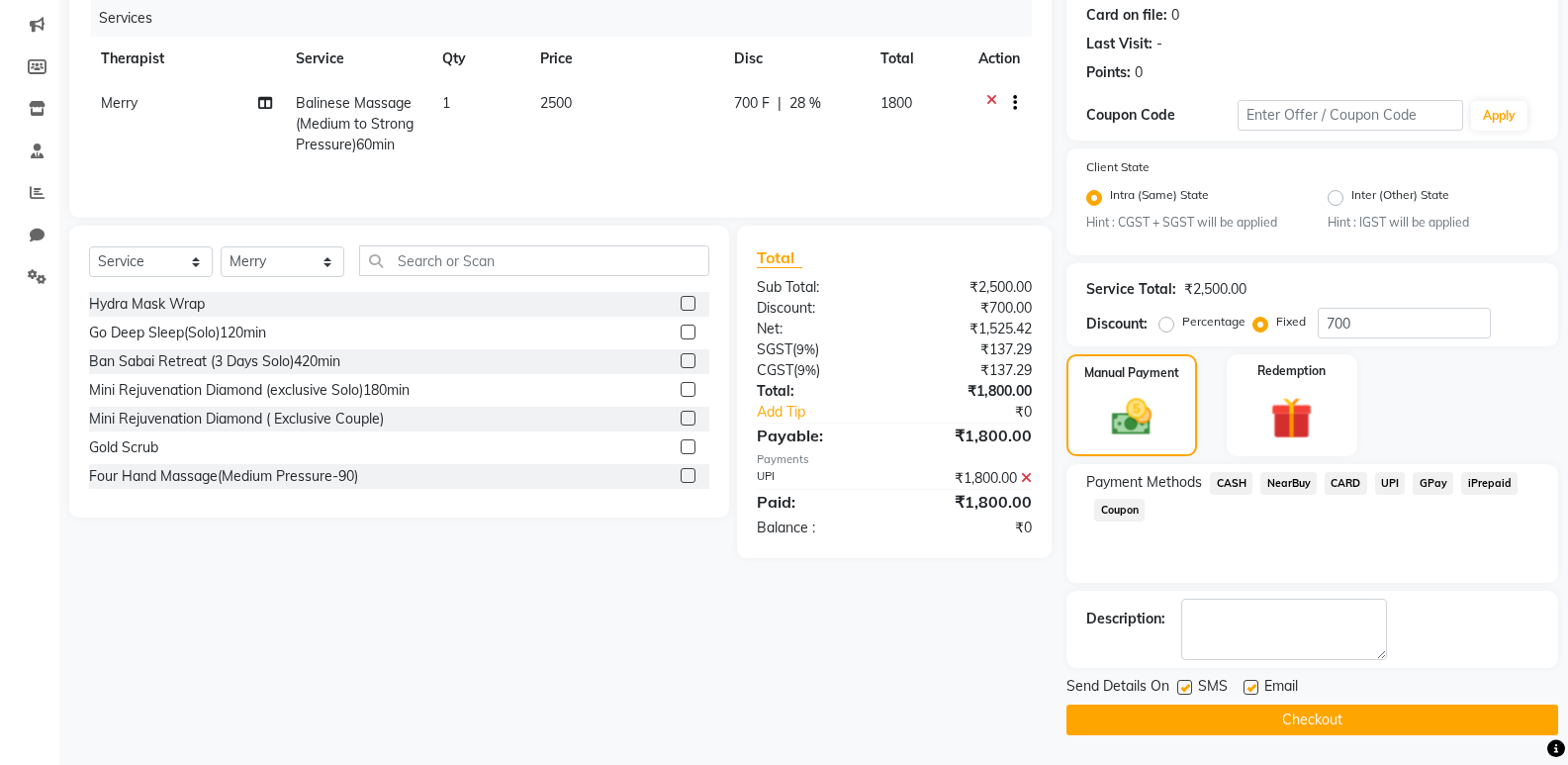
click at [1299, 724] on button "Checkout" at bounding box center [1312, 719] width 491 height 31
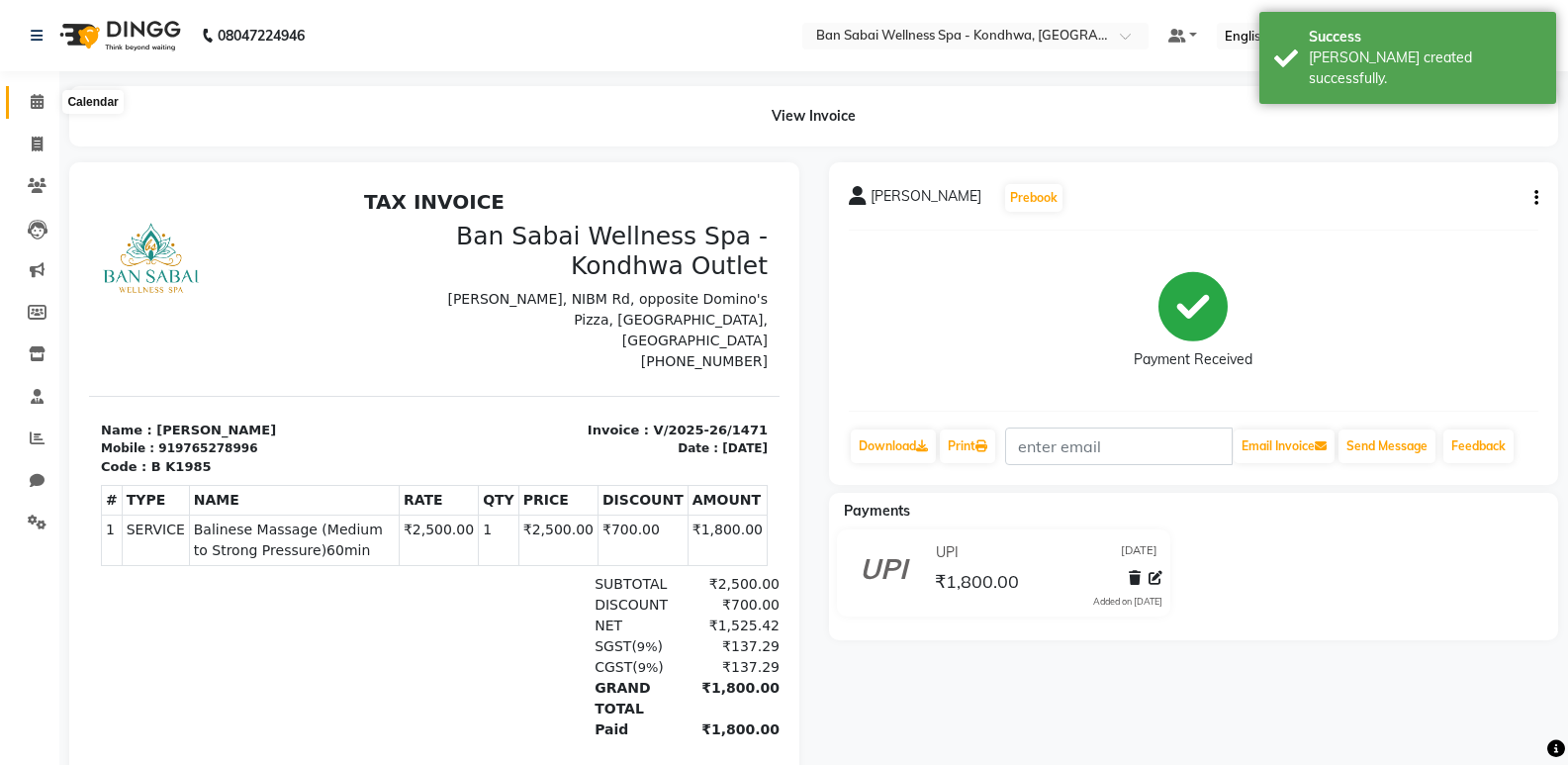
click at [36, 104] on icon at bounding box center [37, 101] width 13 height 15
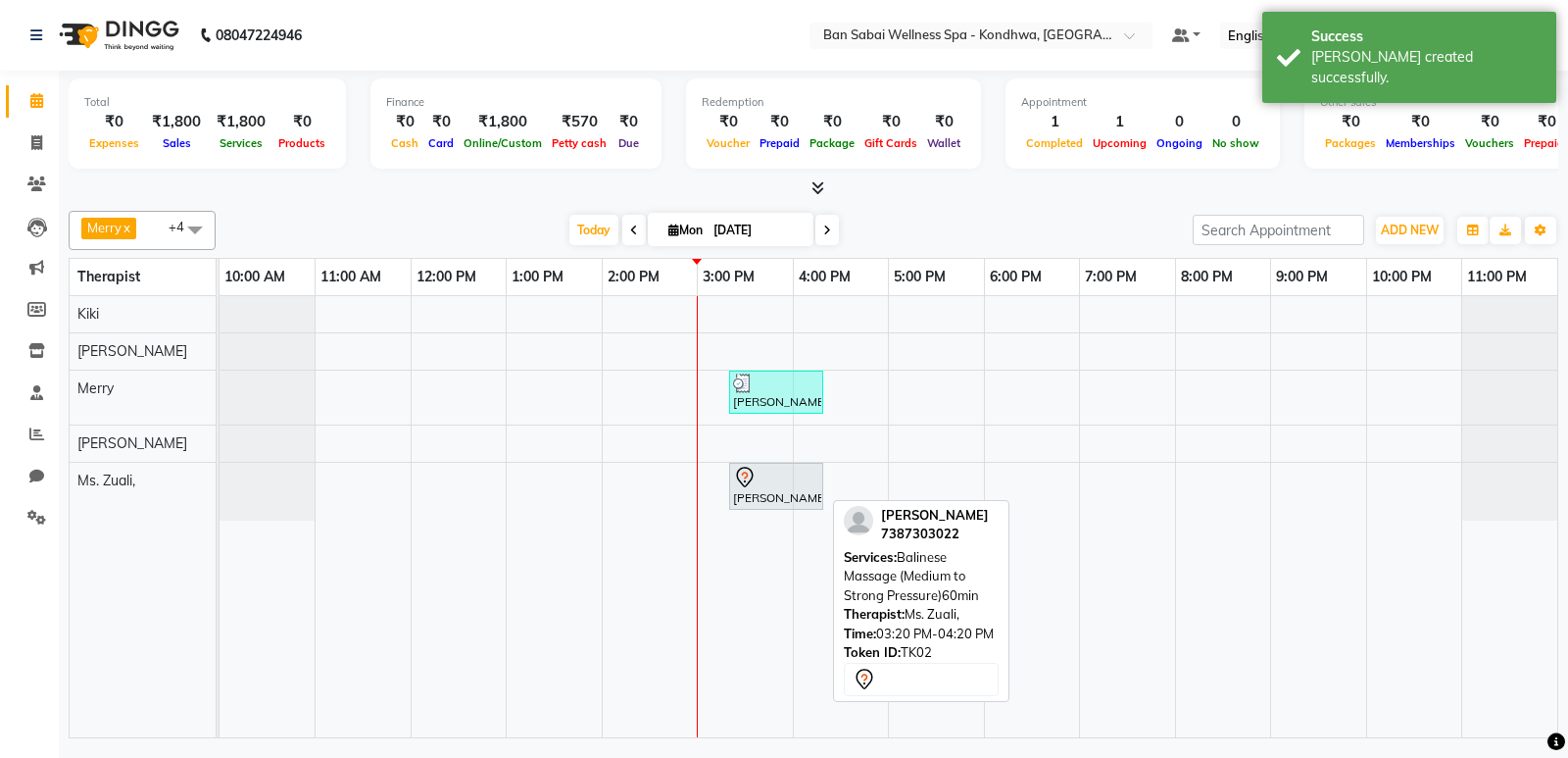
click at [758, 488] on div "Mr. Amit Sonawale, TK02, 03:20 PM-04:20 PM, Balinese Massage (Medium to Strong …" at bounding box center [776, 486] width 90 height 41
select select "7"
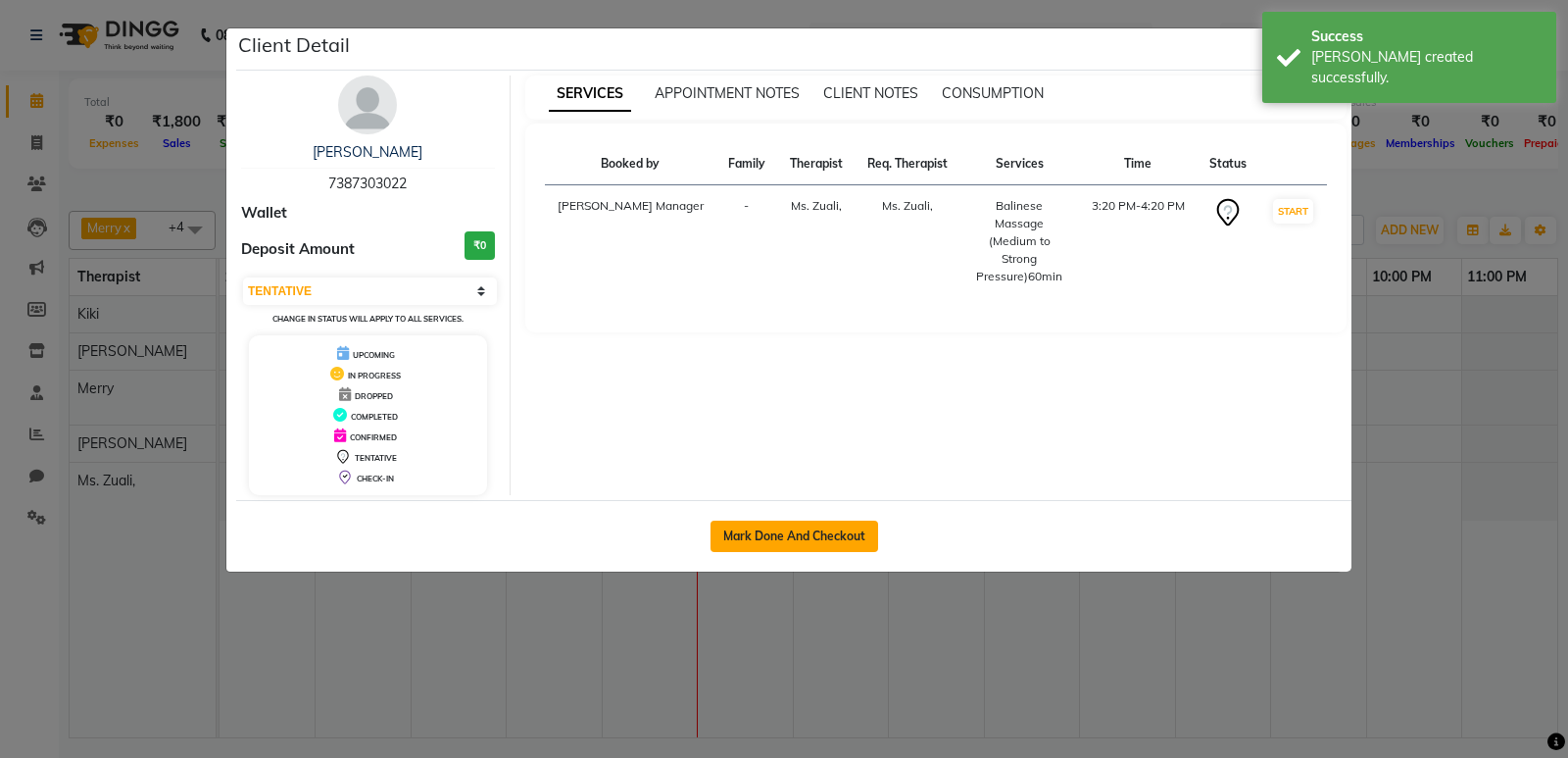
click at [775, 540] on button "Mark Done And Checkout" at bounding box center [794, 536] width 168 height 31
select select "8227"
select select "service"
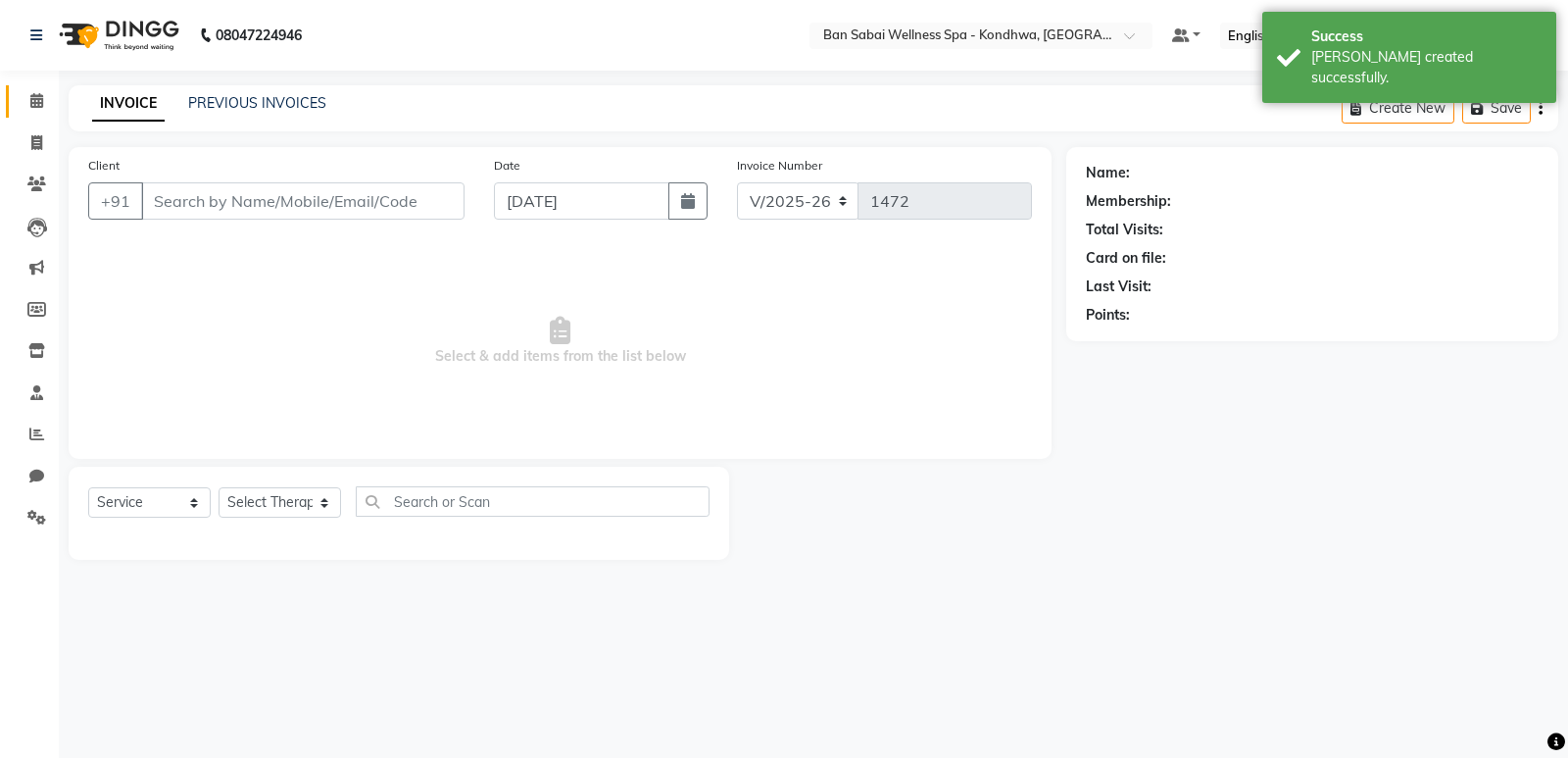
select select "3"
type input "7387303022"
select select "78620"
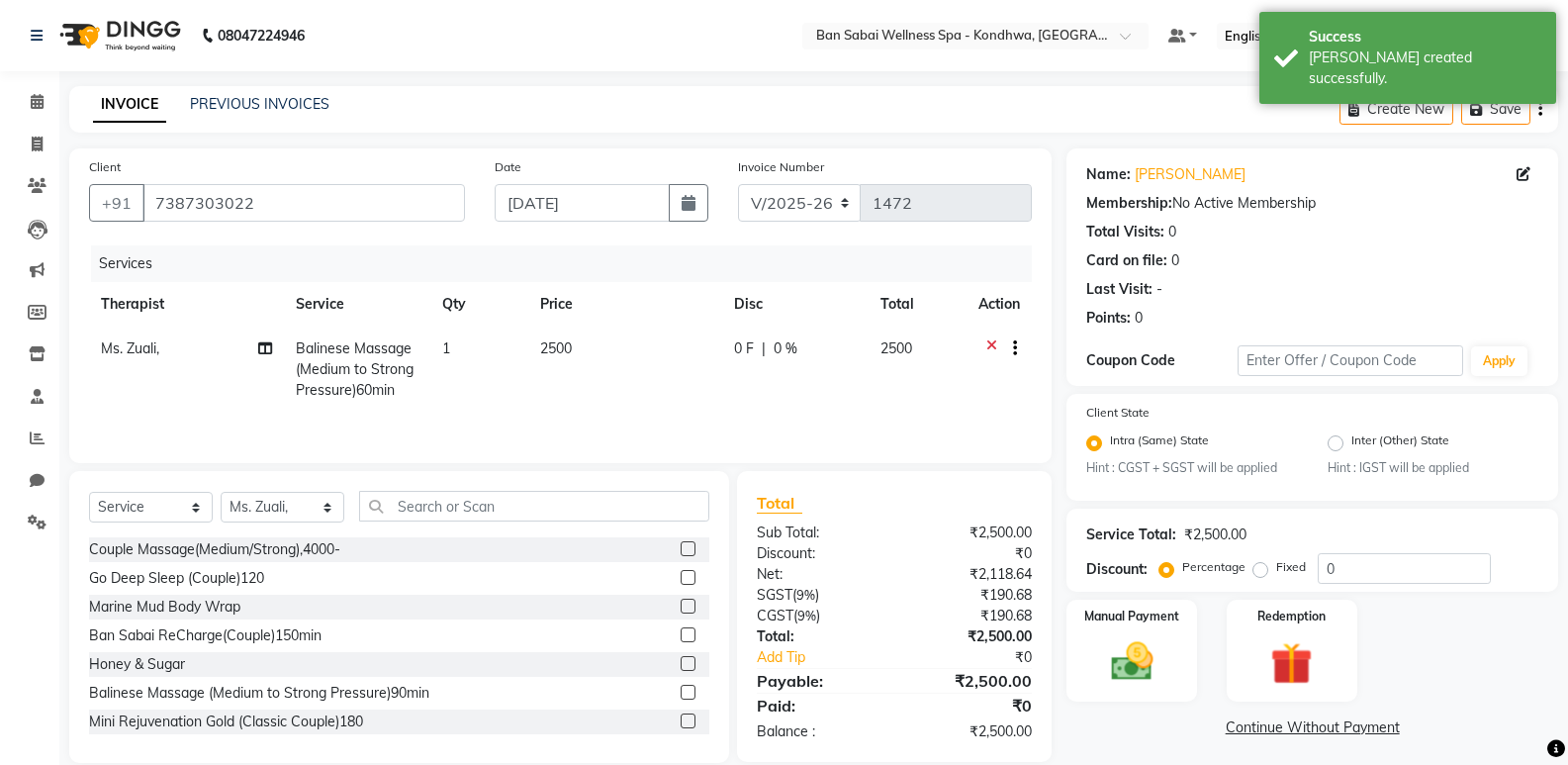
click at [1277, 569] on label "Fixed" at bounding box center [1292, 567] width 30 height 18
click at [1258, 569] on input "Fixed" at bounding box center [1265, 567] width 14 height 14
radio input "true"
click at [1321, 566] on input "0" at bounding box center [1404, 568] width 173 height 31
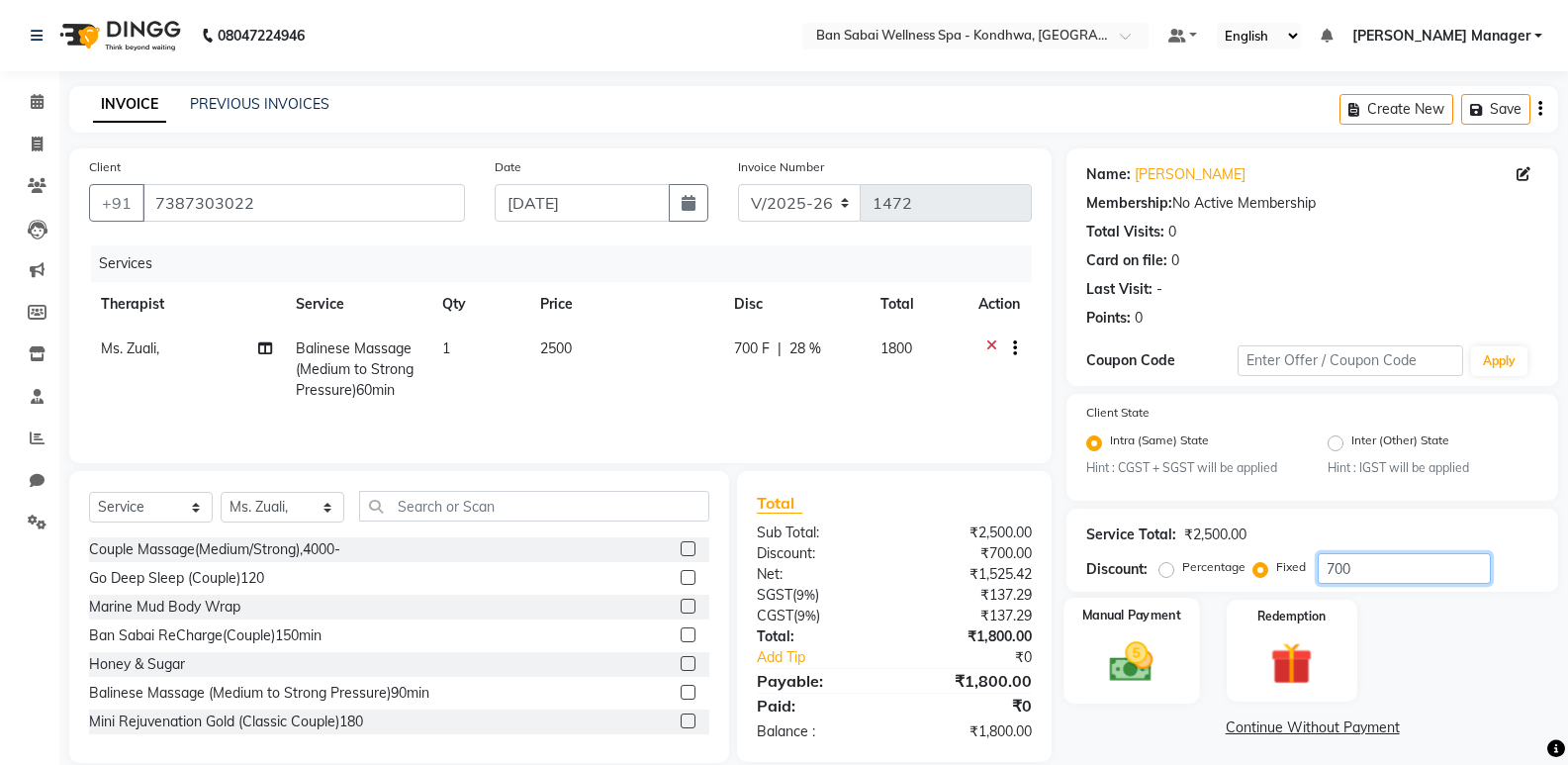
type input "700"
click at [1110, 629] on div "Manual Payment" at bounding box center [1132, 650] width 136 height 106
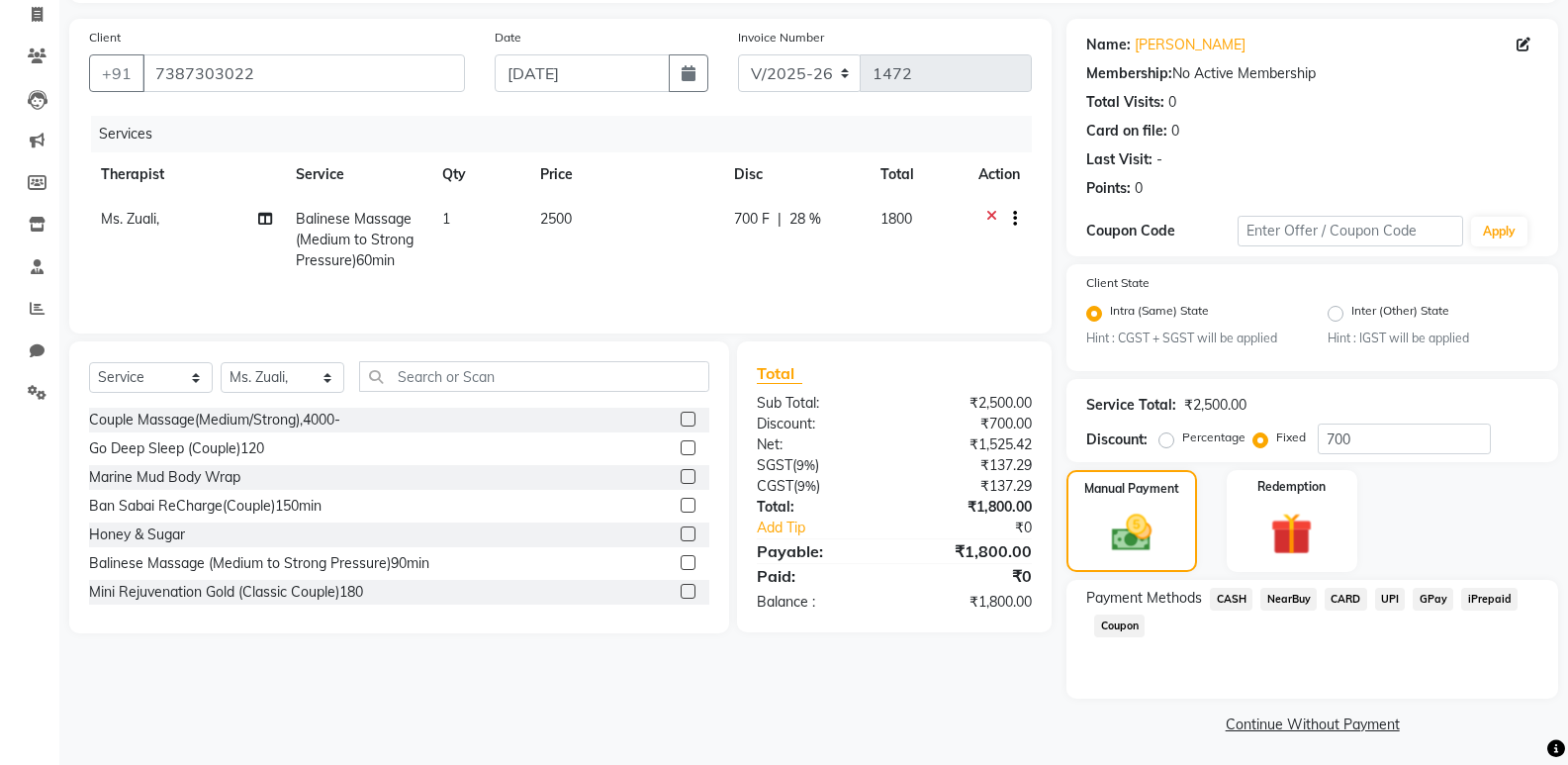
scroll to position [134, 0]
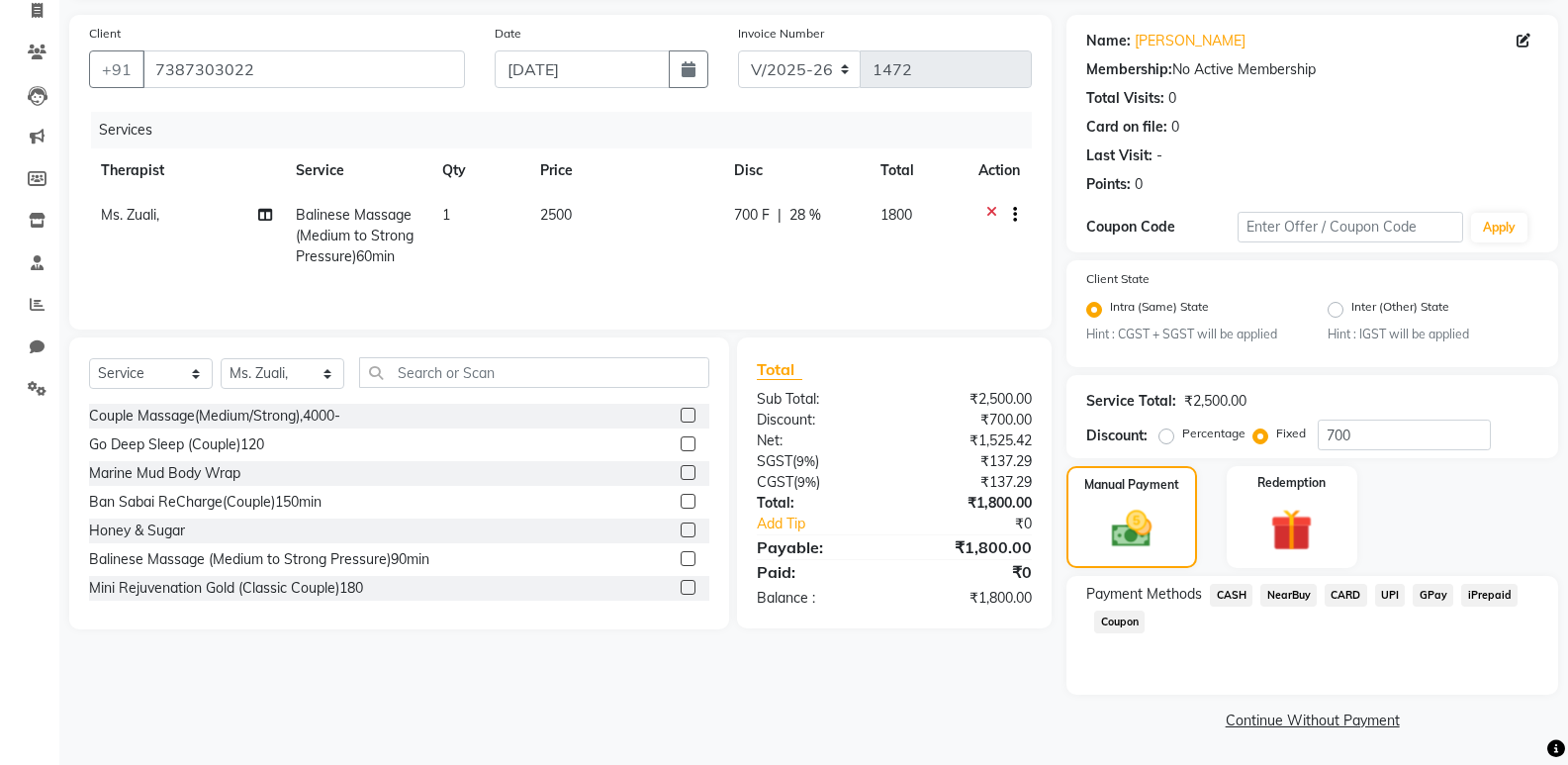
click at [1401, 597] on span "UPI" at bounding box center [1390, 595] width 31 height 23
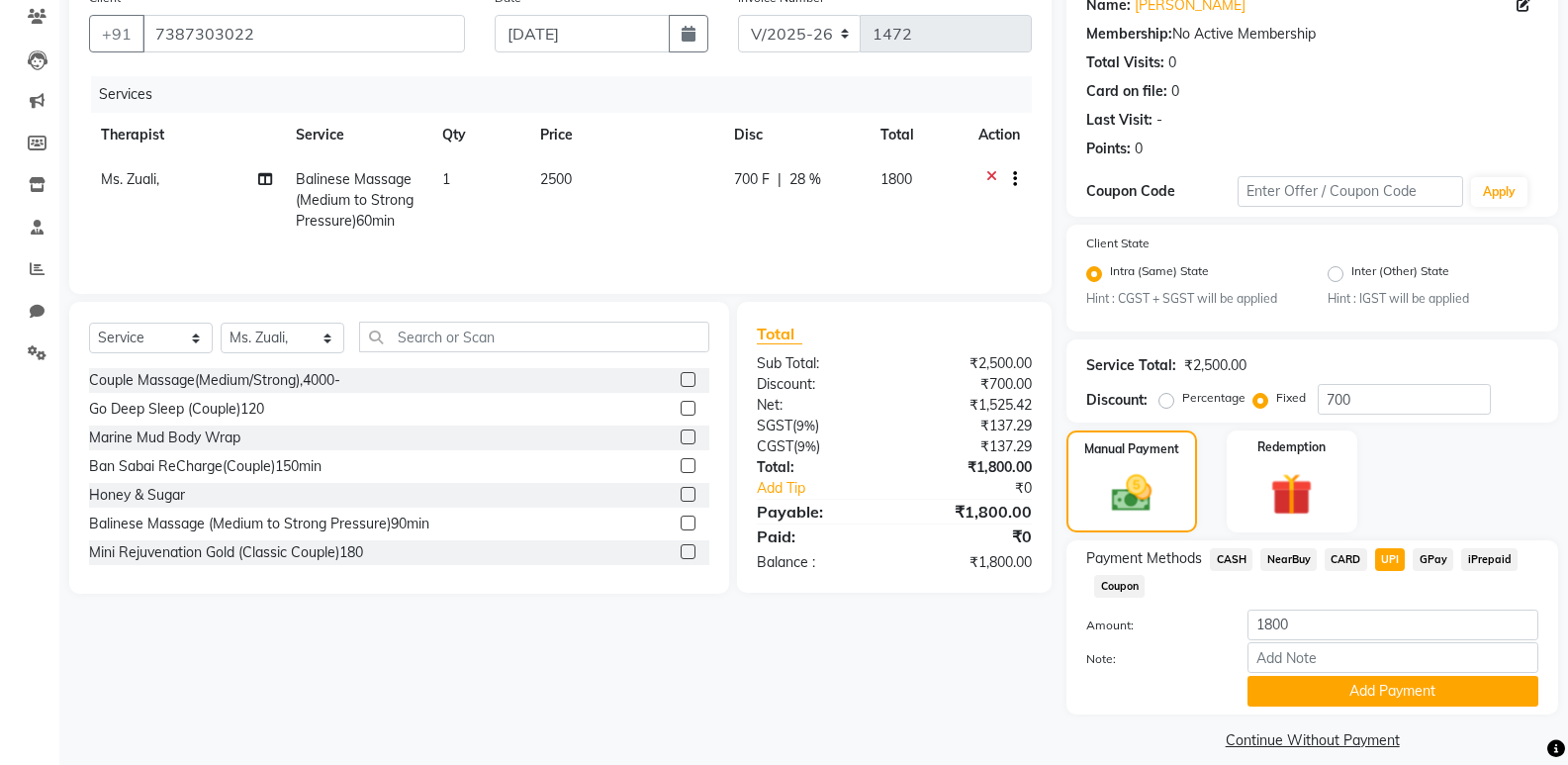
scroll to position [189, 0]
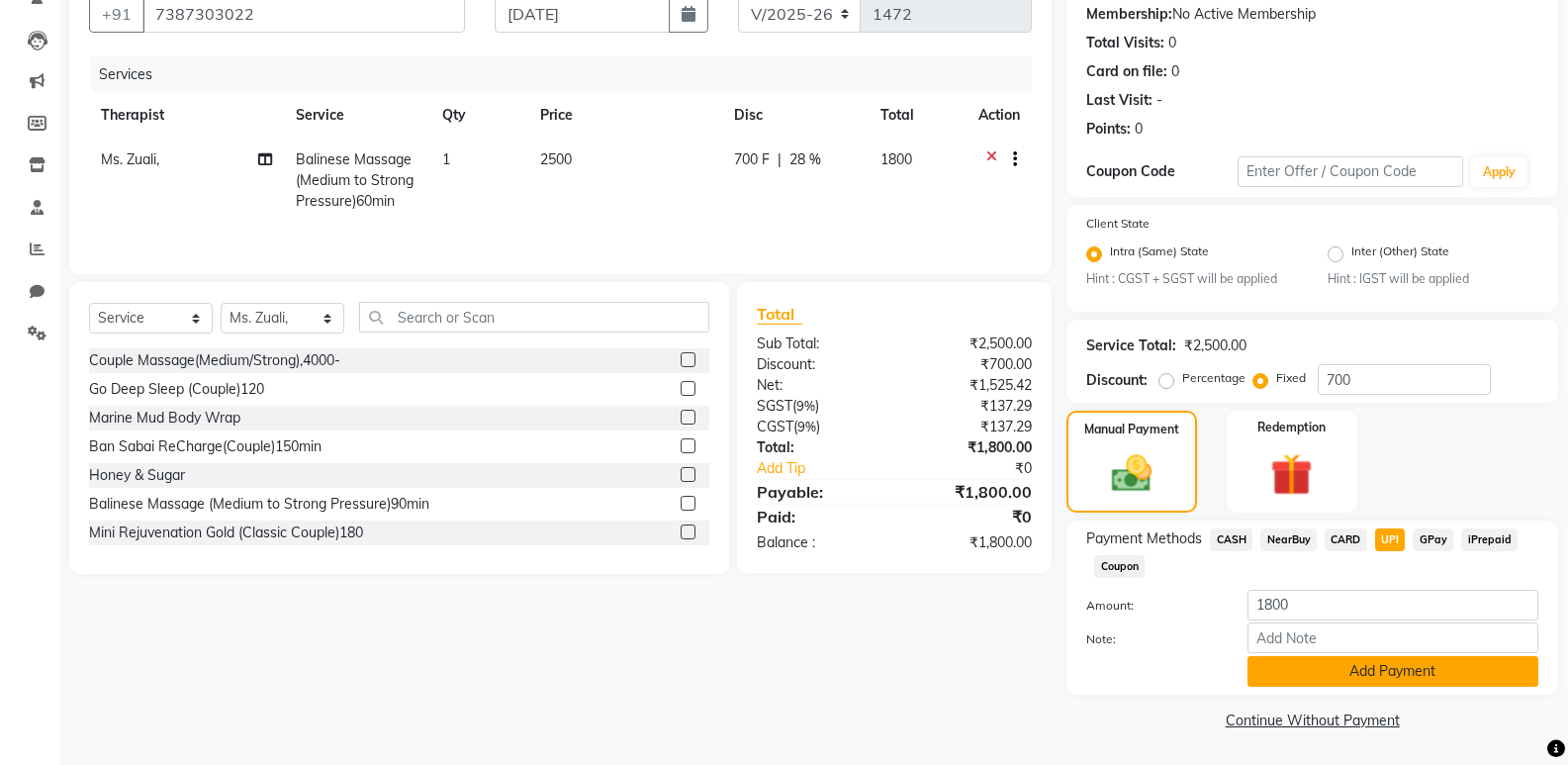
click at [1313, 675] on button "Add Payment" at bounding box center [1394, 671] width 291 height 31
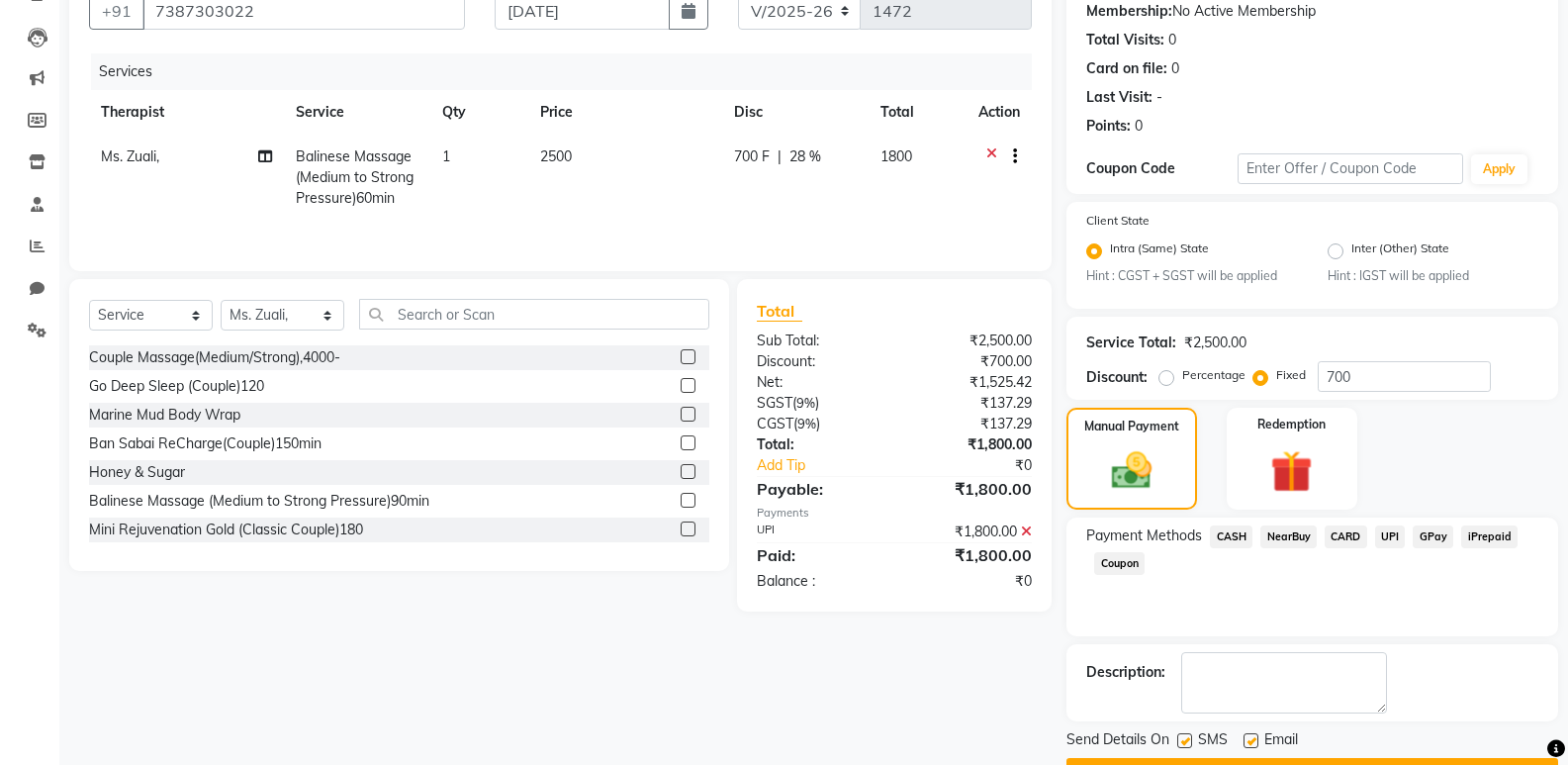
scroll to position [246, 0]
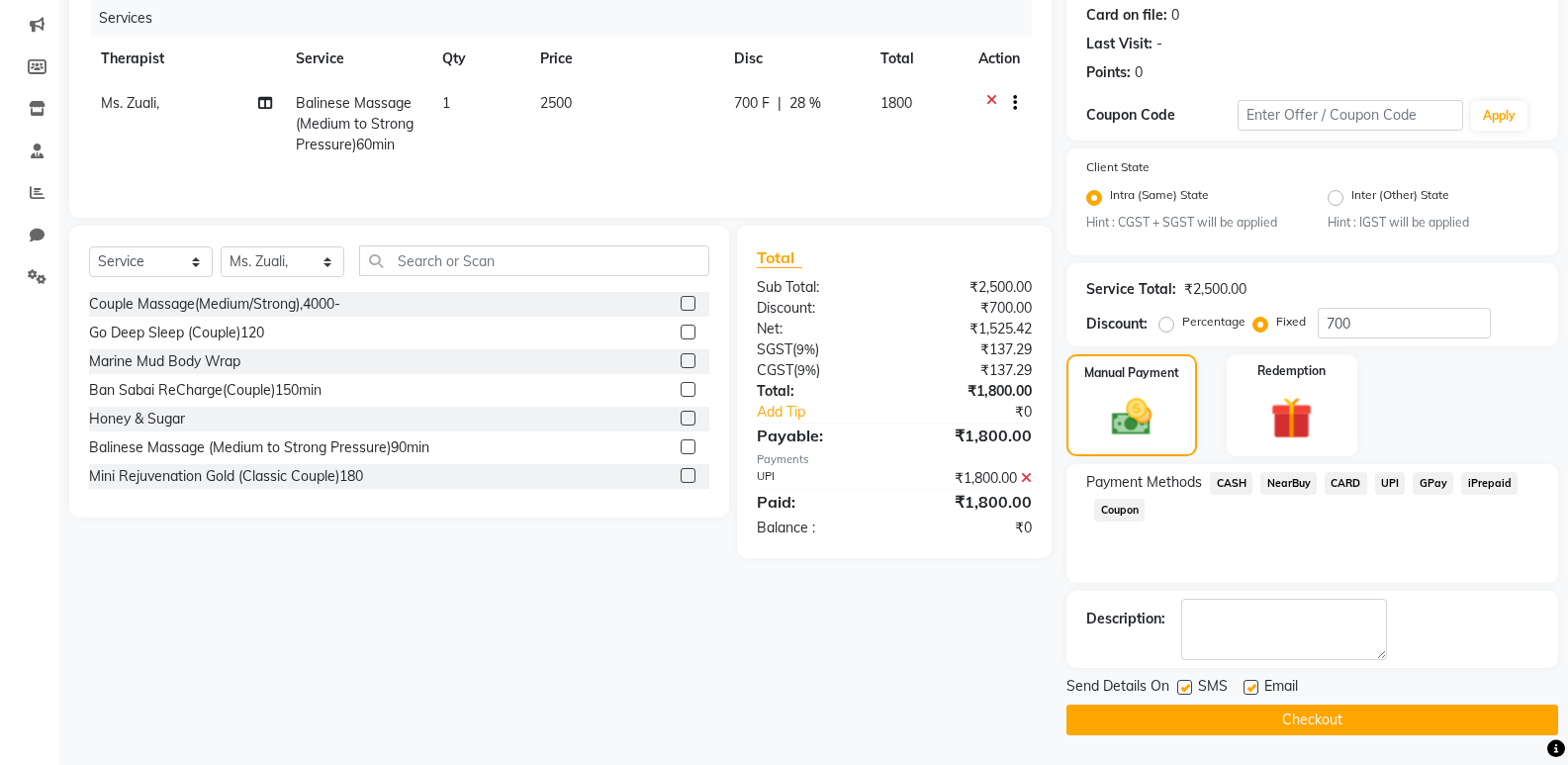
click at [1308, 719] on button "Checkout" at bounding box center [1312, 719] width 491 height 31
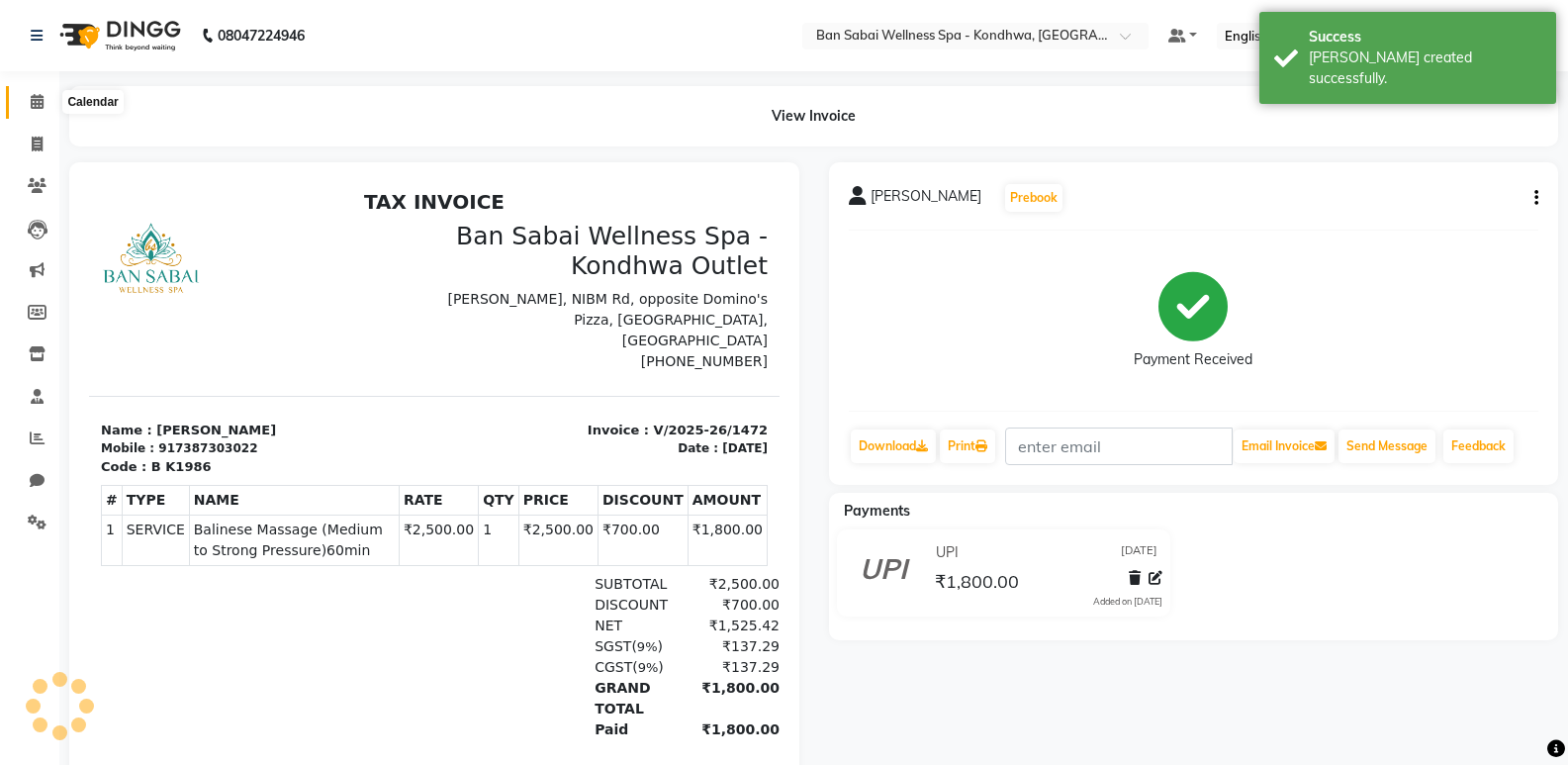
click at [35, 106] on icon at bounding box center [37, 101] width 13 height 15
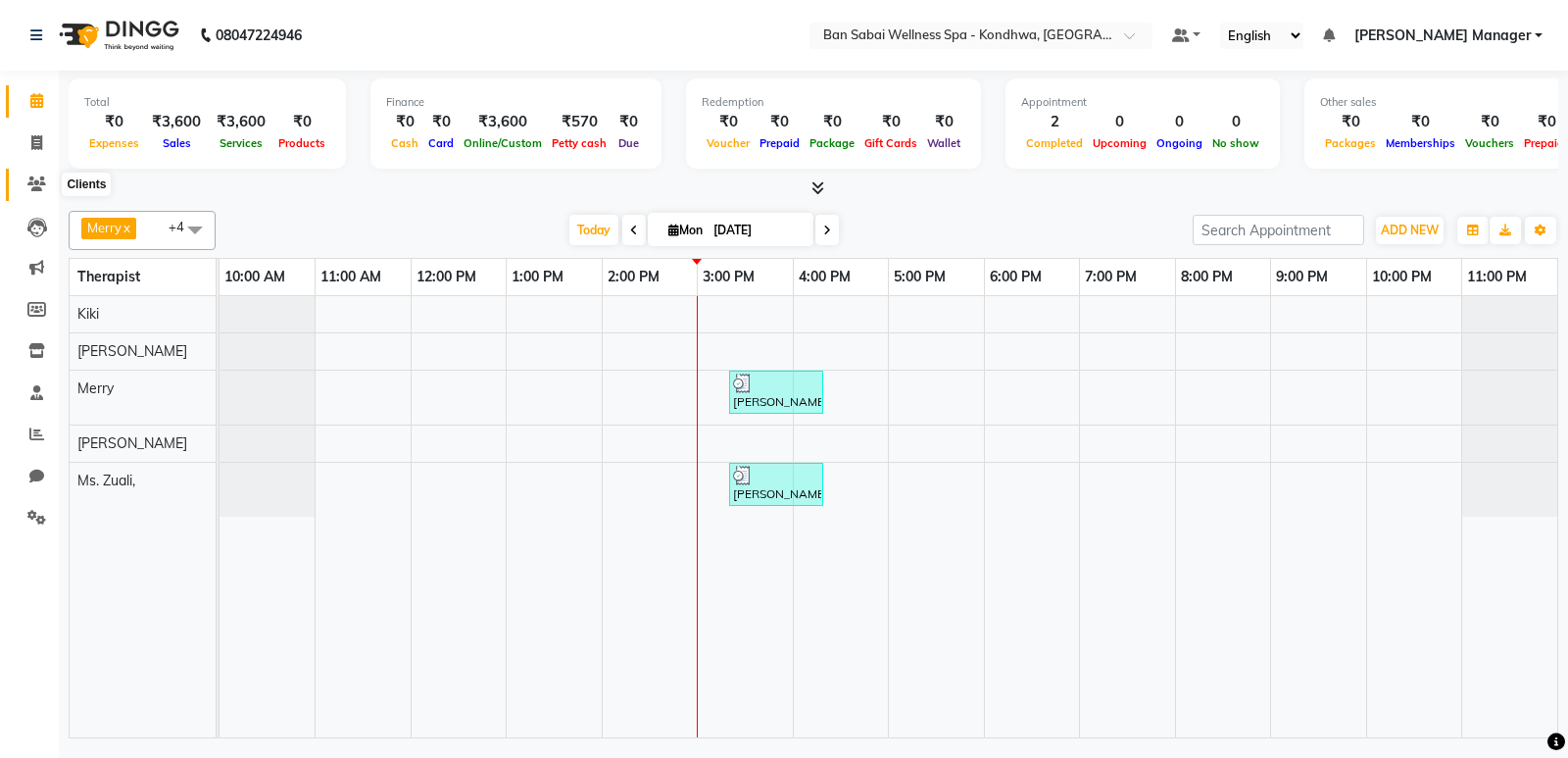
click at [43, 182] on icon at bounding box center [36, 184] width 19 height 15
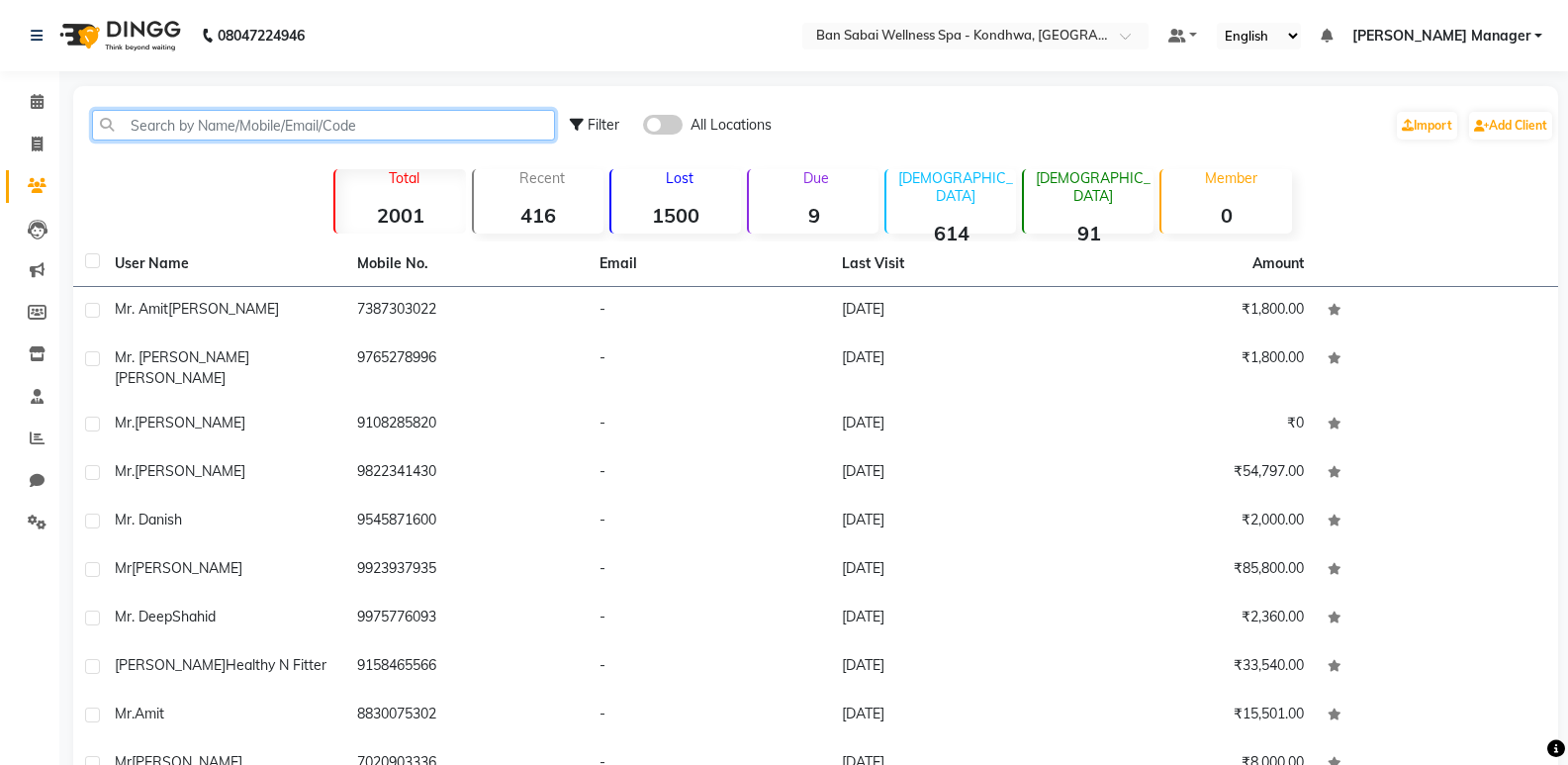
click at [241, 115] on input "text" at bounding box center [323, 125] width 463 height 31
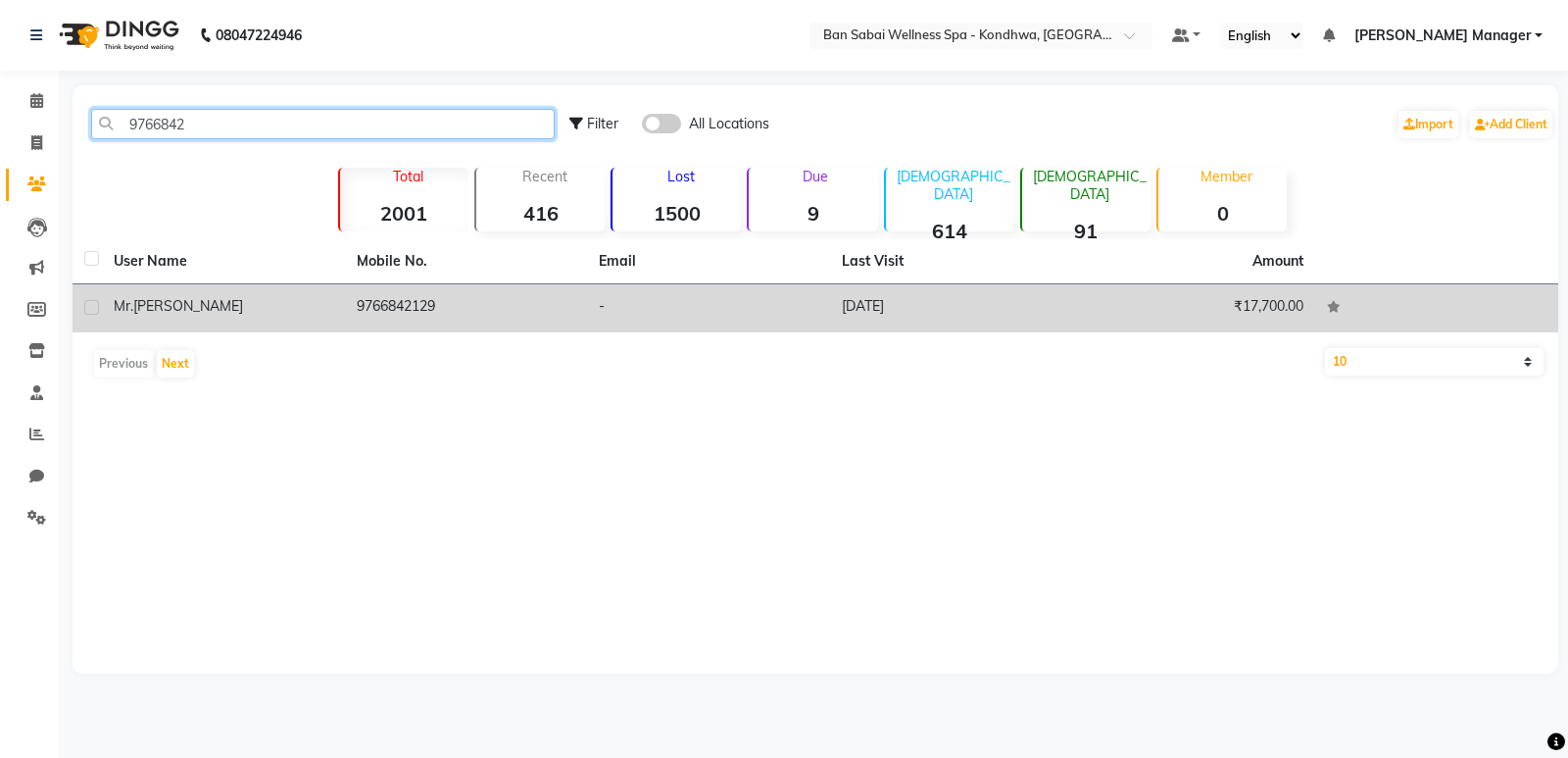
type input "9766842"
click at [725, 298] on td "-" at bounding box center [708, 308] width 243 height 48
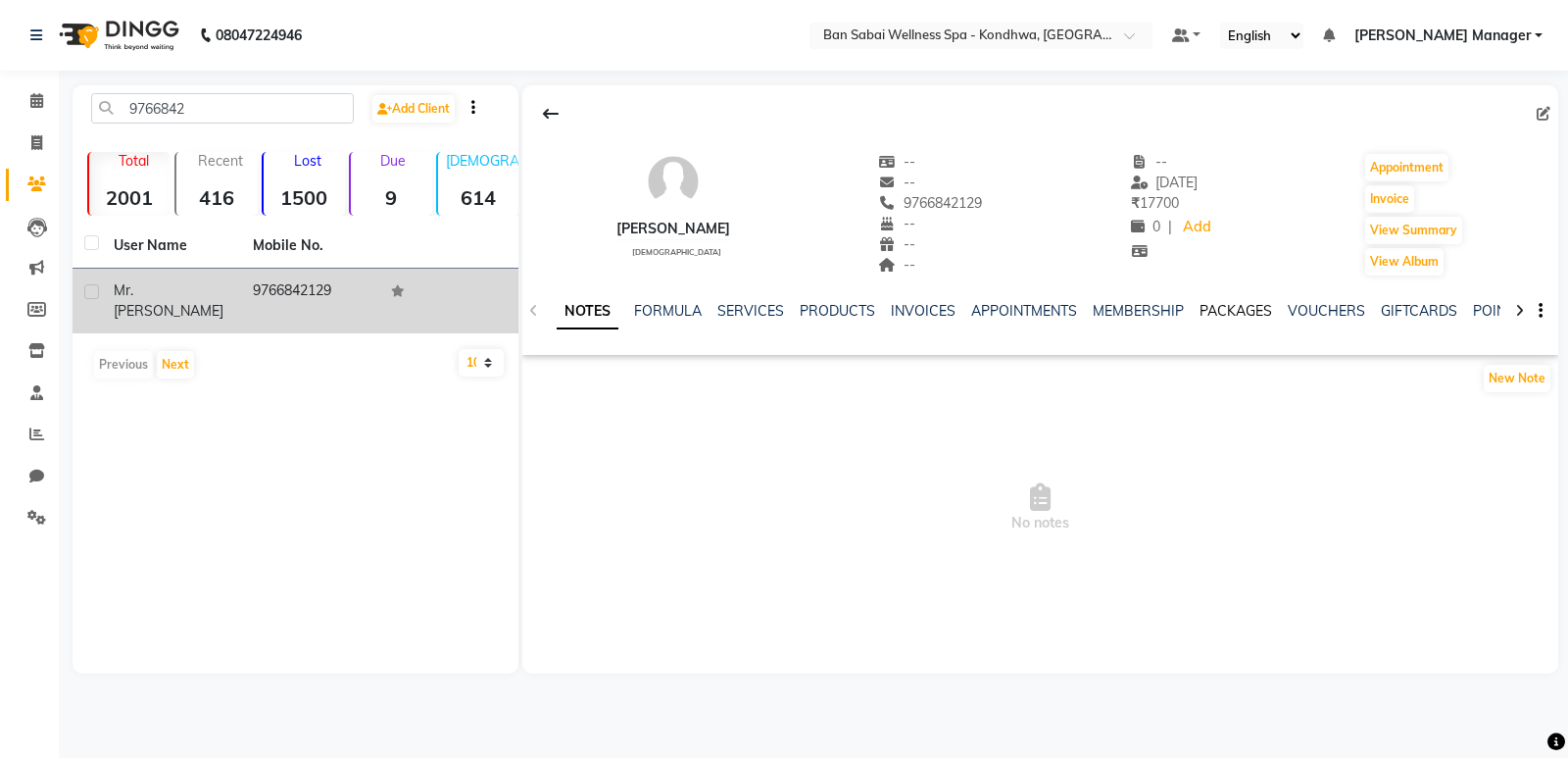
click at [1228, 313] on link "PACKAGES" at bounding box center [1236, 311] width 73 height 18
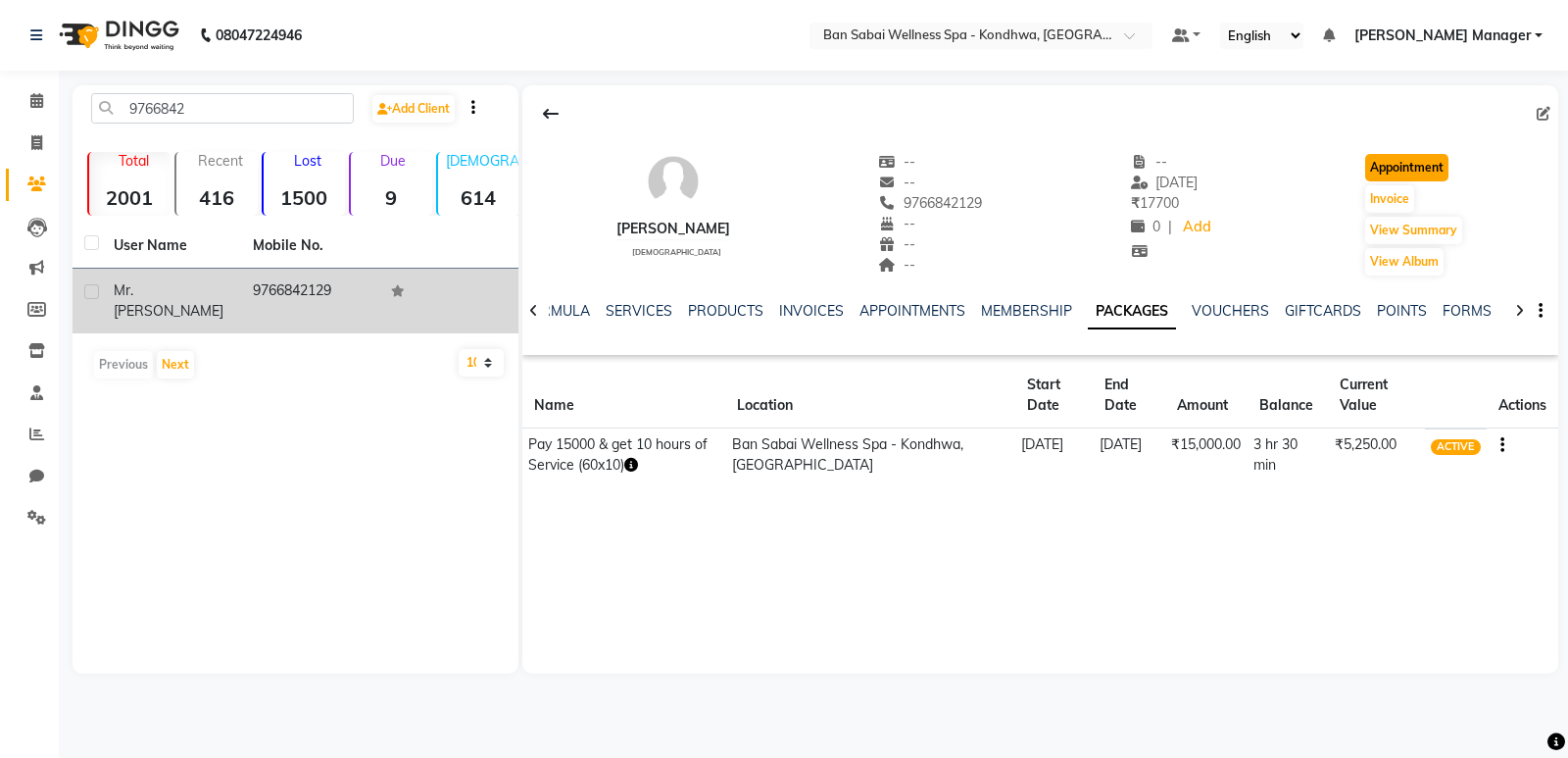
click at [1423, 157] on button "Appointment" at bounding box center [1406, 168] width 83 height 27
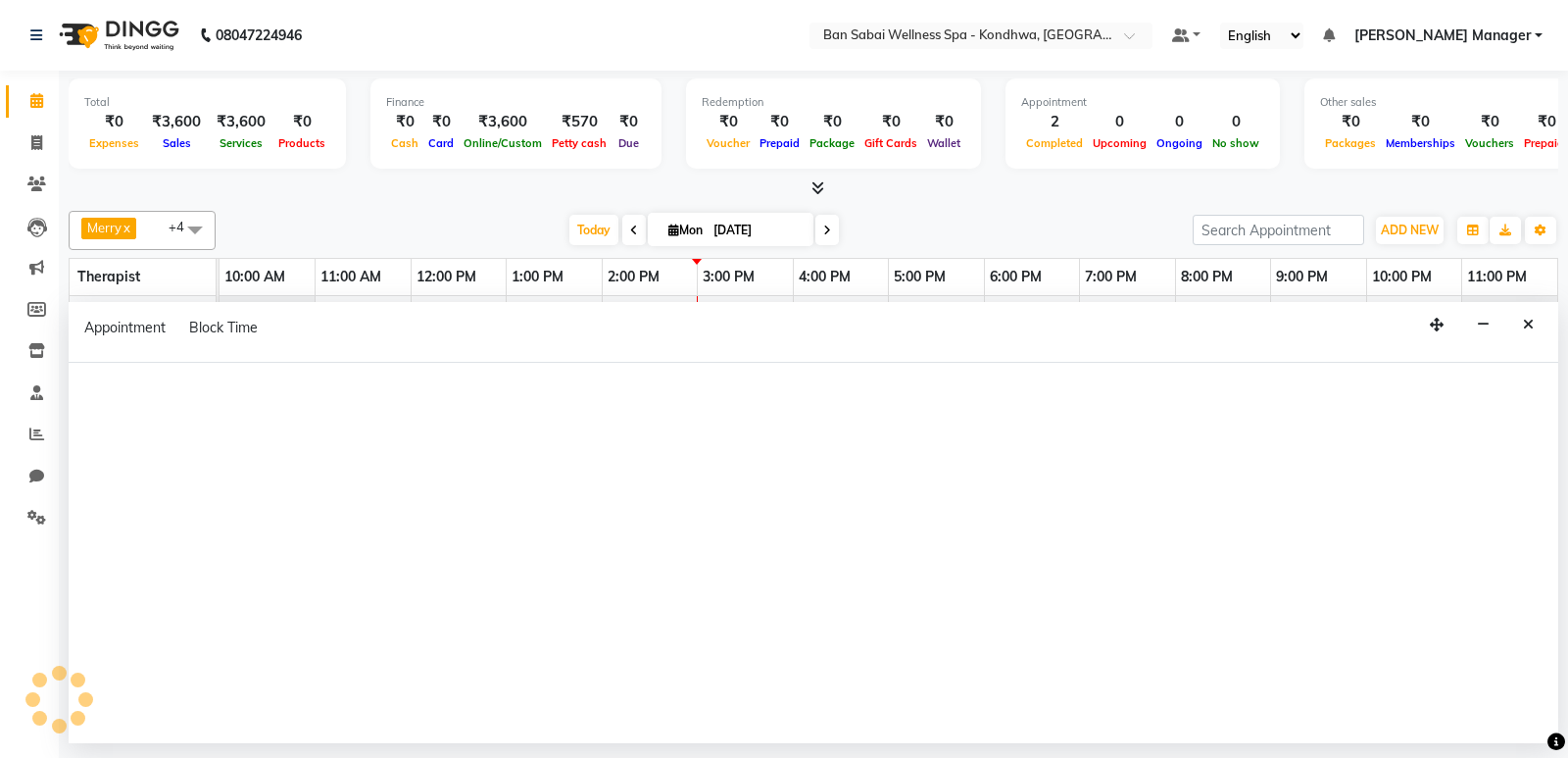
select select "tentative"
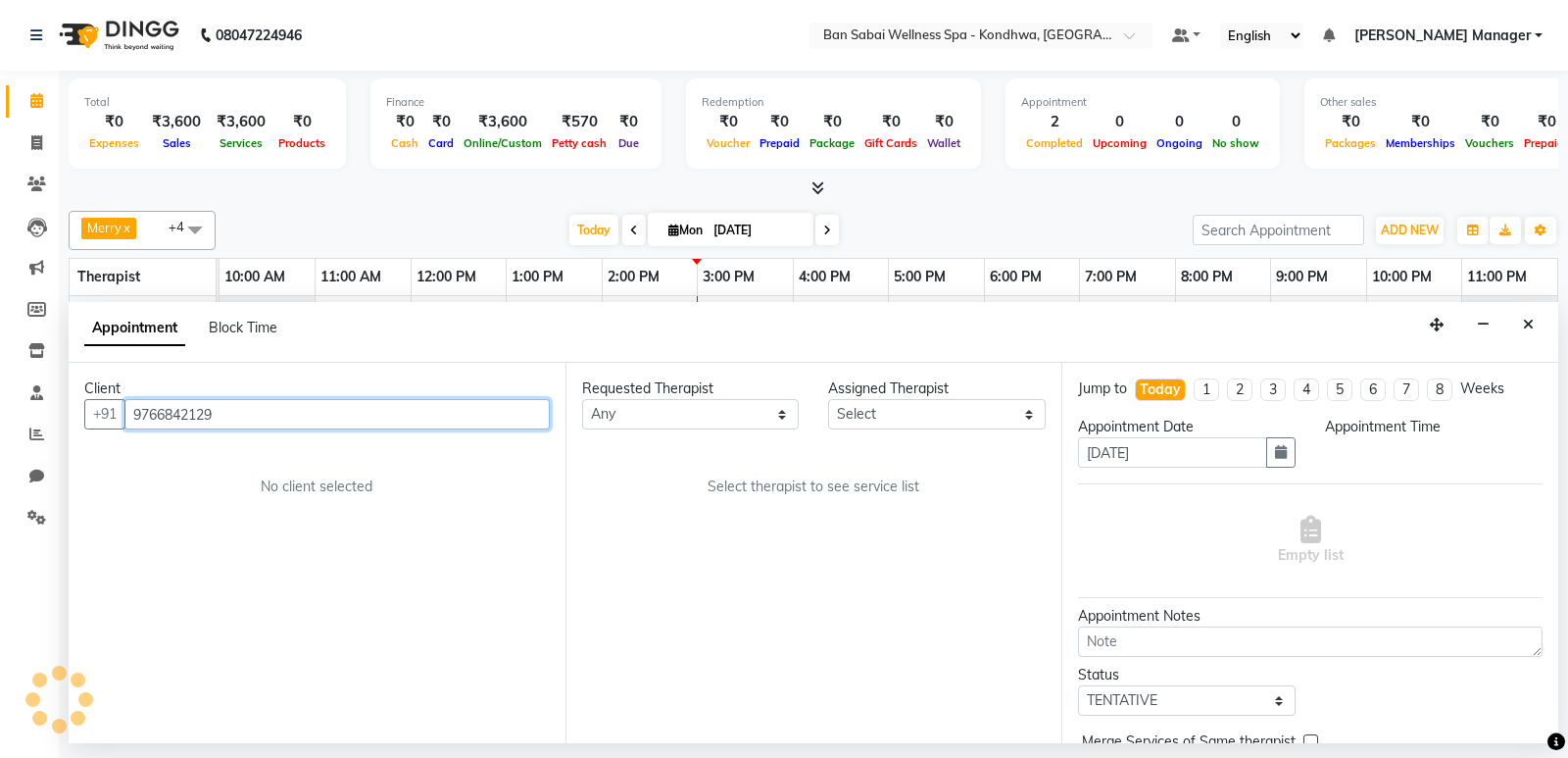
select select "660"
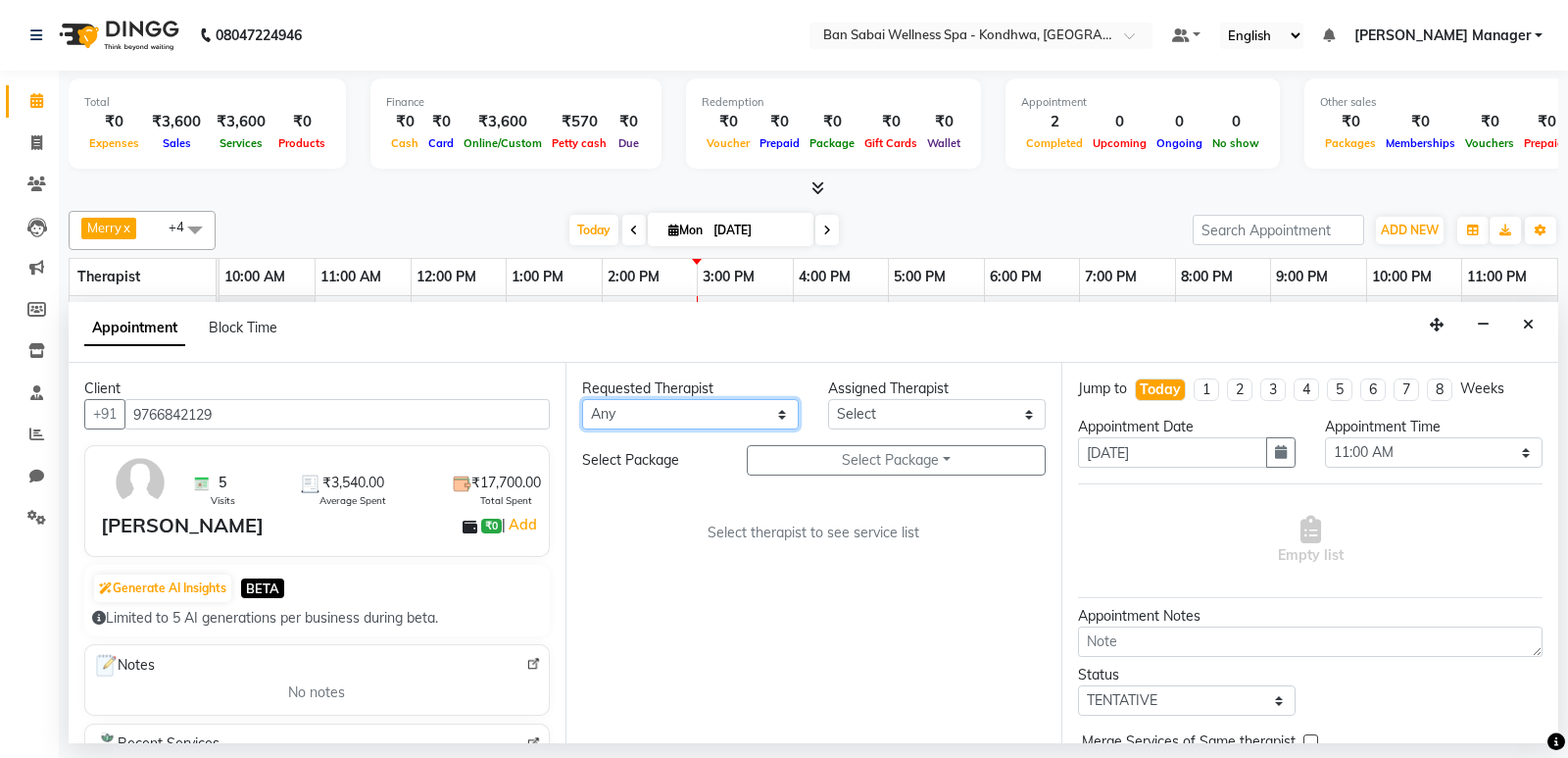
click at [719, 421] on select "Any Kiki Maria Megha Manager Merry Mimi Ms. Zuali, Vijay Sharma," at bounding box center [691, 414] width 218 height 30
select select "78618"
click at [582, 400] on select "Any Kiki Maria Megha Manager Merry Mimi Ms. Zuali, Vijay Sharma," at bounding box center [691, 414] width 218 height 30
select select "78618"
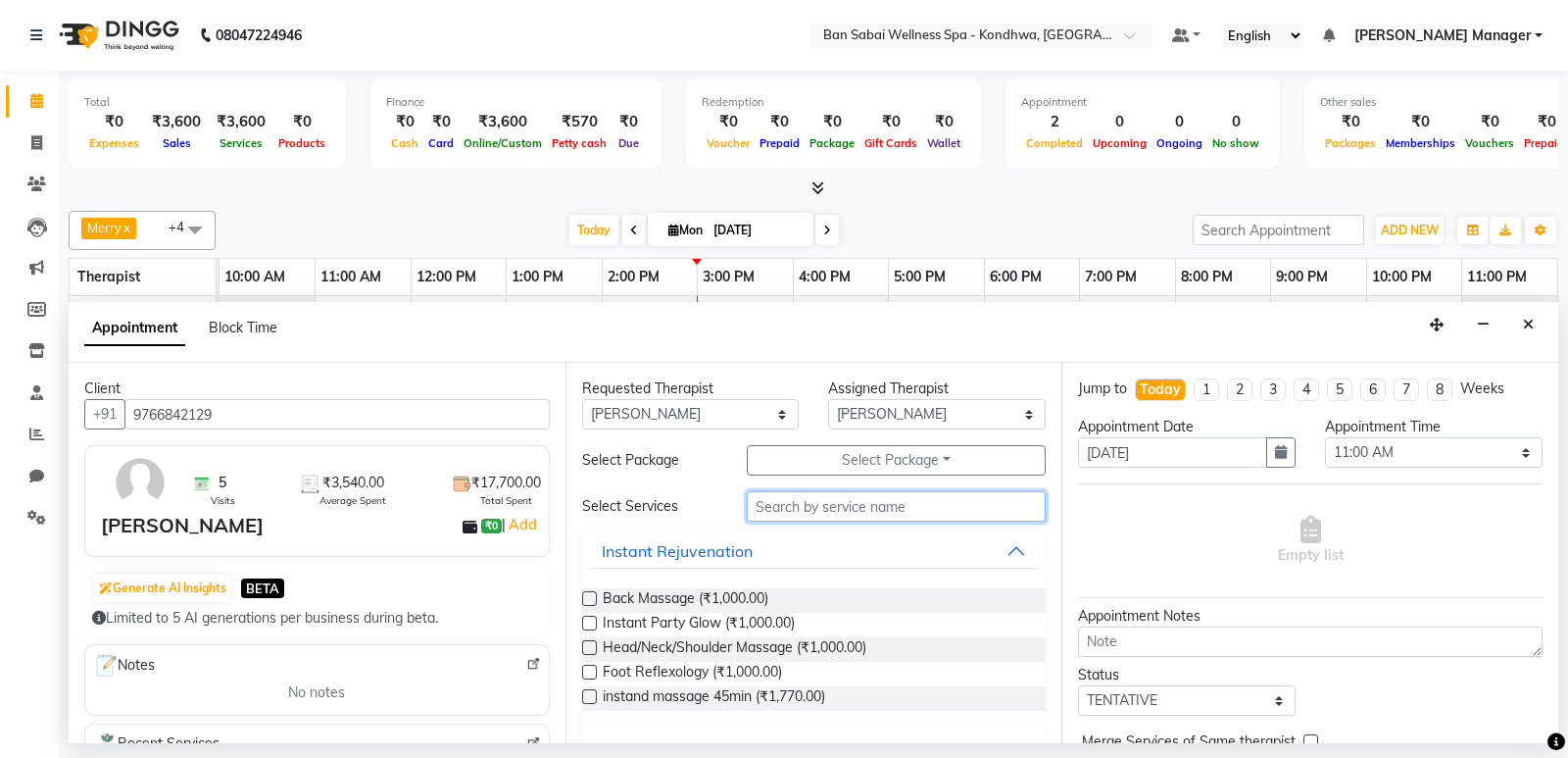
click at [813, 503] on input "text" at bounding box center [897, 506] width 300 height 30
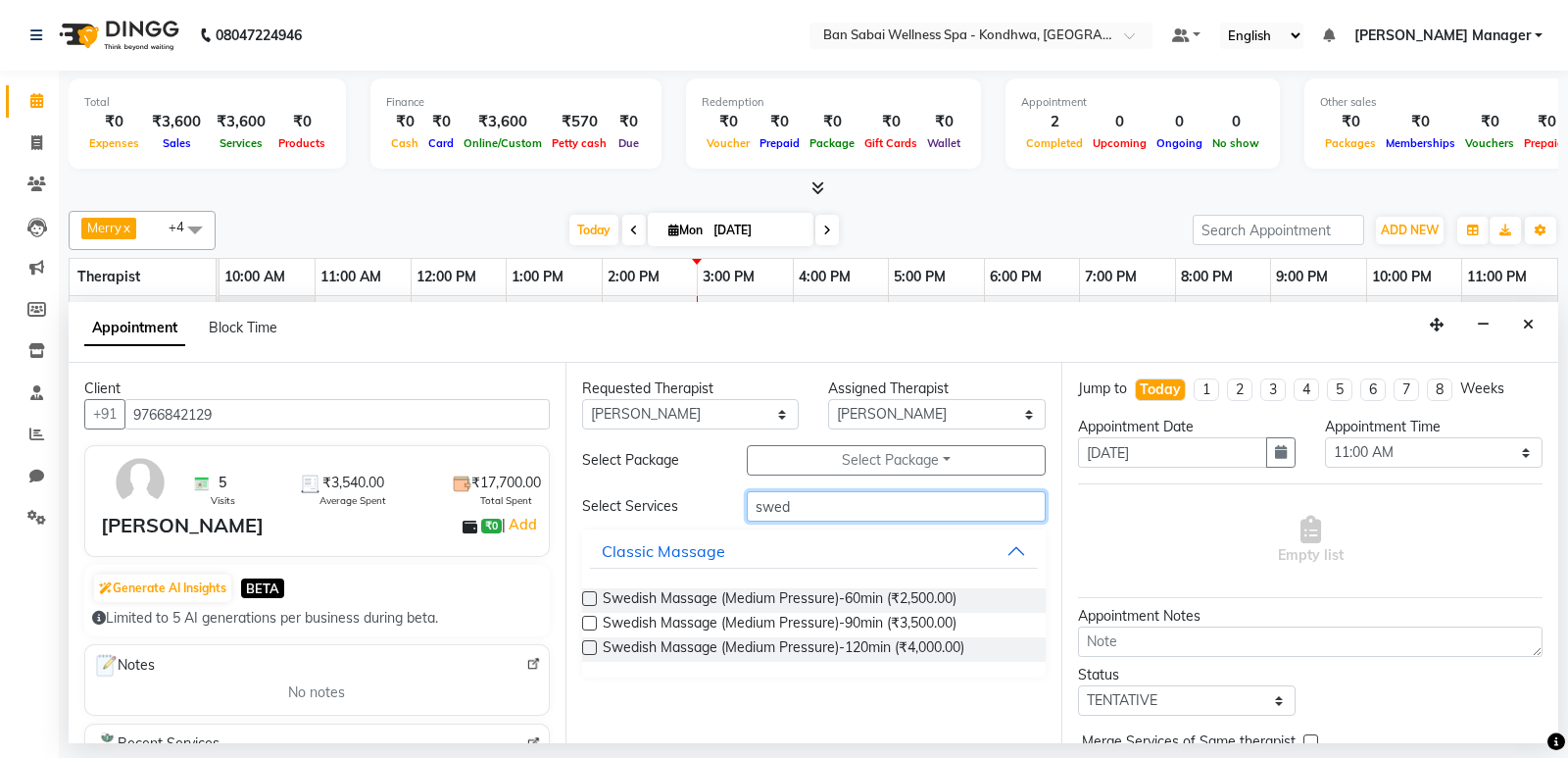
type input "swed"
click at [591, 621] on label at bounding box center [589, 623] width 15 height 15
click at [591, 621] on input "checkbox" at bounding box center [588, 624] width 13 height 13
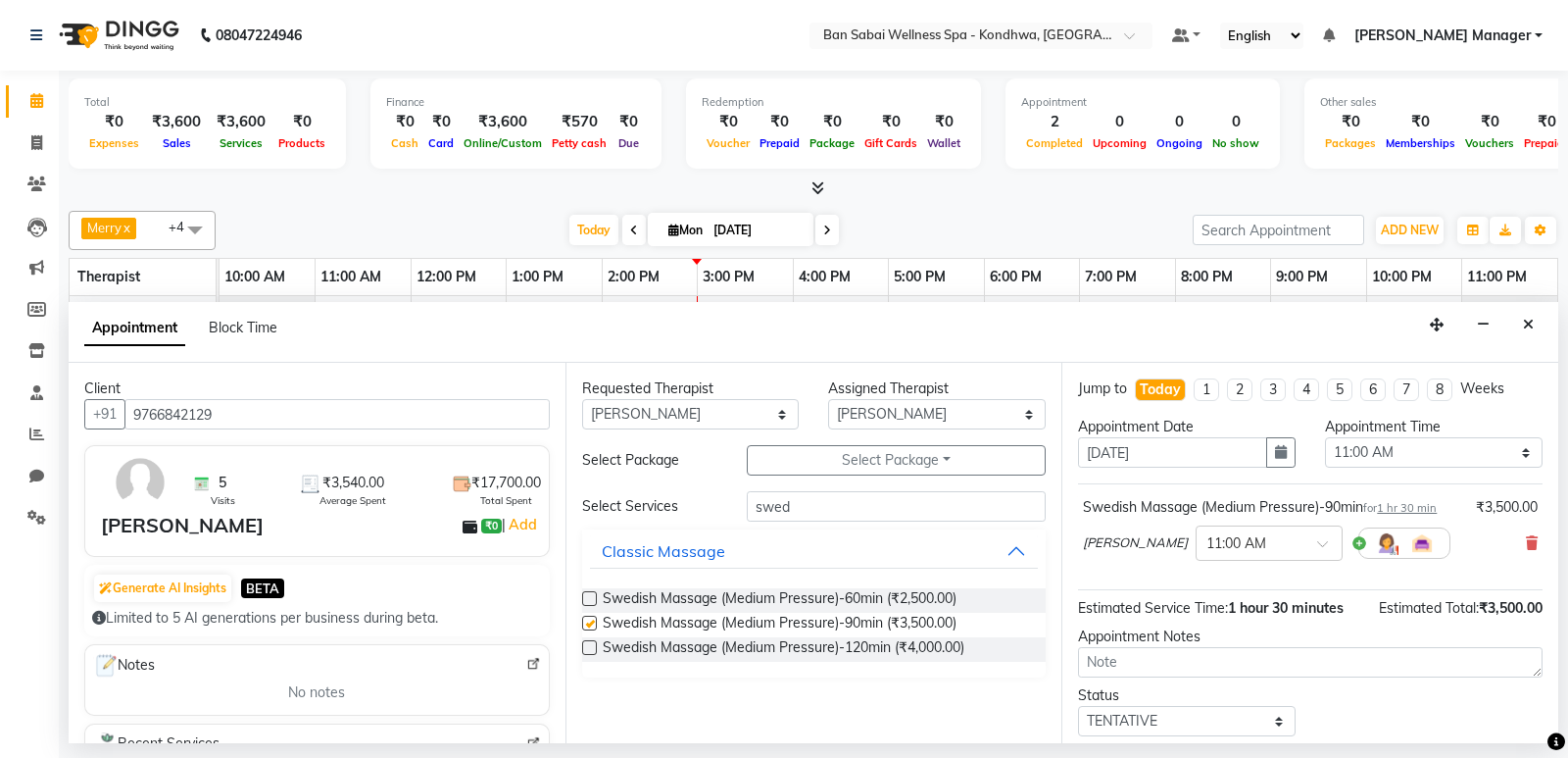
checkbox input "false"
click at [1207, 545] on input "text" at bounding box center [1250, 541] width 86 height 21
click at [1197, 563] on div "04:50 PM" at bounding box center [1270, 568] width 145 height 36
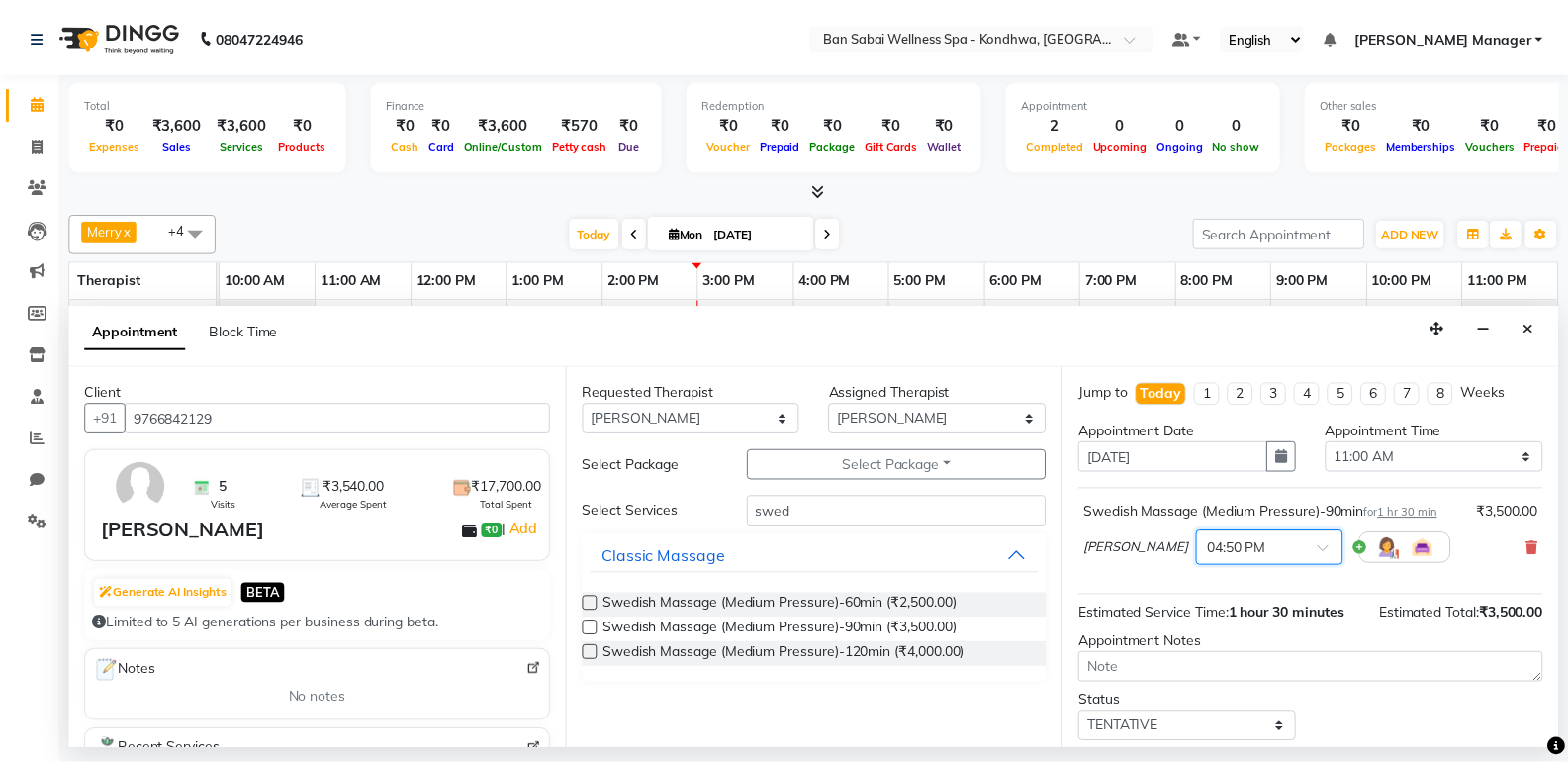
scroll to position [118, 0]
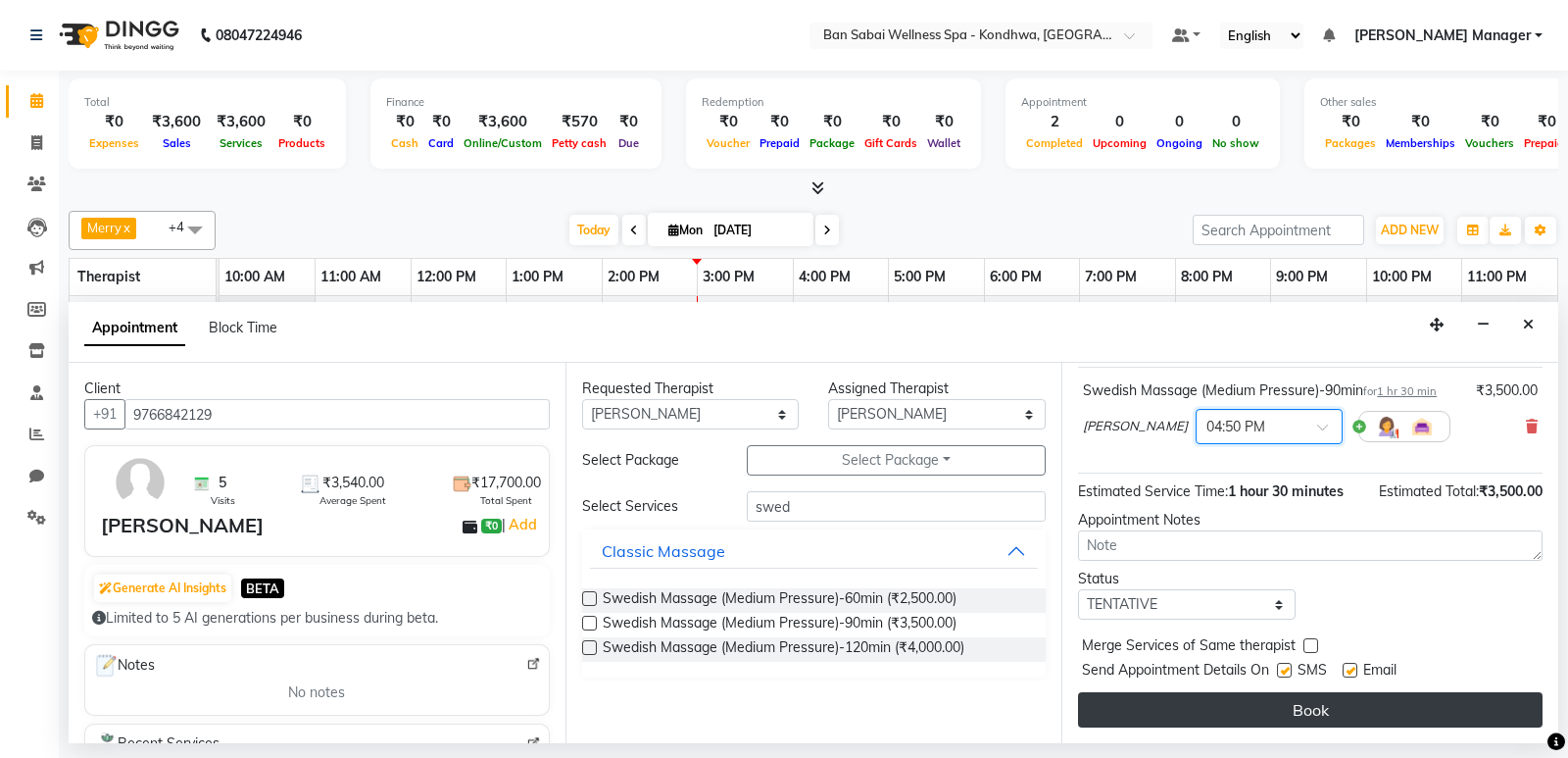
click at [1176, 725] on button "Book" at bounding box center [1310, 710] width 464 height 35
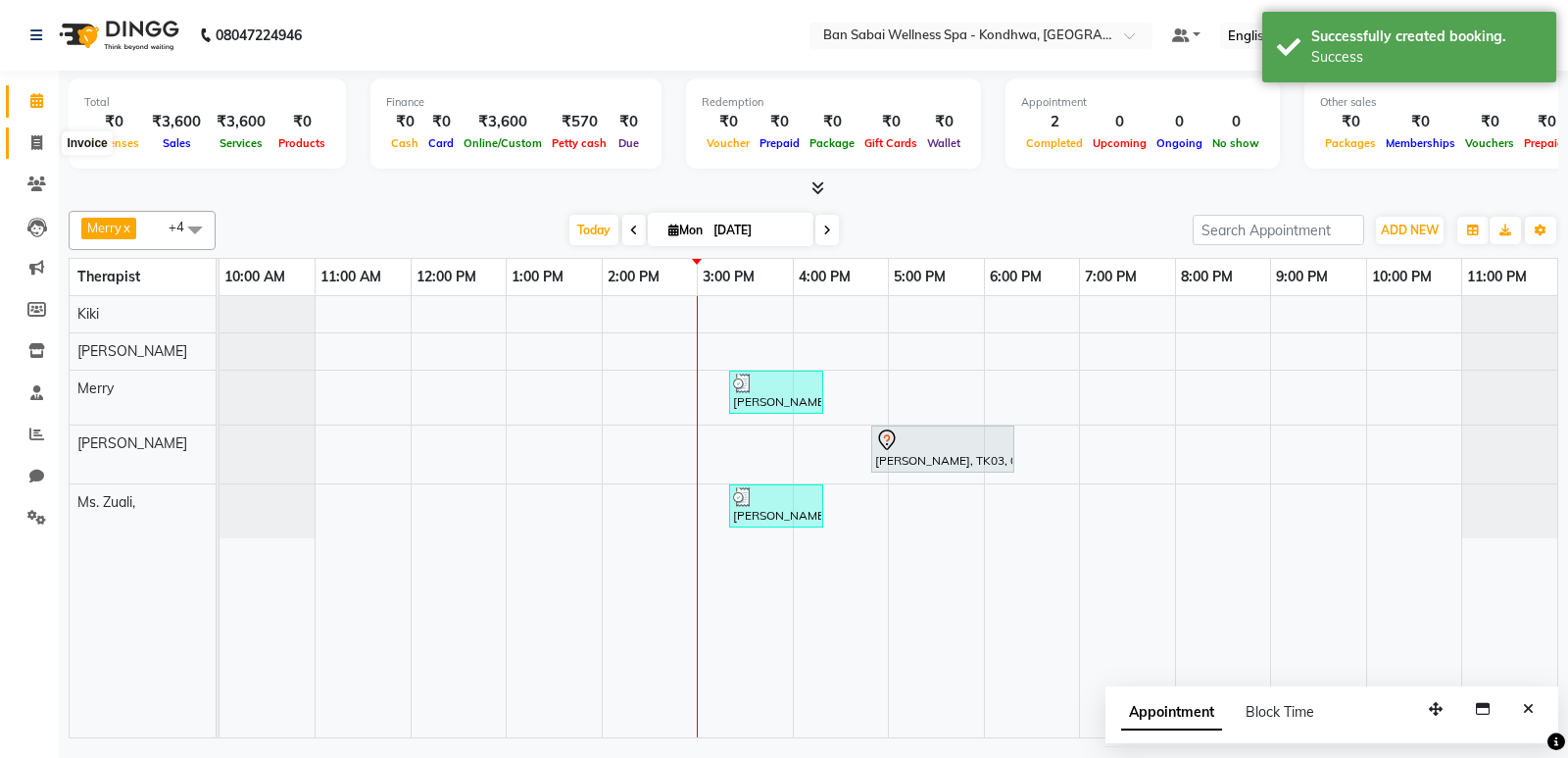
click at [26, 142] on span at bounding box center [36, 143] width 34 height 23
select select "8227"
select select "service"
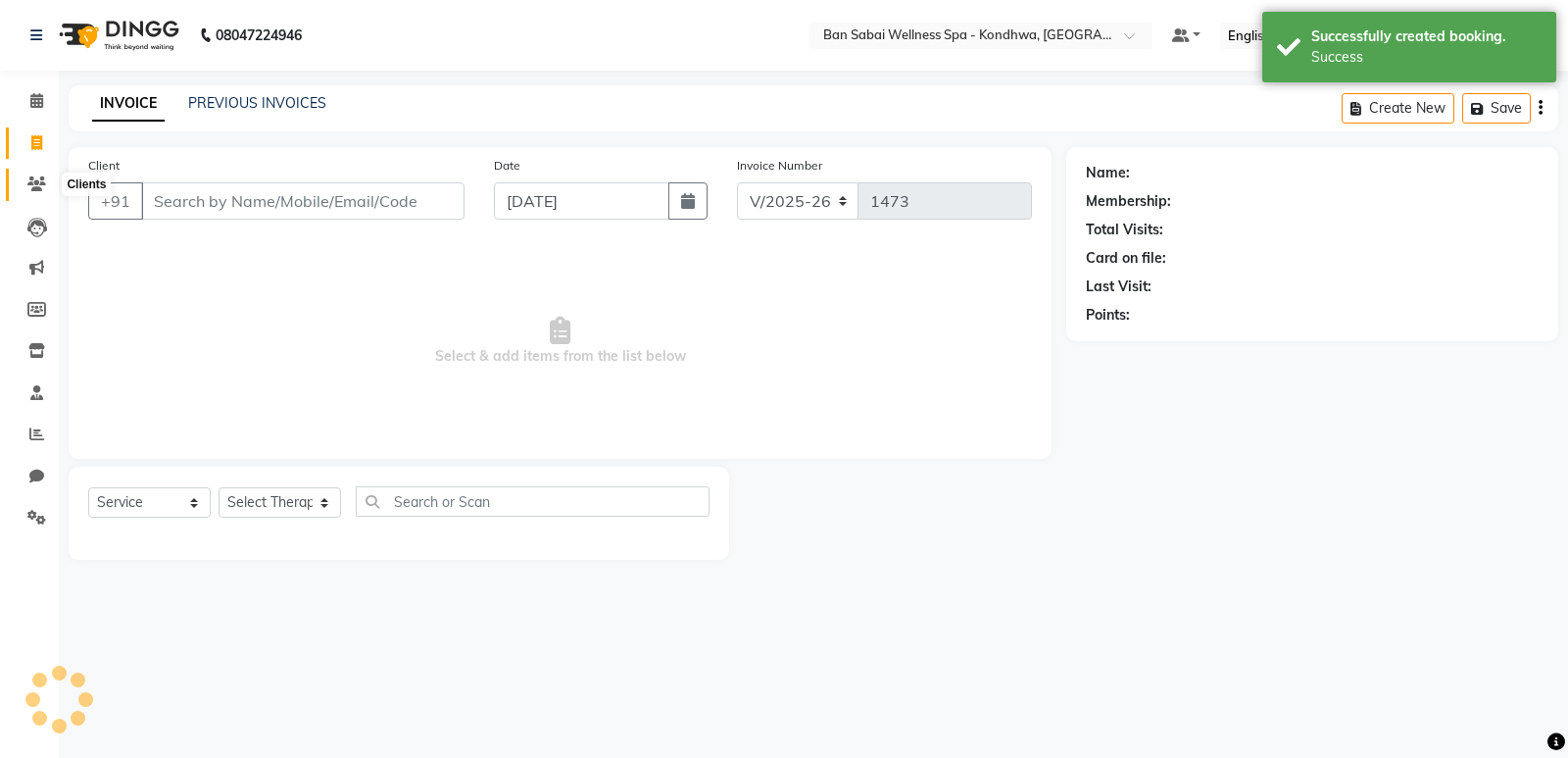
click at [27, 177] on icon at bounding box center [36, 184] width 19 height 15
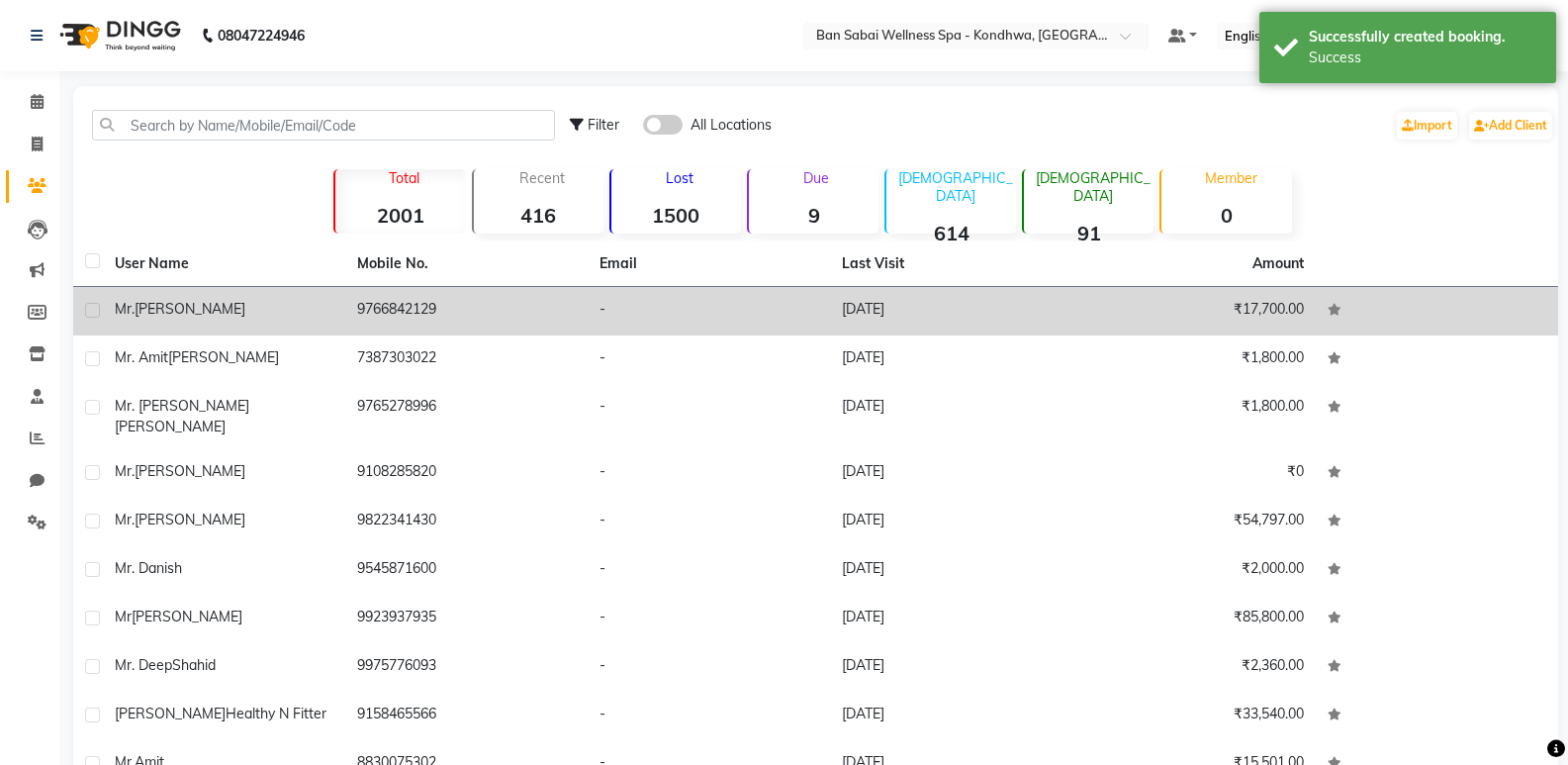
click at [320, 301] on div "Mr. Anil Kakade" at bounding box center [224, 309] width 219 height 21
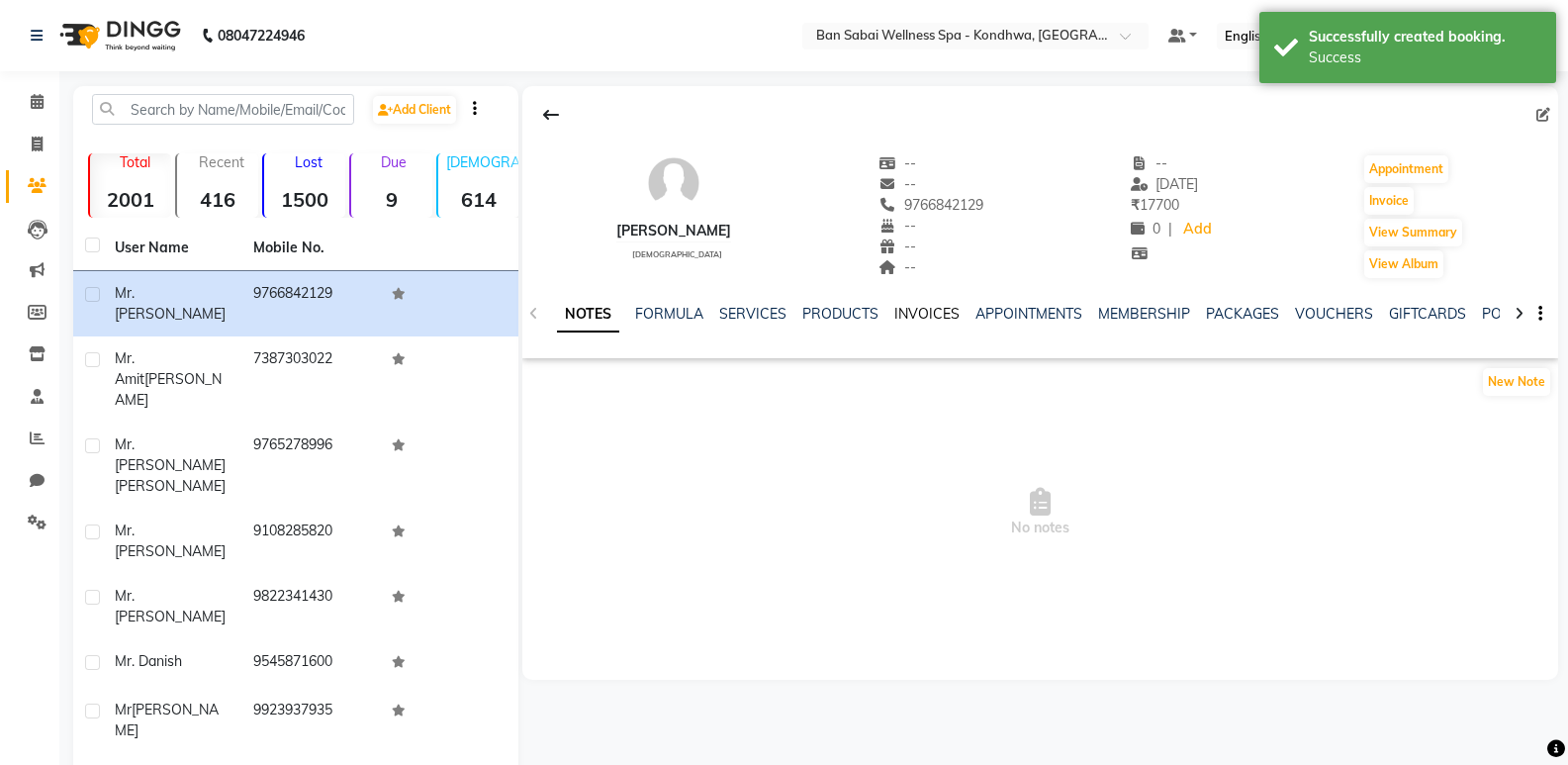
click at [941, 307] on link "INVOICES" at bounding box center [927, 314] width 65 height 18
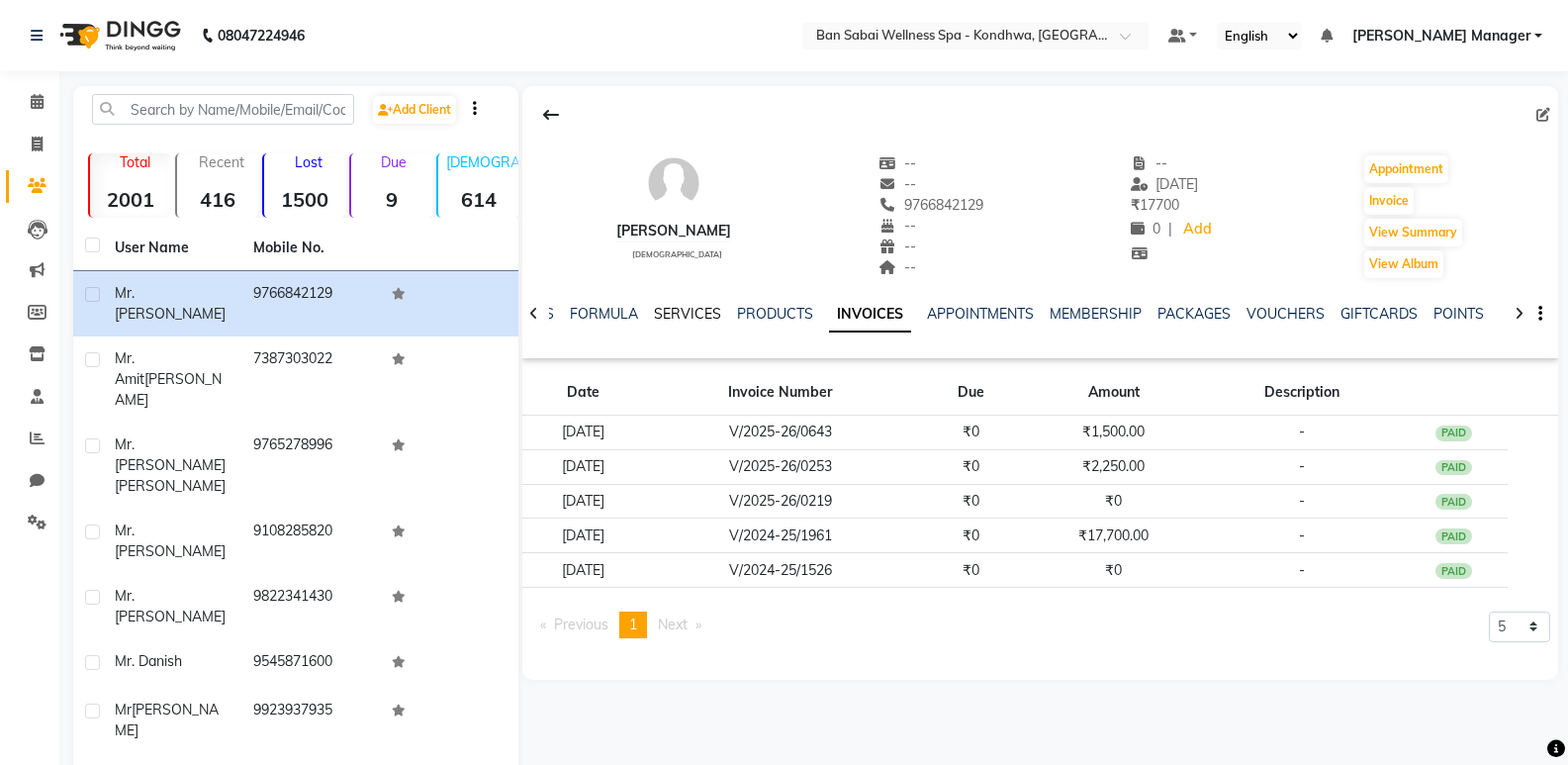
click at [692, 308] on link "SERVICES" at bounding box center [687, 314] width 67 height 18
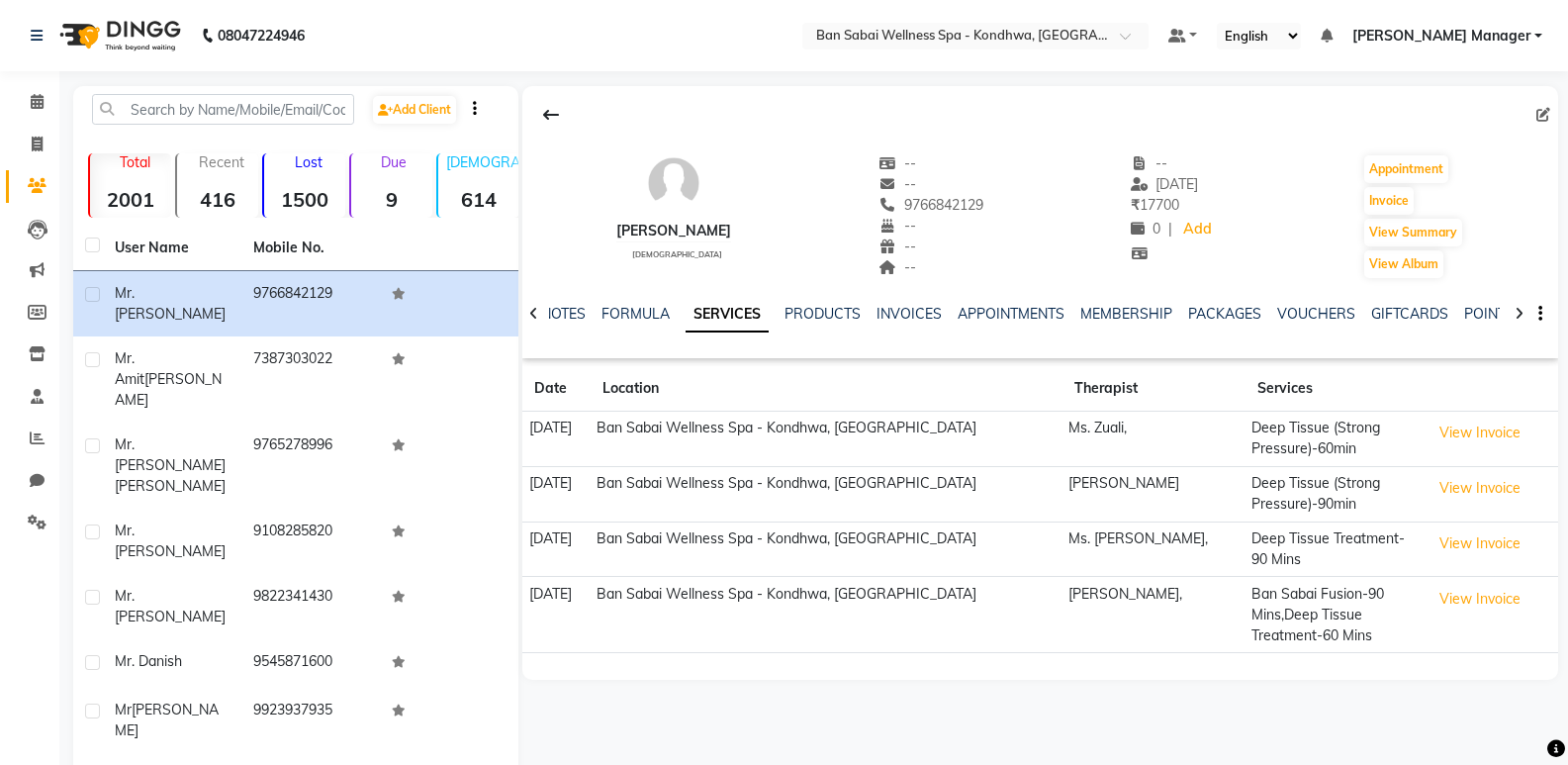
click at [807, 655] on div "Mr. Anil Kakade male -- -- 9766842129 -- -- -- -- 11-06-2025 ₹ 17700 0 | Add Ap…" at bounding box center [1040, 378] width 1036 height 583
click at [38, 101] on icon at bounding box center [37, 101] width 13 height 15
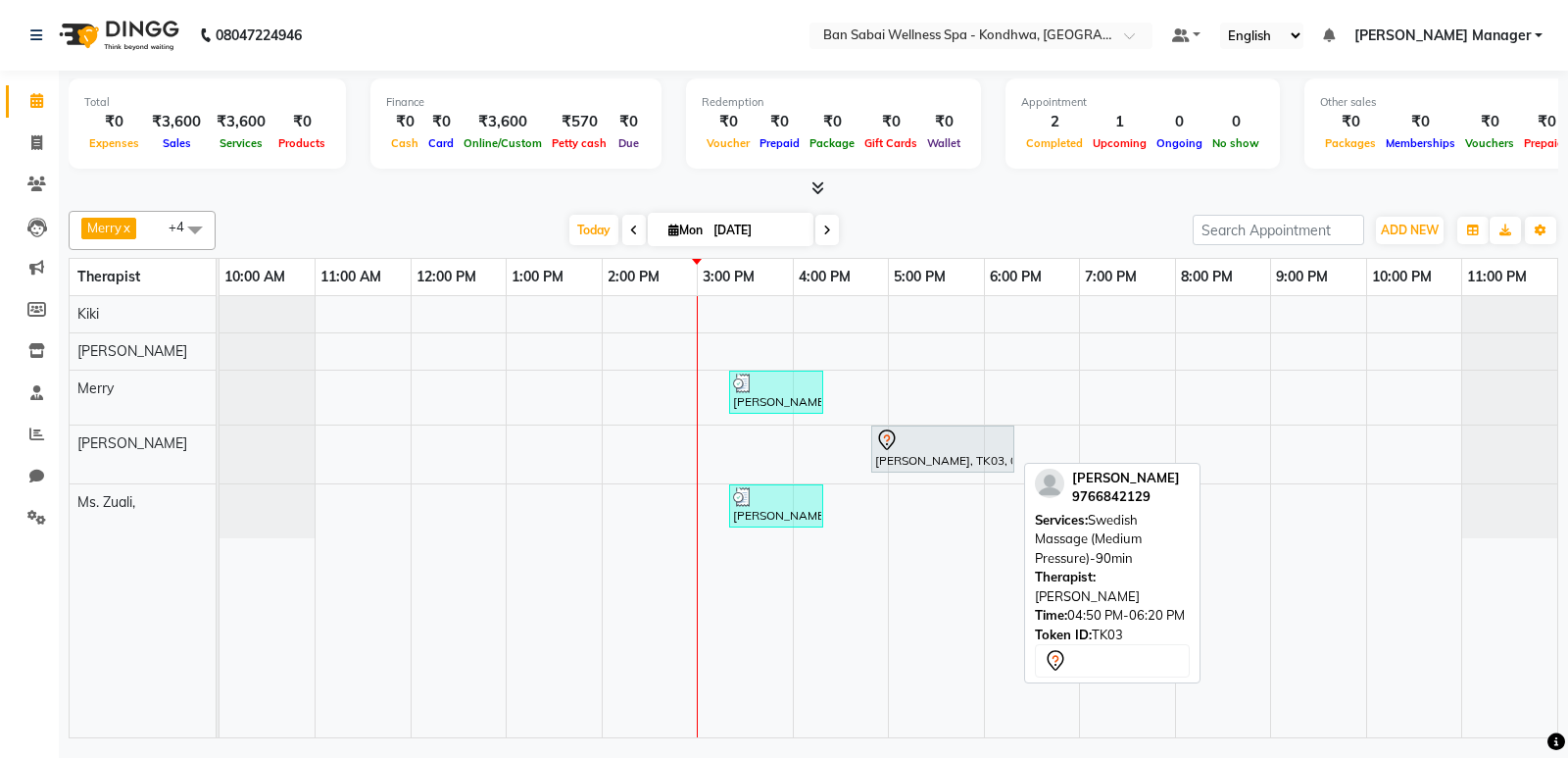
click at [972, 455] on div "Mr. Anil Kakade, TK03, 04:50 PM-06:20 PM, Swedish Massage (Medium Pressure)-90m…" at bounding box center [943, 450] width 139 height 41
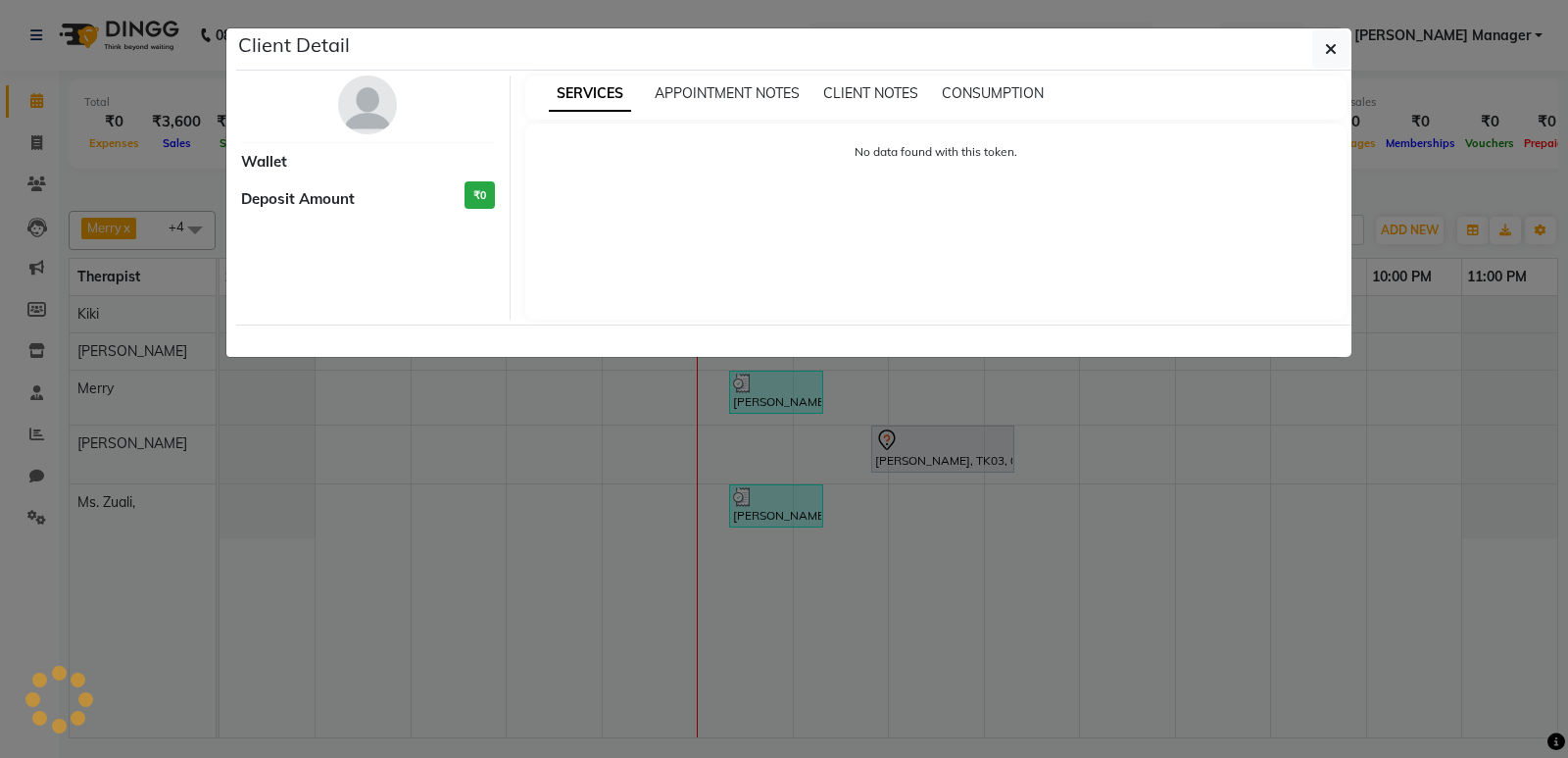
select select "7"
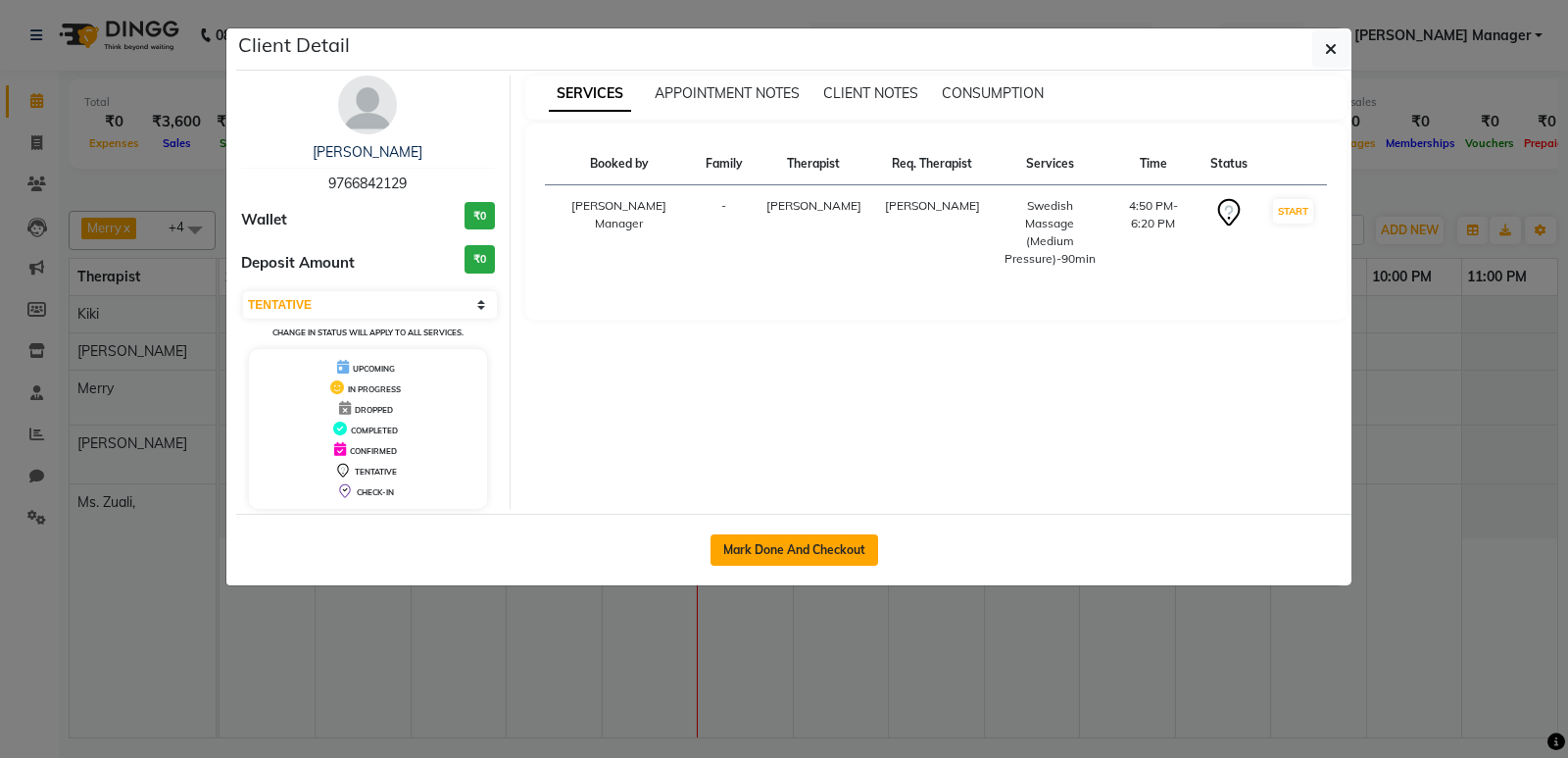
click at [813, 542] on button "Mark Done And Checkout" at bounding box center [794, 550] width 168 height 31
select select "service"
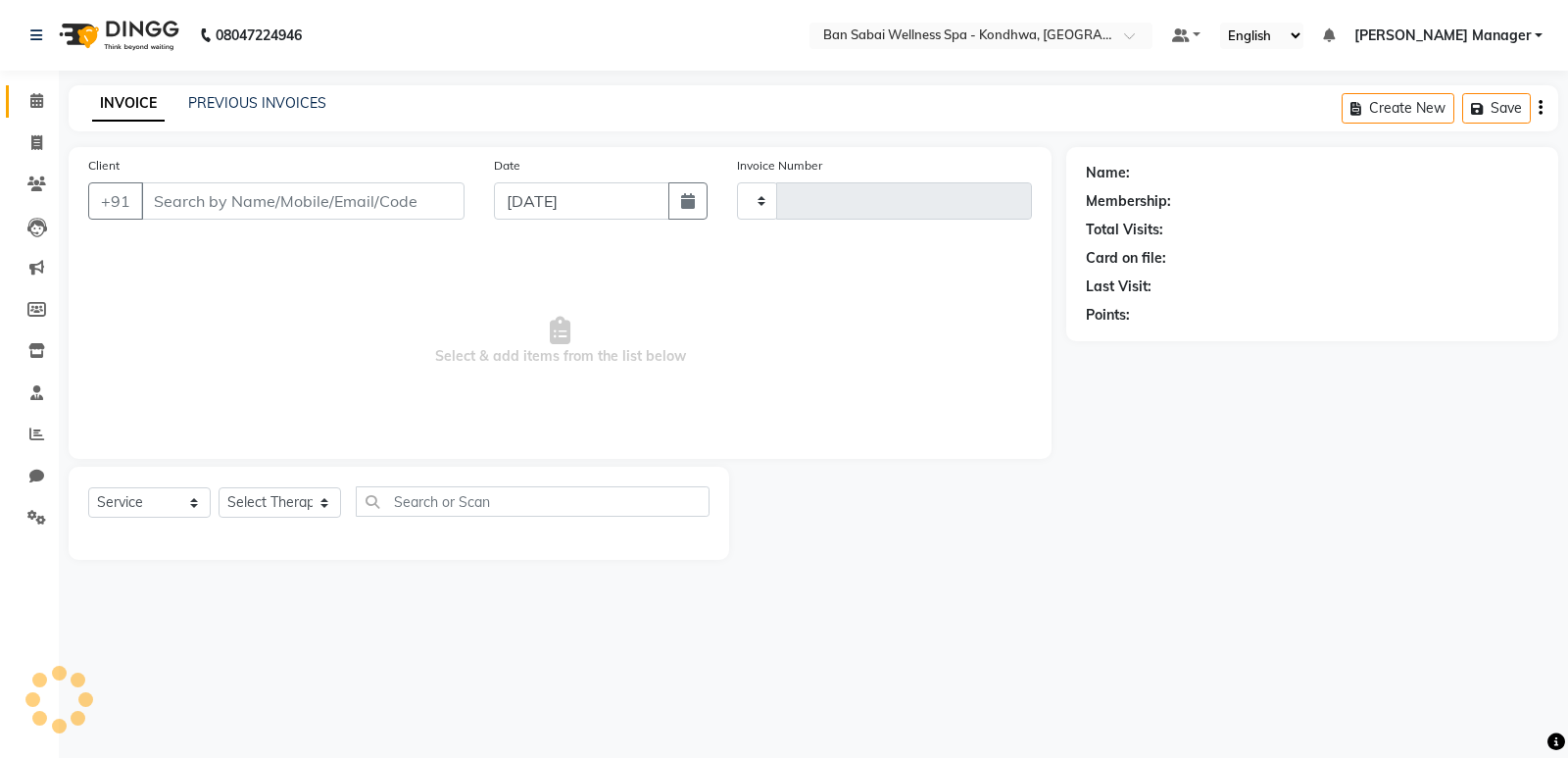
type input "1473"
select select "8227"
type input "9766842129"
select select "78618"
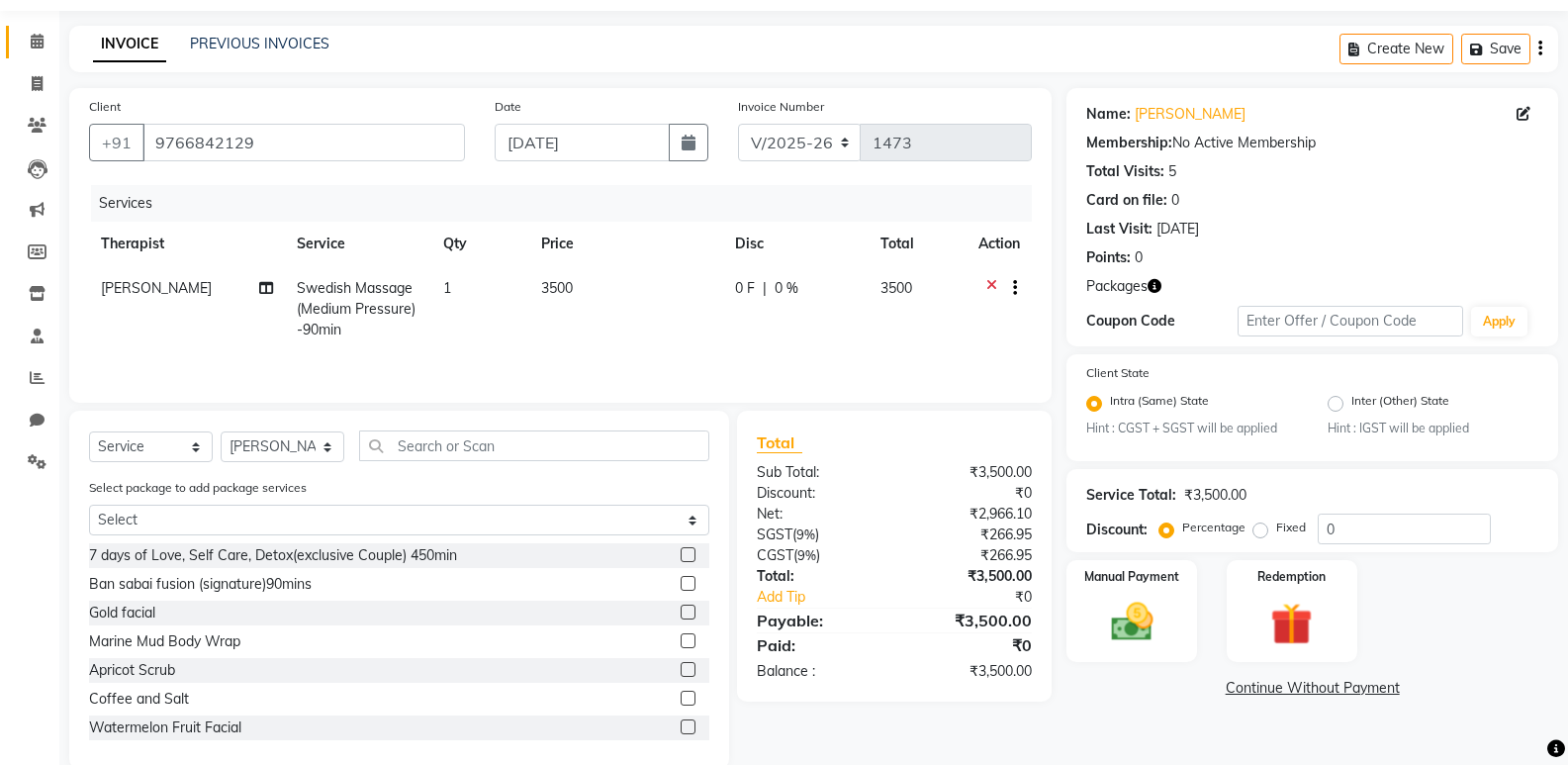
scroll to position [94, 0]
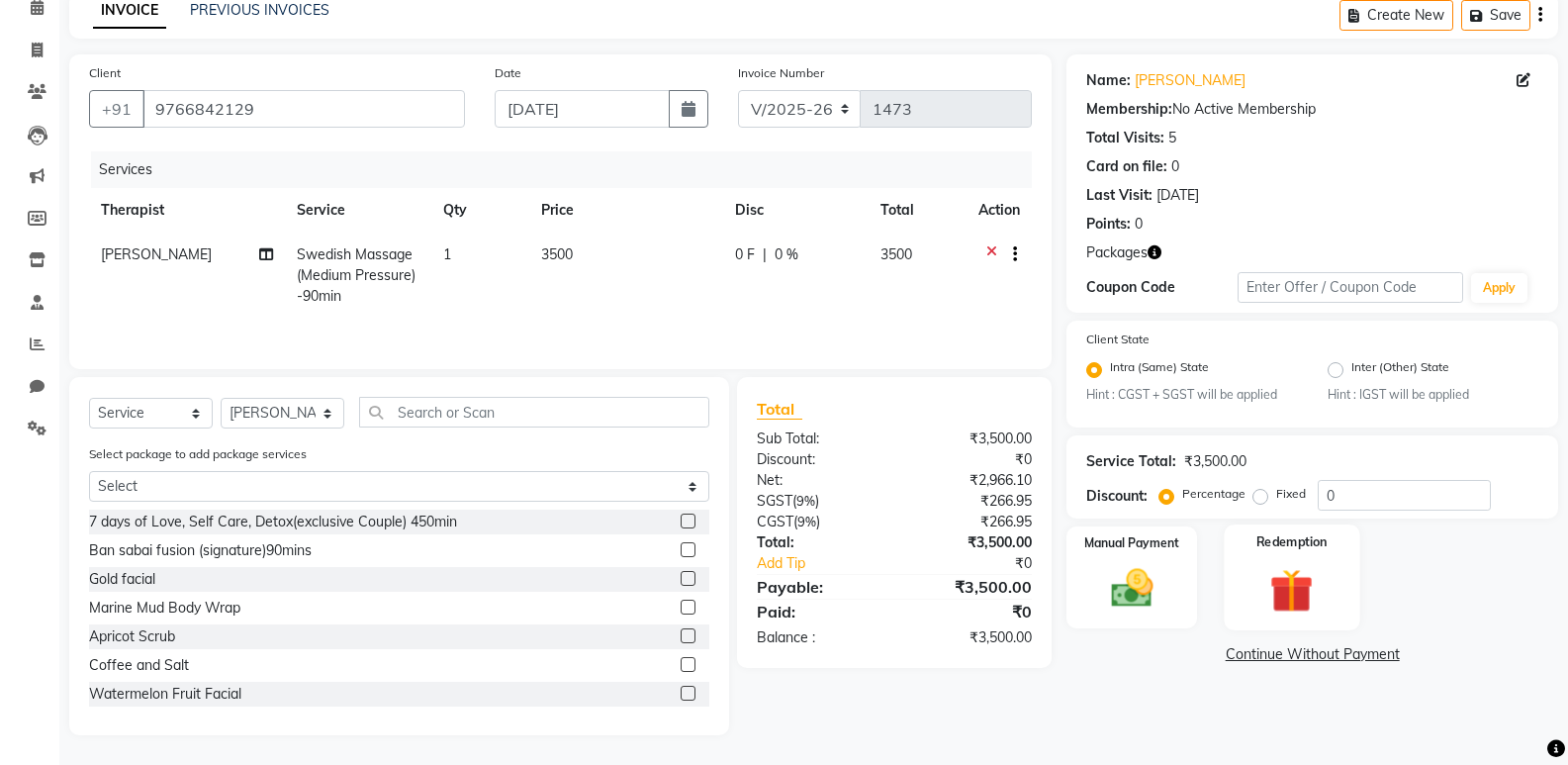
click at [1310, 549] on label "Redemption" at bounding box center [1293, 542] width 71 height 19
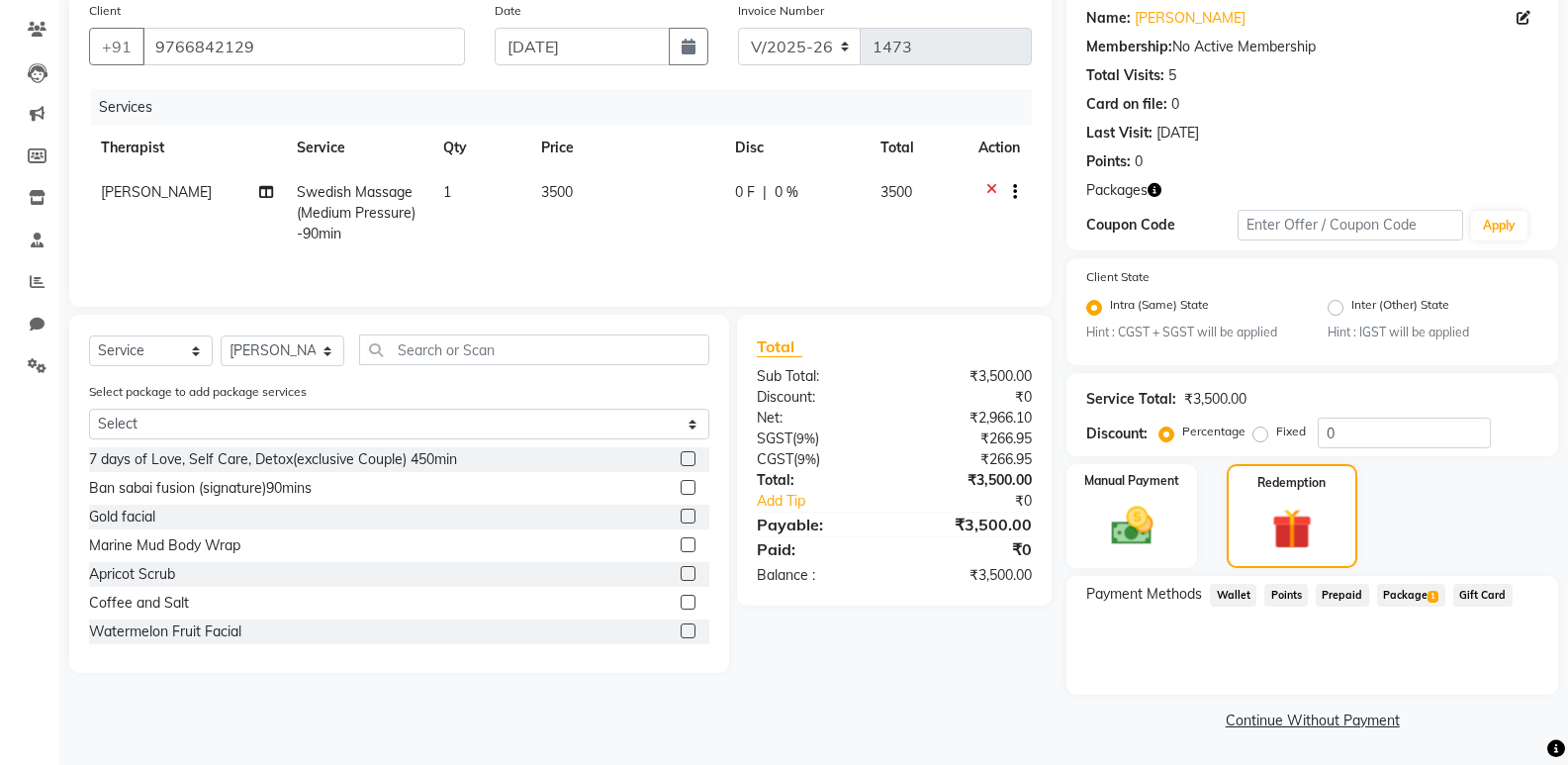
click at [1409, 592] on span "Package 1" at bounding box center [1411, 595] width 68 height 23
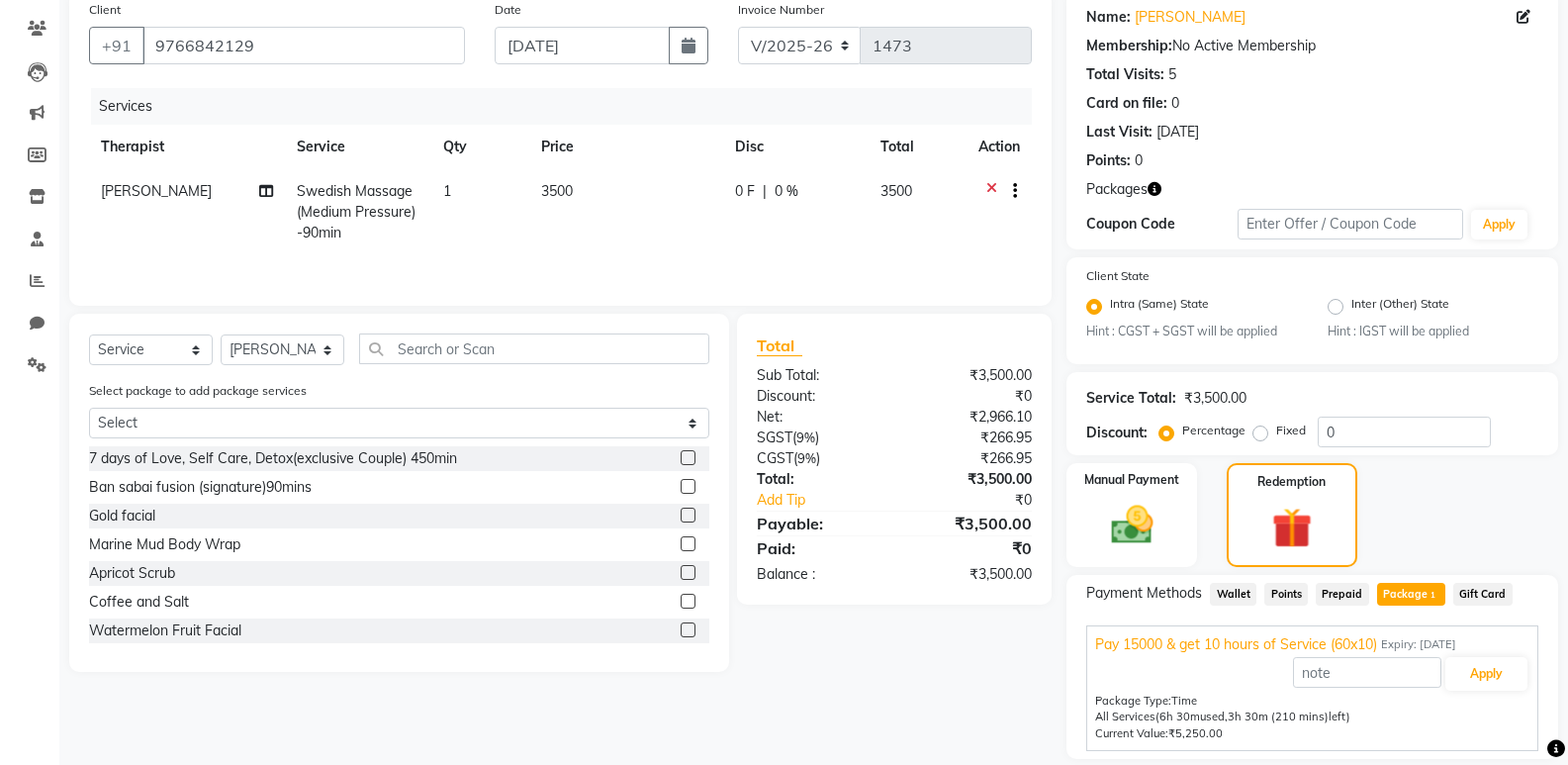
scroll to position [222, 0]
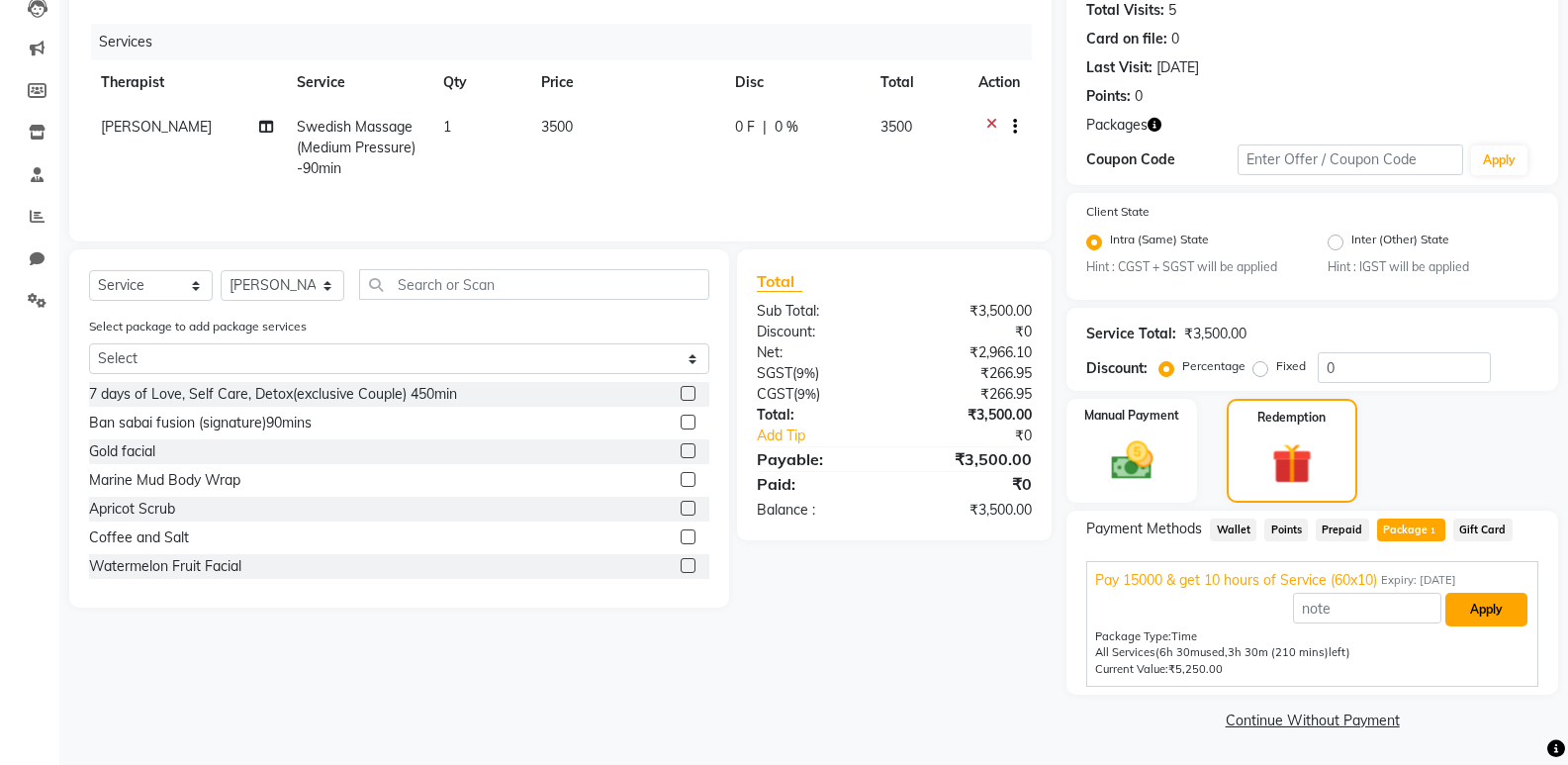
click at [1496, 598] on button "Apply" at bounding box center [1486, 609] width 82 height 34
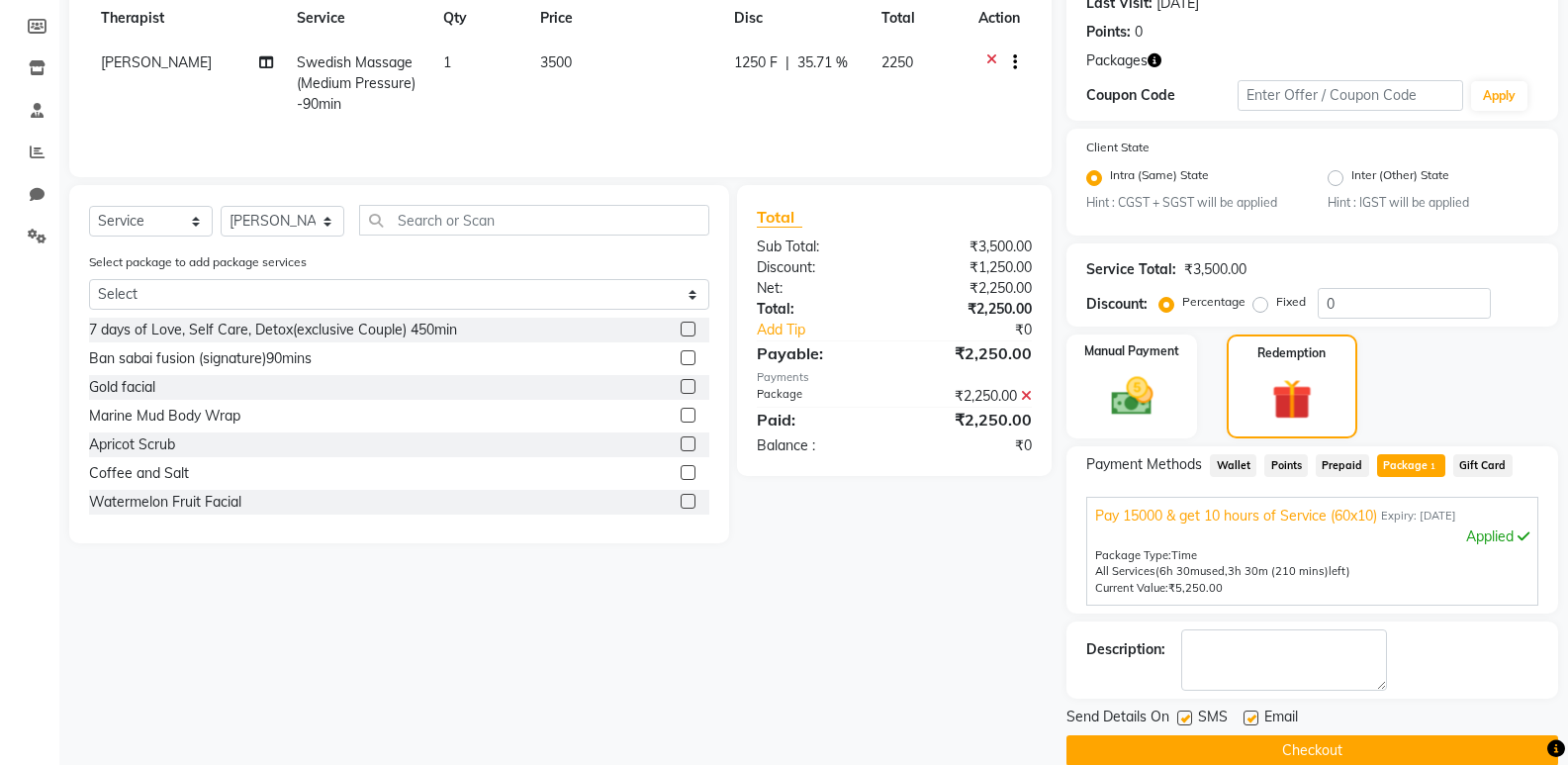
scroll to position [317, 0]
